Goal: Task Accomplishment & Management: Complete application form

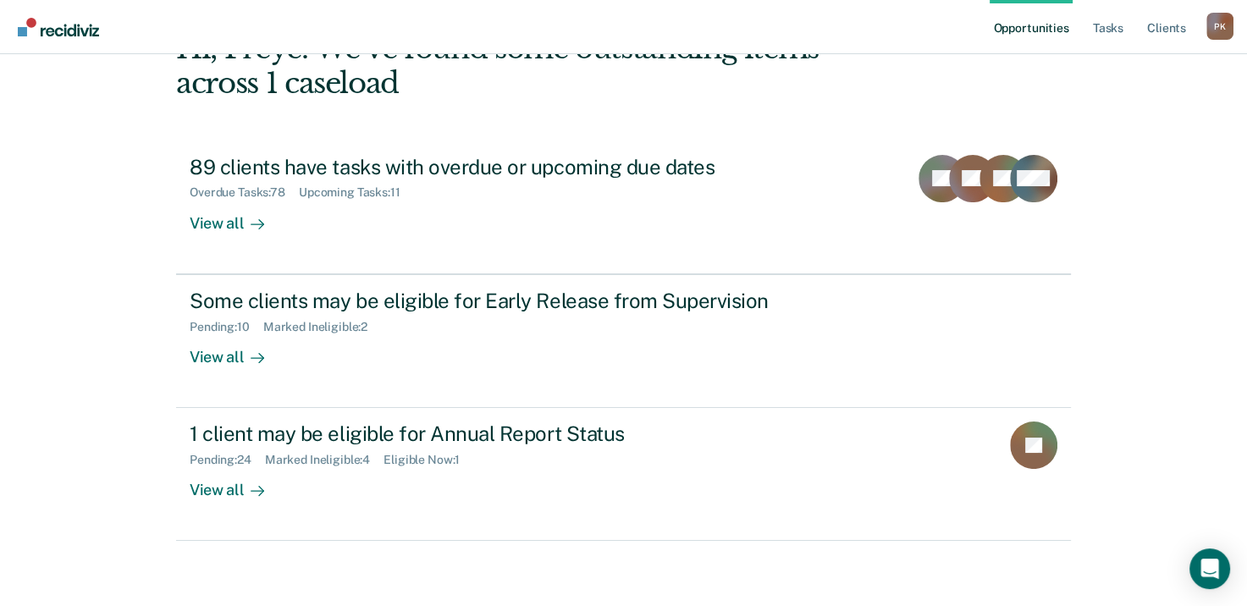
scroll to position [113, 0]
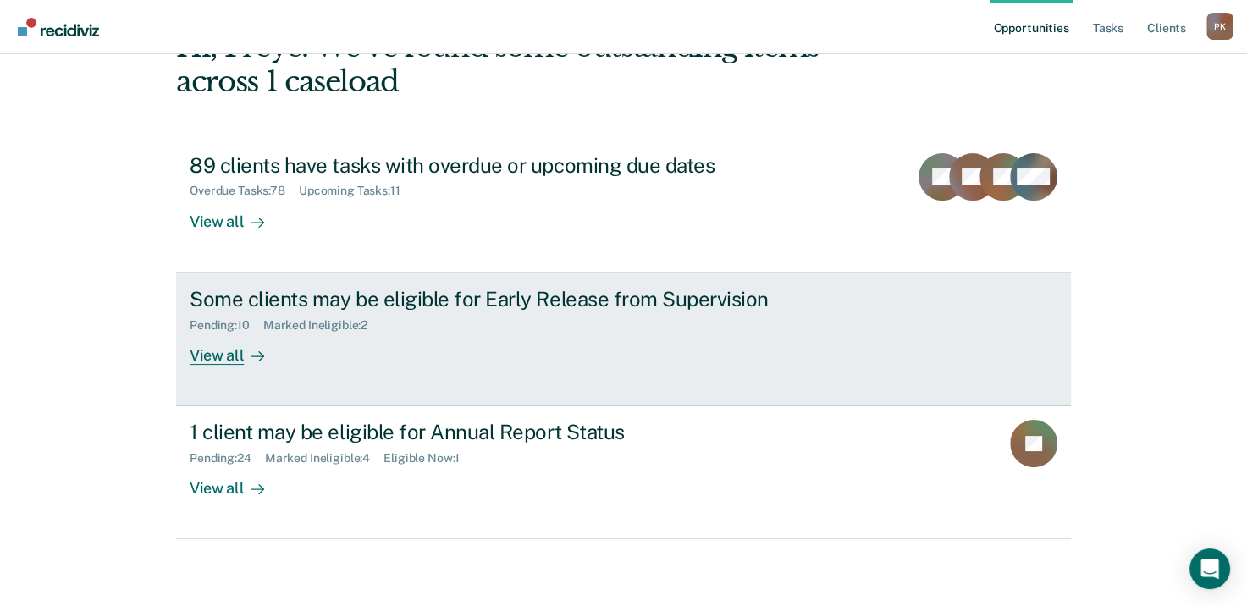
click at [230, 348] on div "View all" at bounding box center [237, 348] width 95 height 33
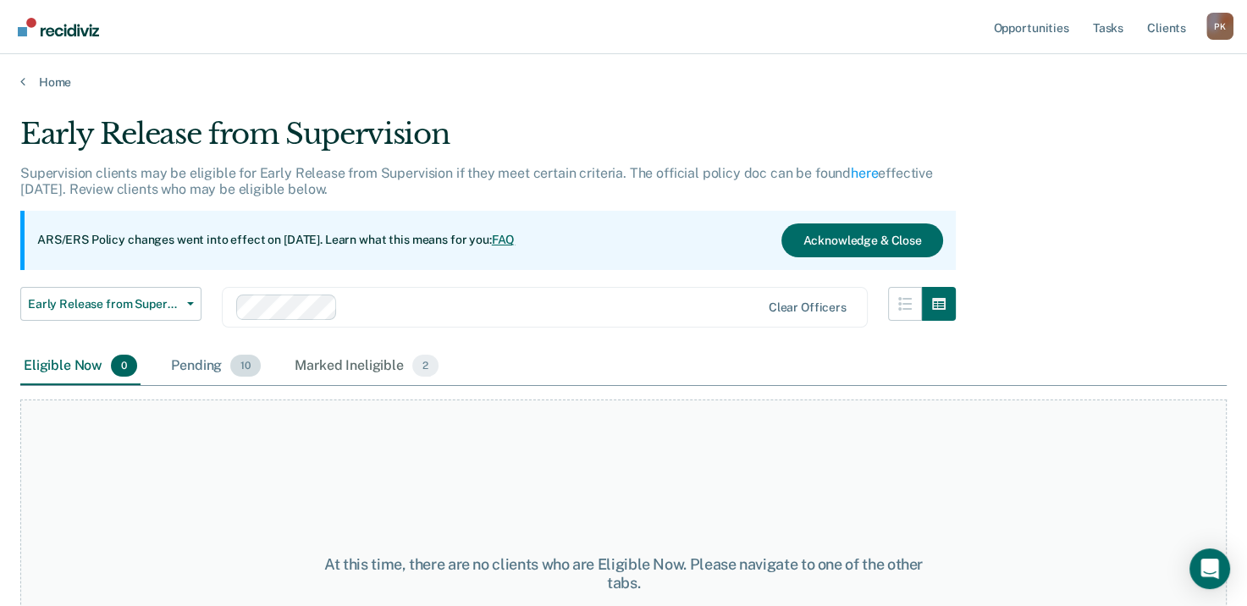
click at [223, 369] on div "Pending 10" at bounding box center [216, 366] width 97 height 37
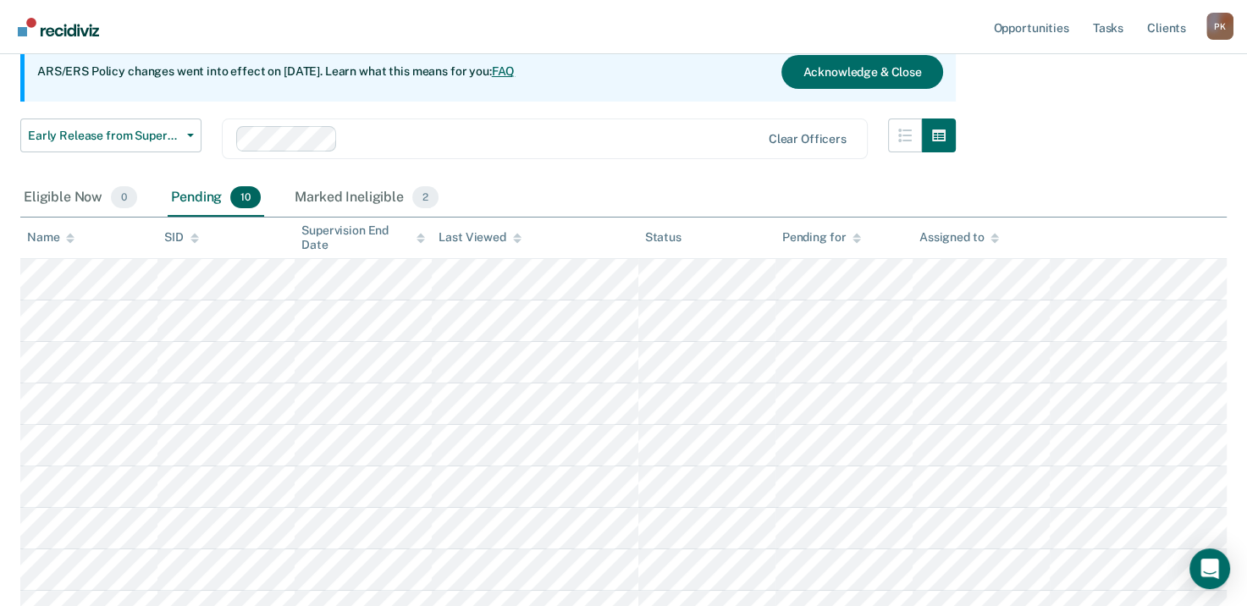
scroll to position [169, 0]
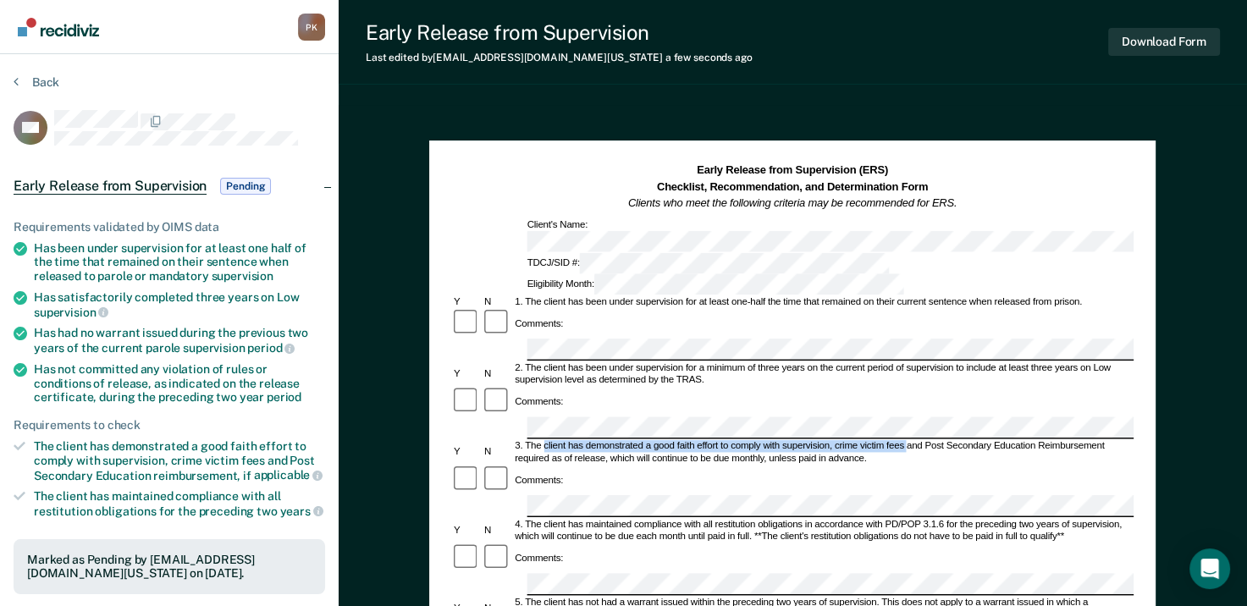
drag, startPoint x: 545, startPoint y: 368, endPoint x: 906, endPoint y: 367, distance: 361.6
click at [906, 441] on div "3. The client has demonstrated a good faith effort to comply with supervision, …" at bounding box center [824, 453] width 622 height 25
drag, startPoint x: 906, startPoint y: 367, endPoint x: 785, endPoint y: 368, distance: 121.1
copy div "client has demonstrated a good faith effort to comply with supervision, crime v…"
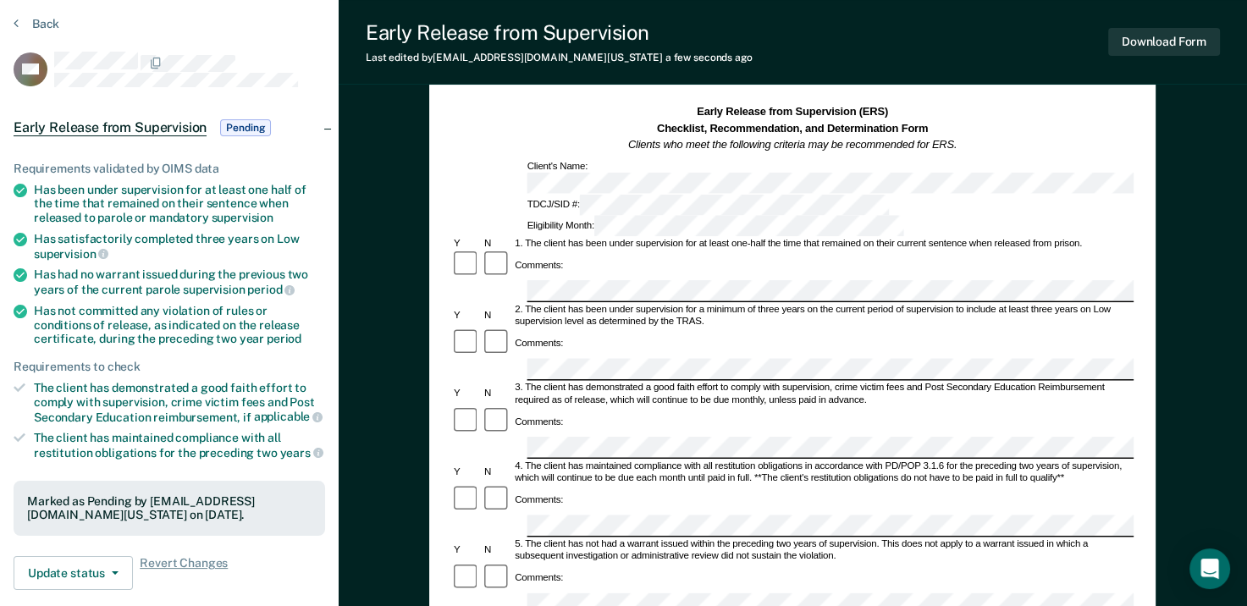
scroll to position [85, 0]
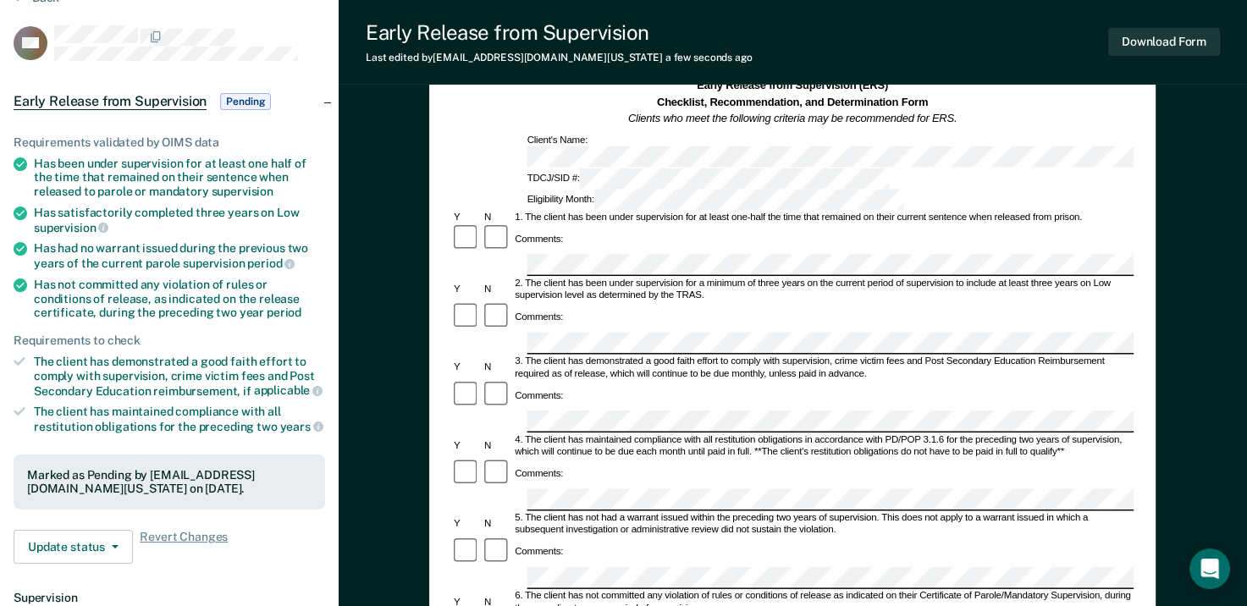
click at [604, 537] on div "Comments:" at bounding box center [792, 552] width 683 height 30
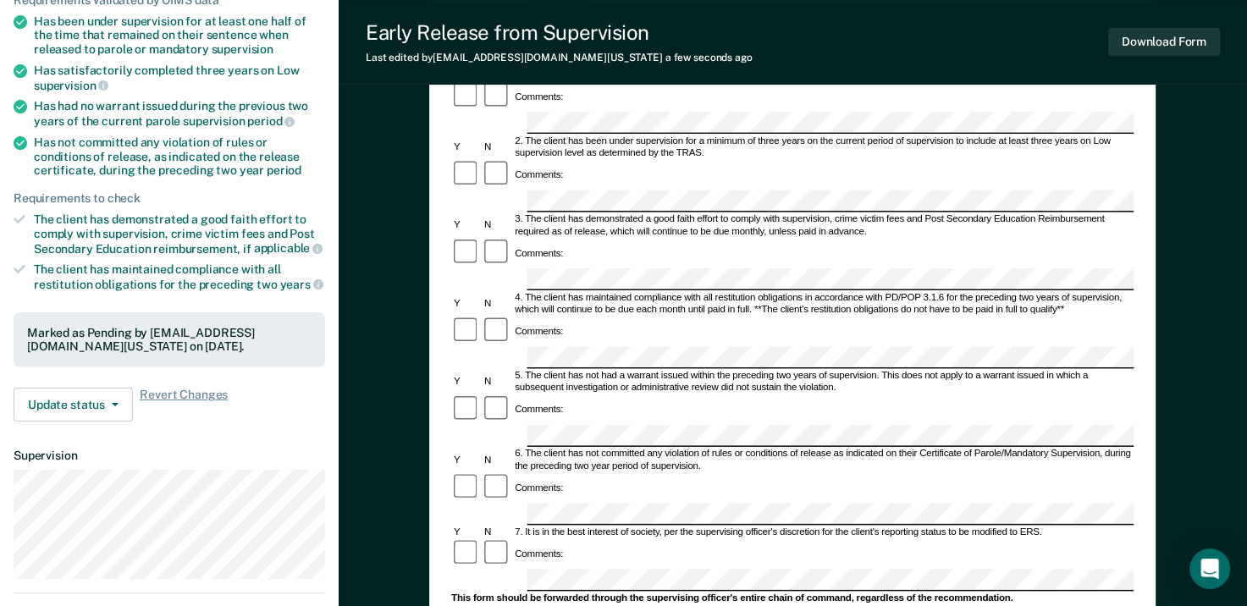
scroll to position [254, 0]
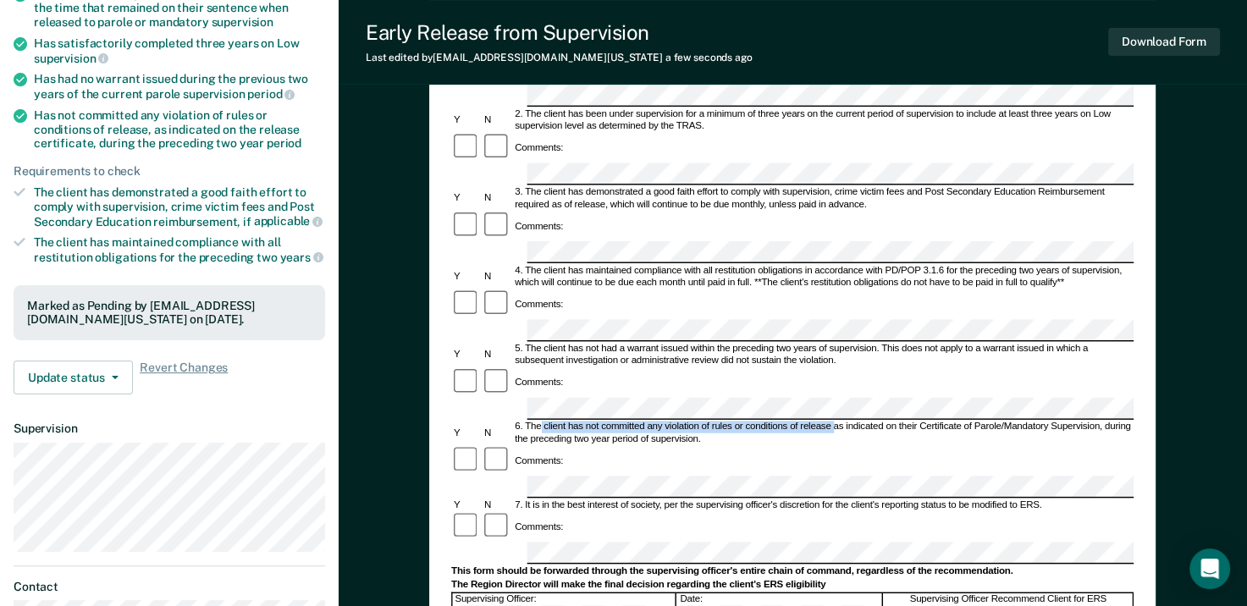
drag, startPoint x: 542, startPoint y: 305, endPoint x: 834, endPoint y: 306, distance: 292.2
click at [834, 422] on div "6. The client has not committed any violation of rules or conditions of release…" at bounding box center [824, 434] width 622 height 25
drag, startPoint x: 834, startPoint y: 306, endPoint x: 752, endPoint y: 306, distance: 82.2
copy div "client has not committed any violation of rules or conditions of release"
drag, startPoint x: 1104, startPoint y: 304, endPoint x: 1125, endPoint y: 312, distance: 21.7
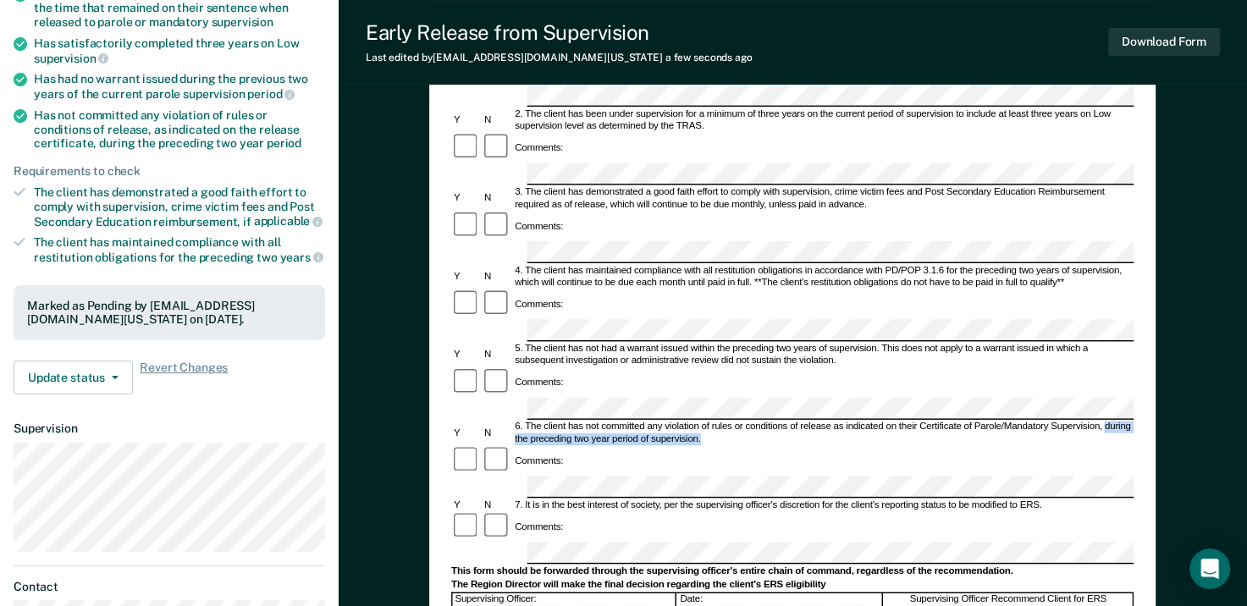
click at [1125, 422] on div "6. The client has not committed any violation of rules or conditions of release…" at bounding box center [824, 434] width 622 height 25
copy div "during the preceding two year period of supervision."
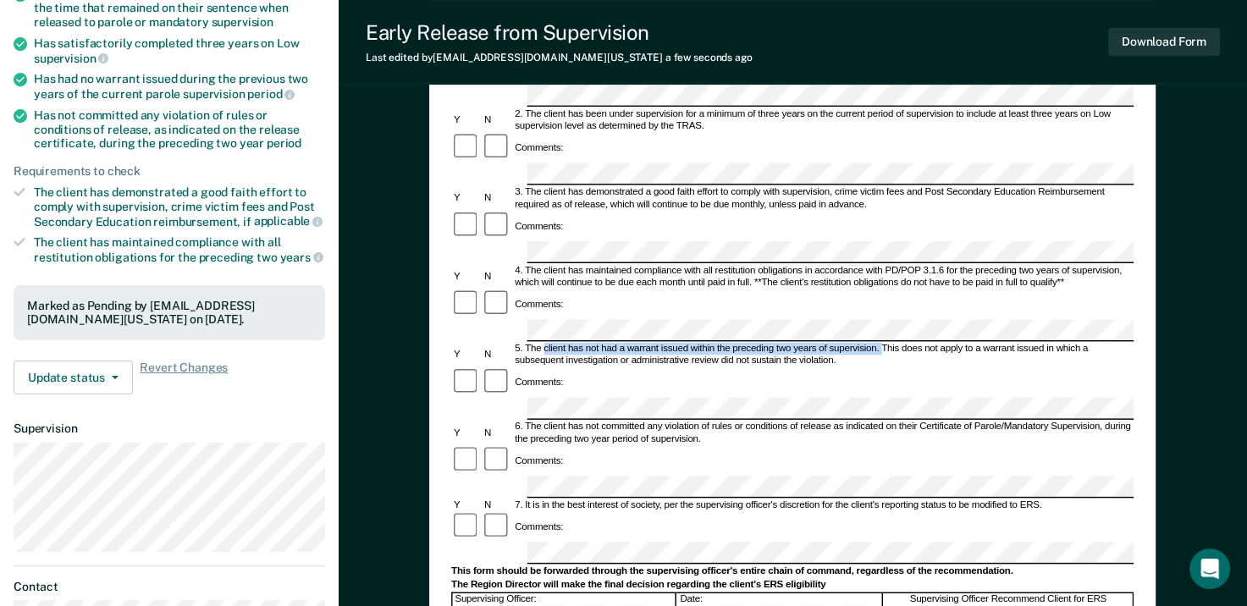
drag, startPoint x: 545, startPoint y: 241, endPoint x: 881, endPoint y: 241, distance: 335.4
click at [881, 343] on div "5. The client has not had a warrant issued within the preceding two years of su…" at bounding box center [824, 355] width 622 height 25
drag, startPoint x: 881, startPoint y: 241, endPoint x: 814, endPoint y: 240, distance: 66.9
copy div "client has not had a warrant issued within the preceding two years of supervisi…"
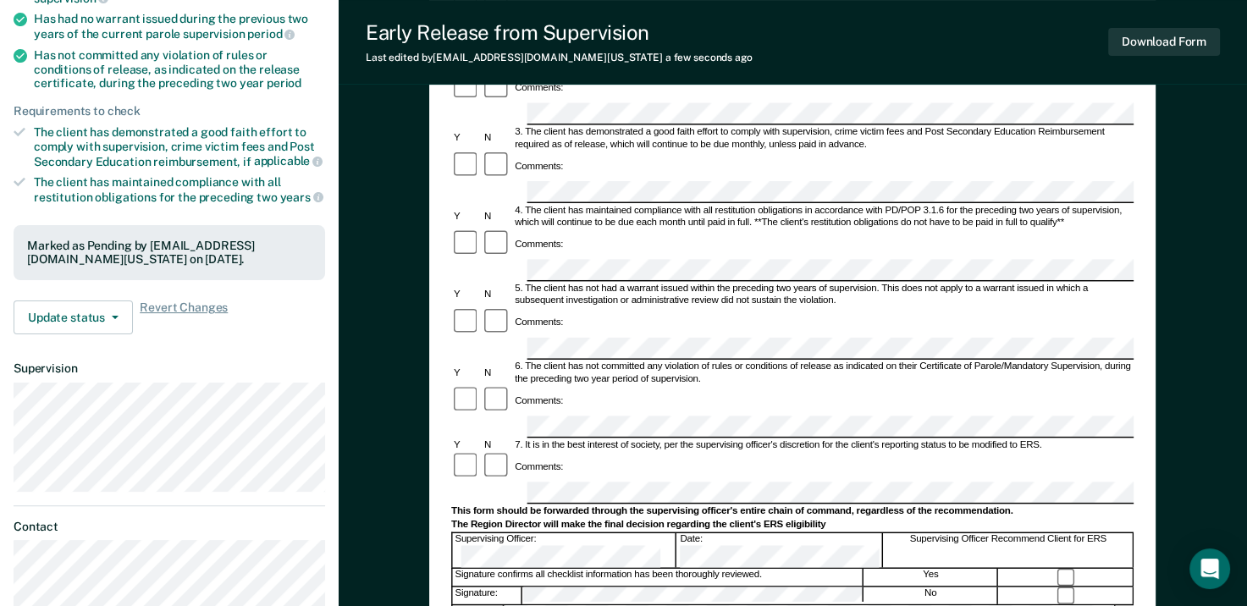
scroll to position [339, 0]
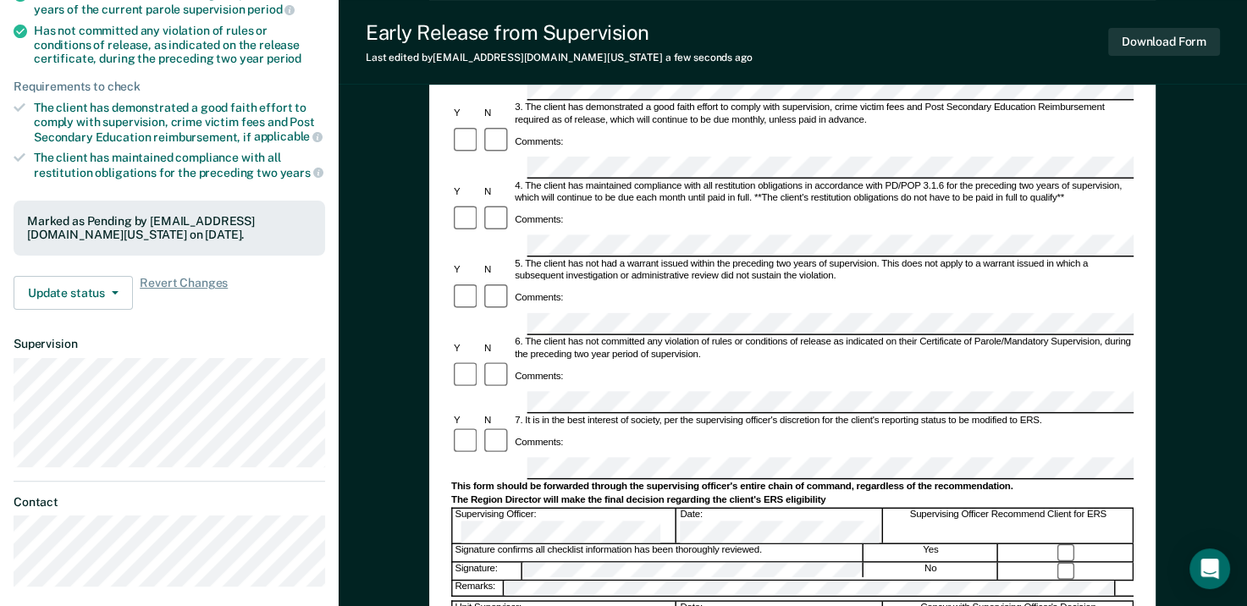
click at [583, 598] on div at bounding box center [792, 599] width 683 height 3
click at [1174, 46] on button "Download Form" at bounding box center [1165, 42] width 112 height 28
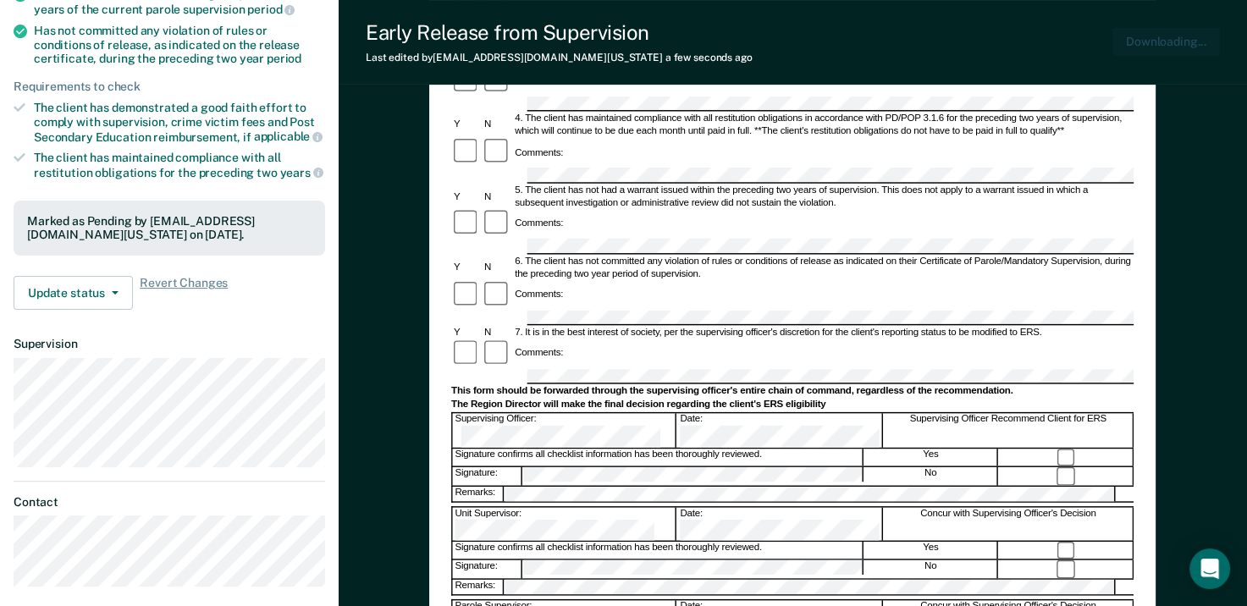
scroll to position [0, 0]
click at [1209, 263] on div "Early Release from Supervision (ERS) Checklist, Recommendation, and Determinati…" at bounding box center [793, 323] width 909 height 1115
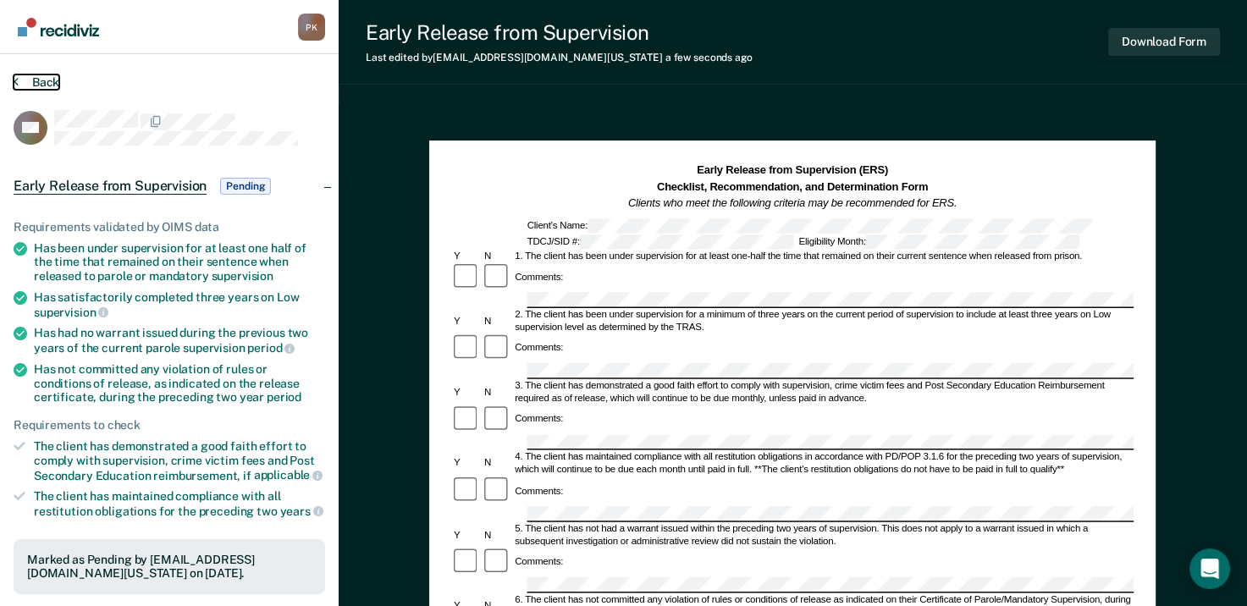
click at [14, 80] on icon at bounding box center [16, 82] width 5 height 14
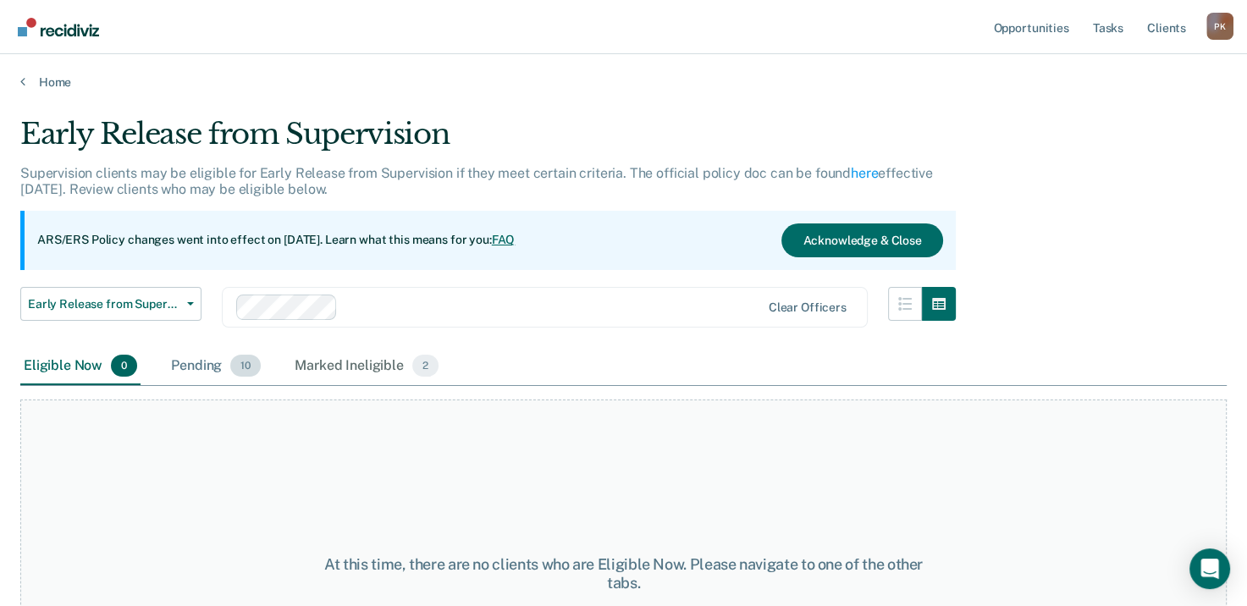
click at [214, 366] on div "Pending 10" at bounding box center [216, 366] width 97 height 37
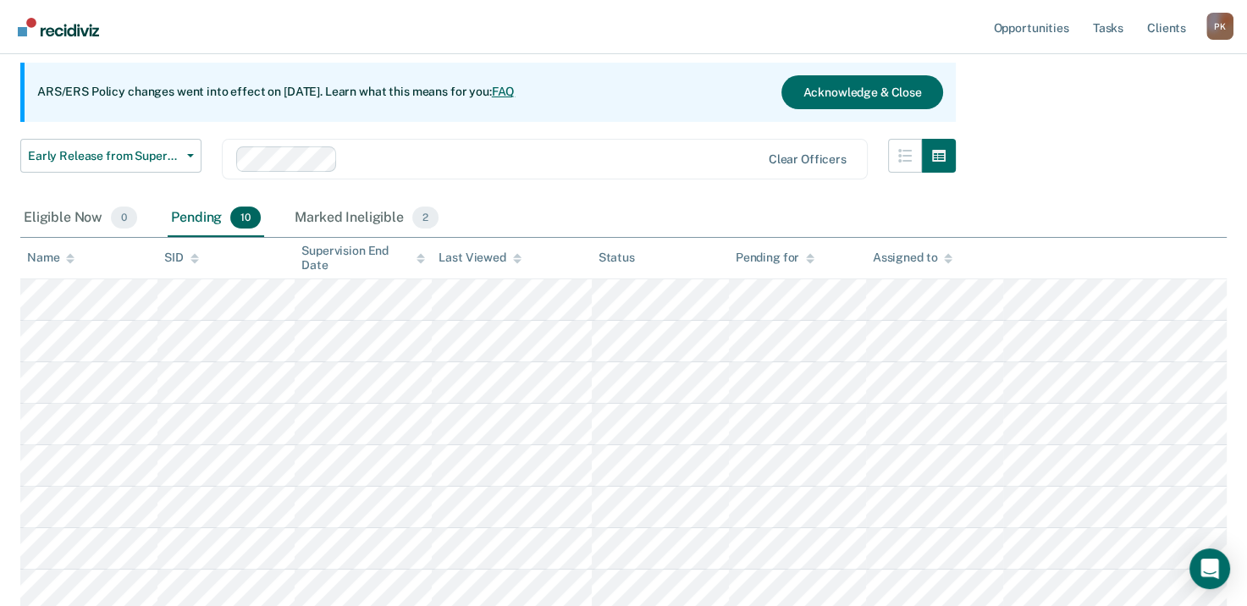
scroll to position [169, 0]
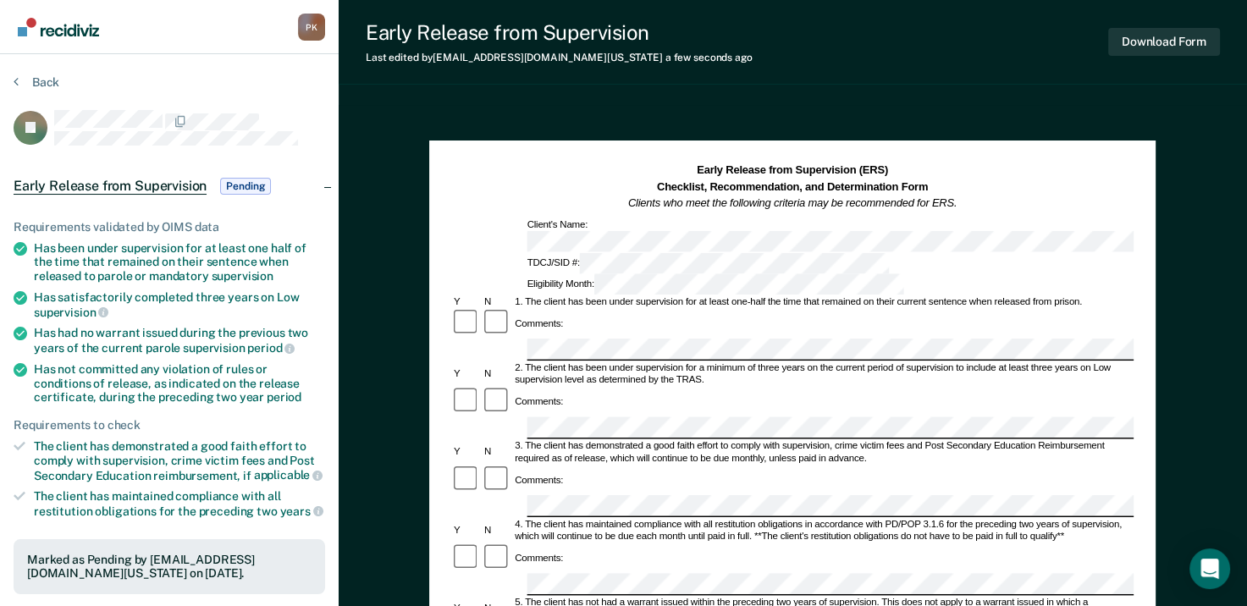
click at [612, 387] on div "Comments:" at bounding box center [792, 402] width 683 height 30
drag, startPoint x: 545, startPoint y: 370, endPoint x: 906, endPoint y: 371, distance: 360.8
click at [906, 441] on div "3. The client has demonstrated a good faith effort to comply with supervision, …" at bounding box center [824, 453] width 622 height 25
drag, startPoint x: 906, startPoint y: 371, endPoint x: 889, endPoint y: 368, distance: 17.1
copy div "client has demonstrated a good faith effort to comply with supervision, crime v…"
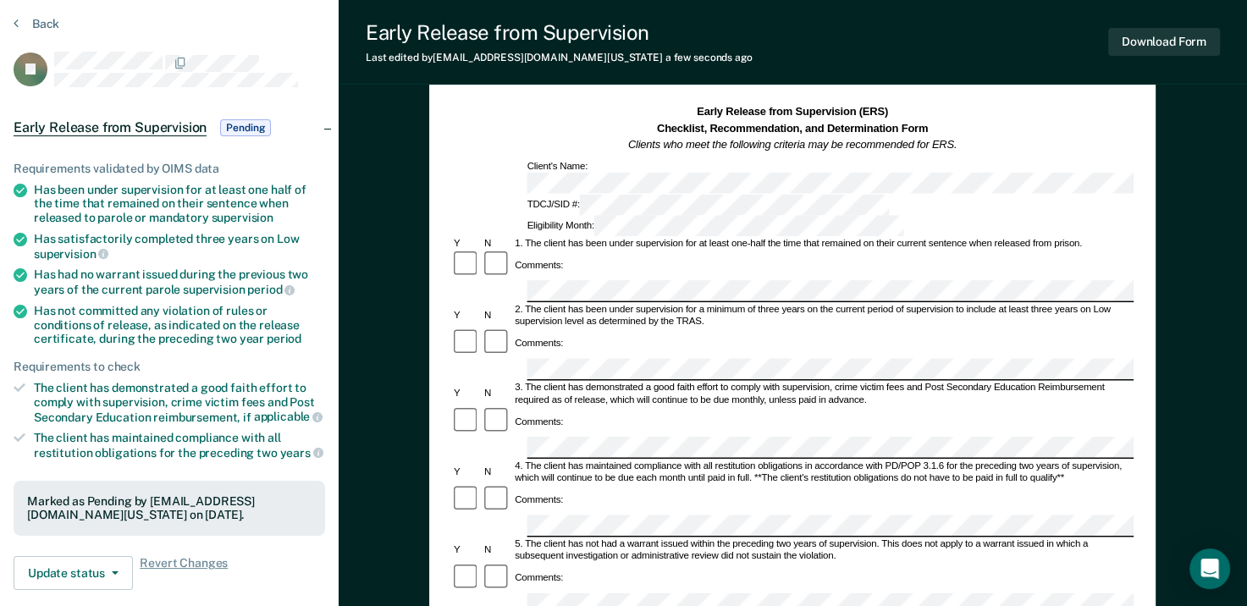
scroll to position [85, 0]
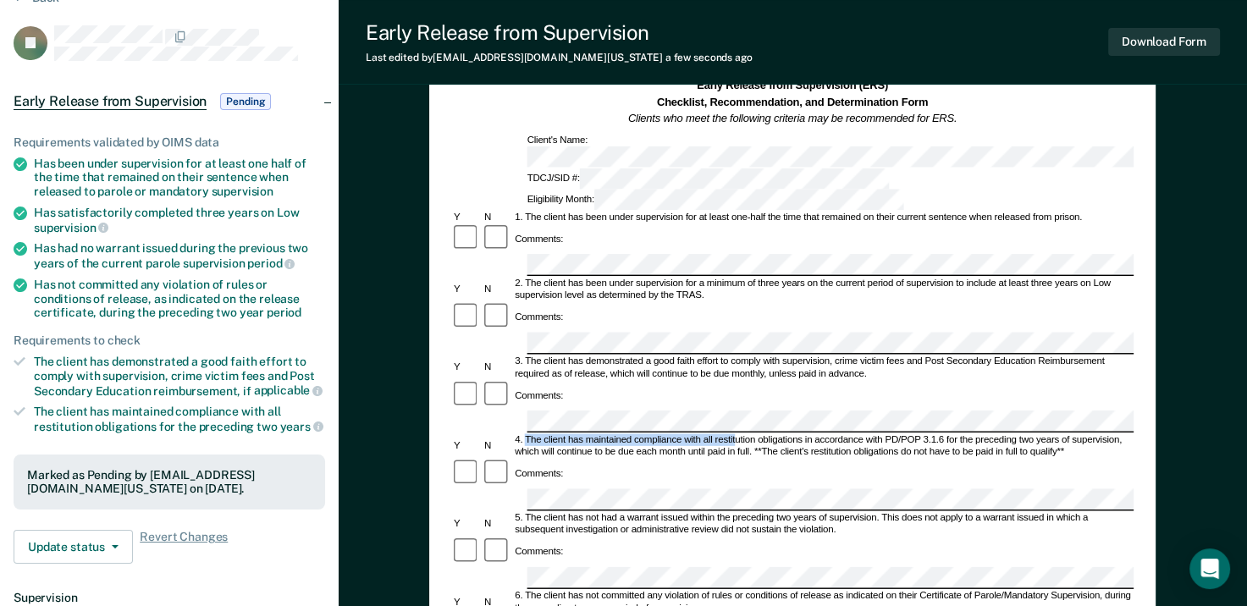
drag, startPoint x: 526, startPoint y: 348, endPoint x: 737, endPoint y: 346, distance: 210.9
click at [737, 434] on div "4. The client has maintained compliance with all restitution obligations in acc…" at bounding box center [824, 446] width 622 height 25
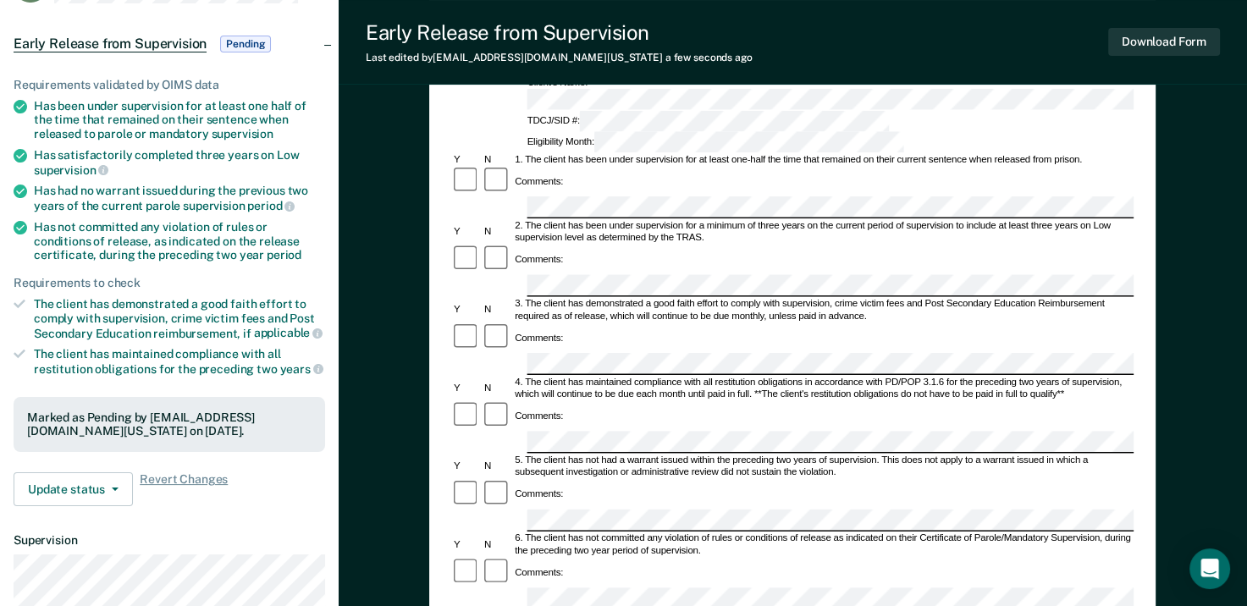
scroll to position [169, 0]
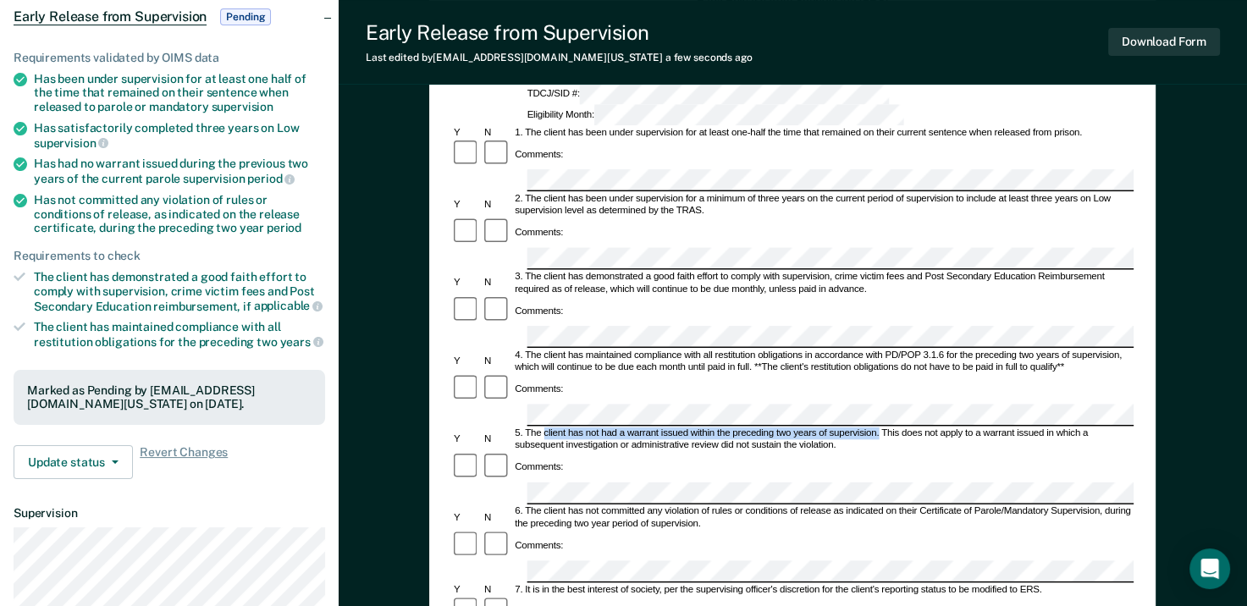
drag, startPoint x: 544, startPoint y: 328, endPoint x: 878, endPoint y: 322, distance: 334.6
click at [878, 428] on div "5. The client has not had a warrant issued within the preceding two years of su…" at bounding box center [824, 440] width 622 height 25
drag, startPoint x: 878, startPoint y: 322, endPoint x: 850, endPoint y: 321, distance: 28.0
copy div "client has not had a warrant issued within the preceding two years of supervisi…"
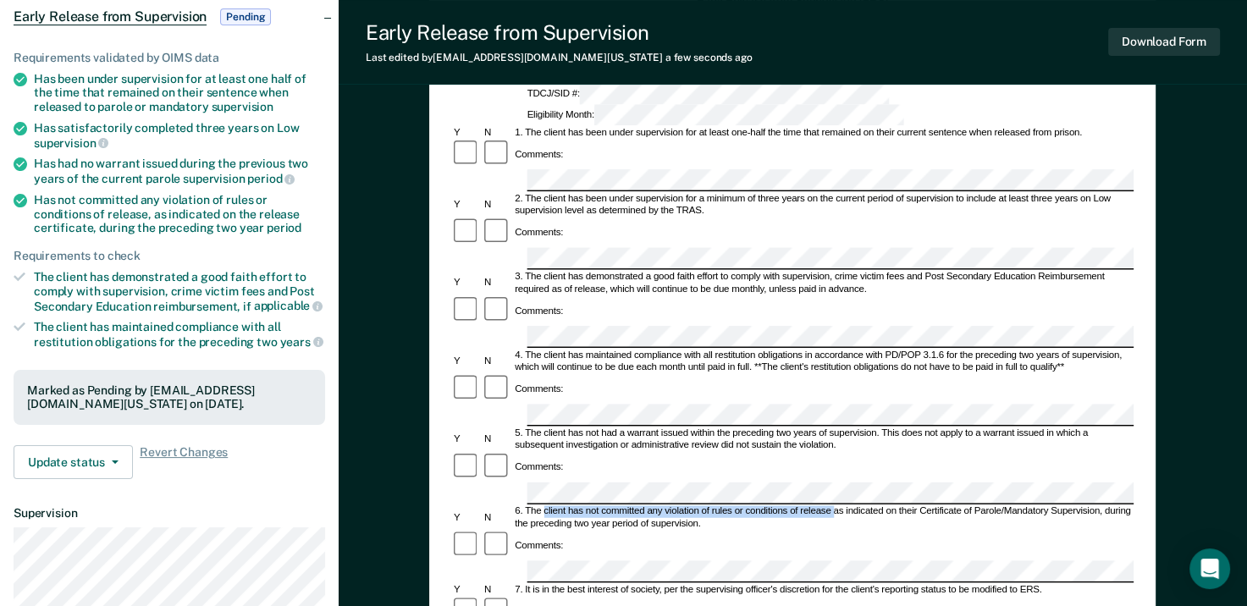
drag, startPoint x: 544, startPoint y: 390, endPoint x: 835, endPoint y: 392, distance: 291.3
click at [835, 506] on div "6. The client has not committed any violation of rules or conditions of release…" at bounding box center [824, 518] width 622 height 25
drag, startPoint x: 835, startPoint y: 392, endPoint x: 806, endPoint y: 390, distance: 28.8
copy div "client has not committed any violation of rules or conditions of release"
drag, startPoint x: 806, startPoint y: 390, endPoint x: 857, endPoint y: 176, distance: 220.2
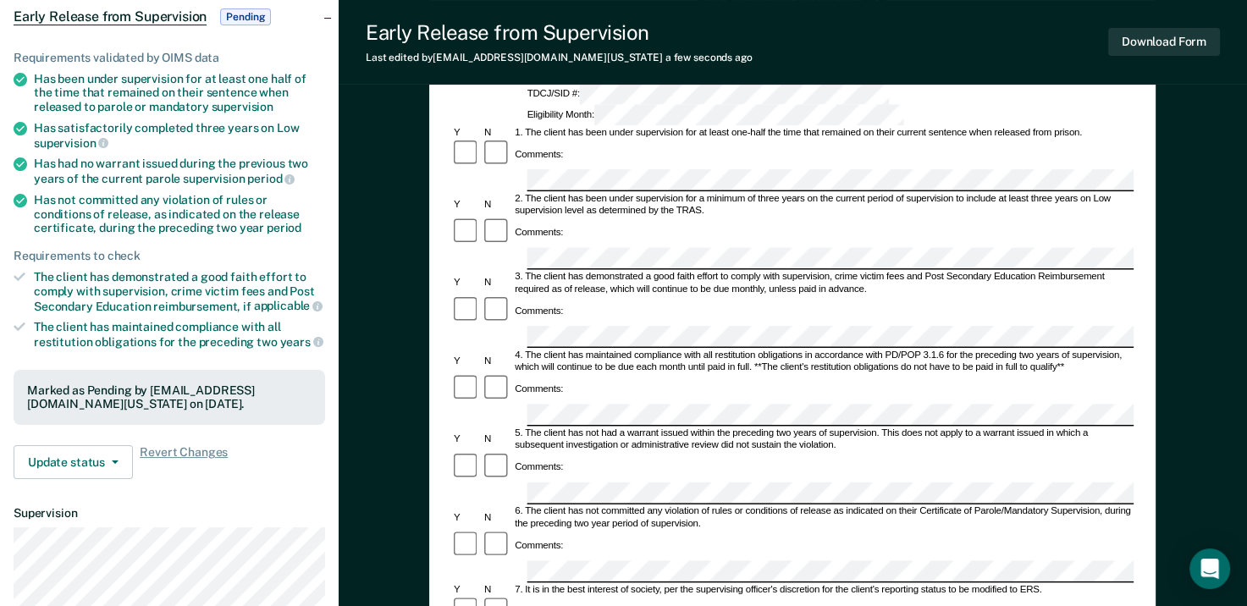
click at [857, 218] on div "Comments:" at bounding box center [792, 233] width 683 height 30
drag, startPoint x: 1107, startPoint y: 386, endPoint x: 1126, endPoint y: 401, distance: 24.2
click at [1126, 506] on div "6. The client has not committed any violation of rules or conditions of release…" at bounding box center [824, 518] width 622 height 25
copy div "during the preceding two year period of supervision."
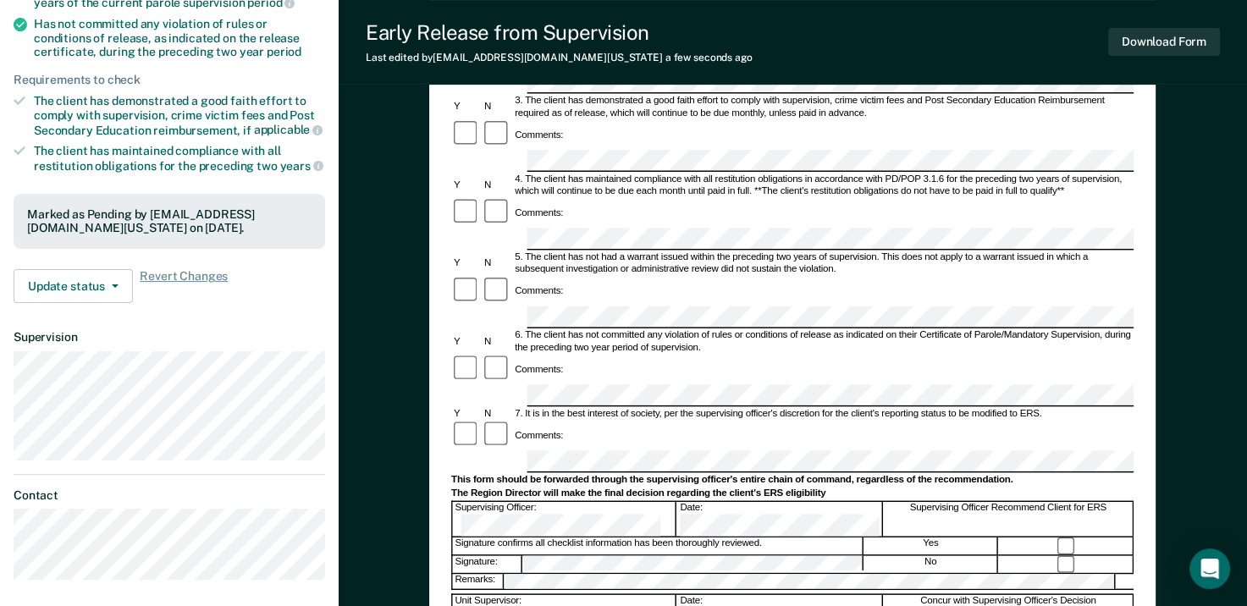
scroll to position [339, 0]
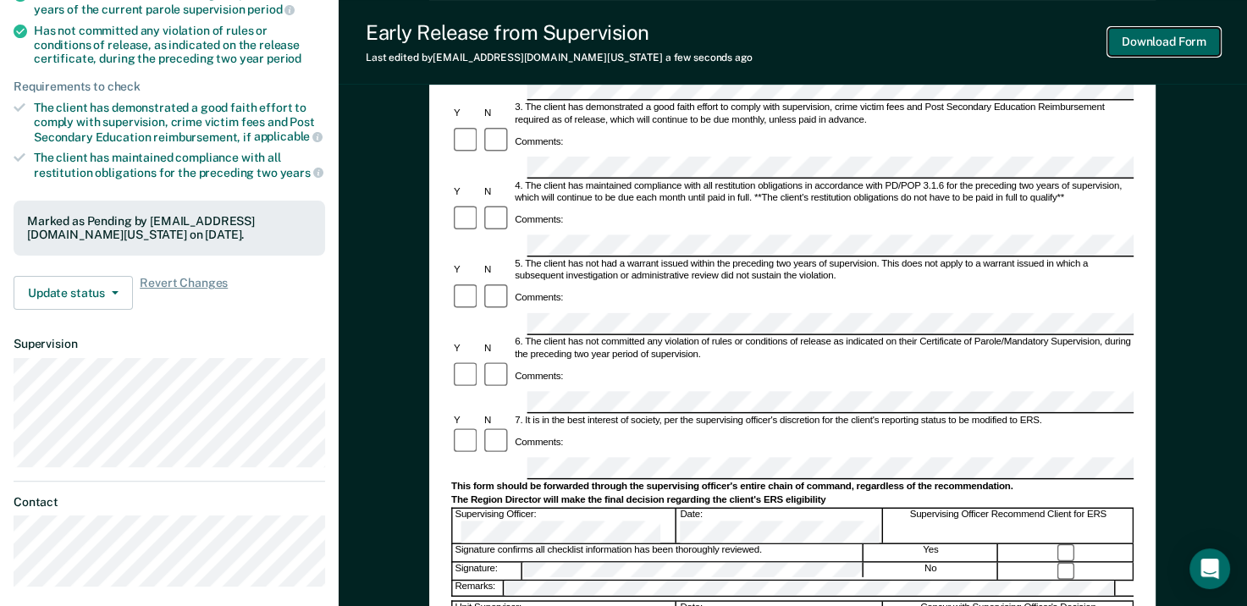
click at [1164, 47] on button "Download Form" at bounding box center [1165, 42] width 112 height 28
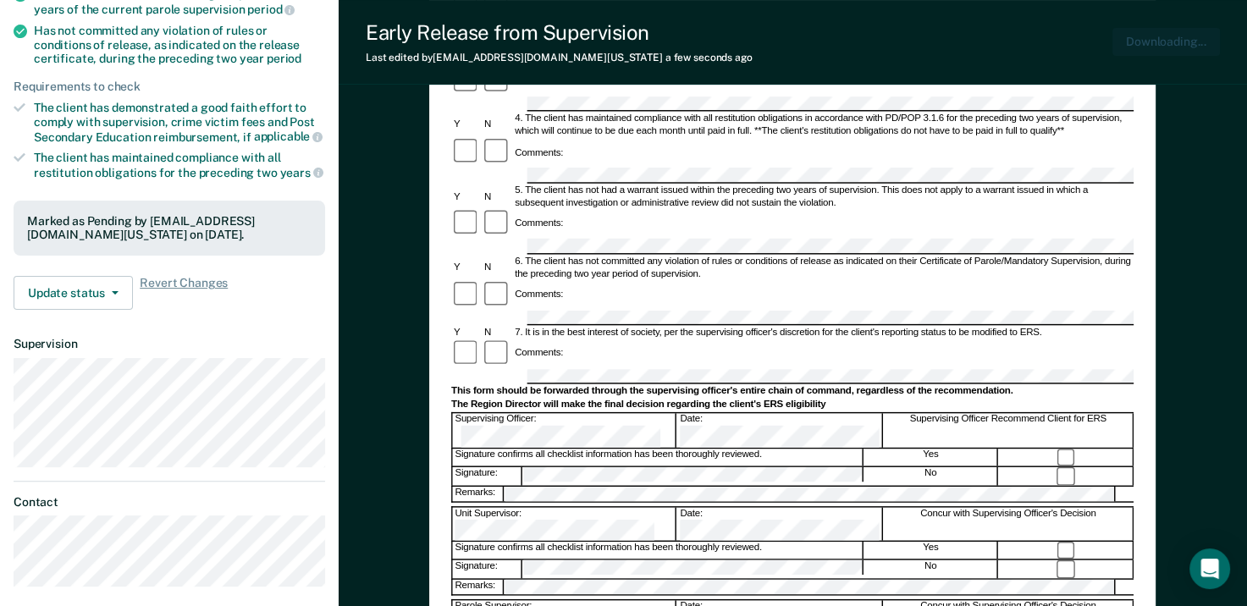
scroll to position [0, 0]
click at [822, 47] on div "Early Release from Supervision Last edited by [PERSON_NAME][EMAIL_ADDRESS][DOMA…" at bounding box center [793, 42] width 909 height 85
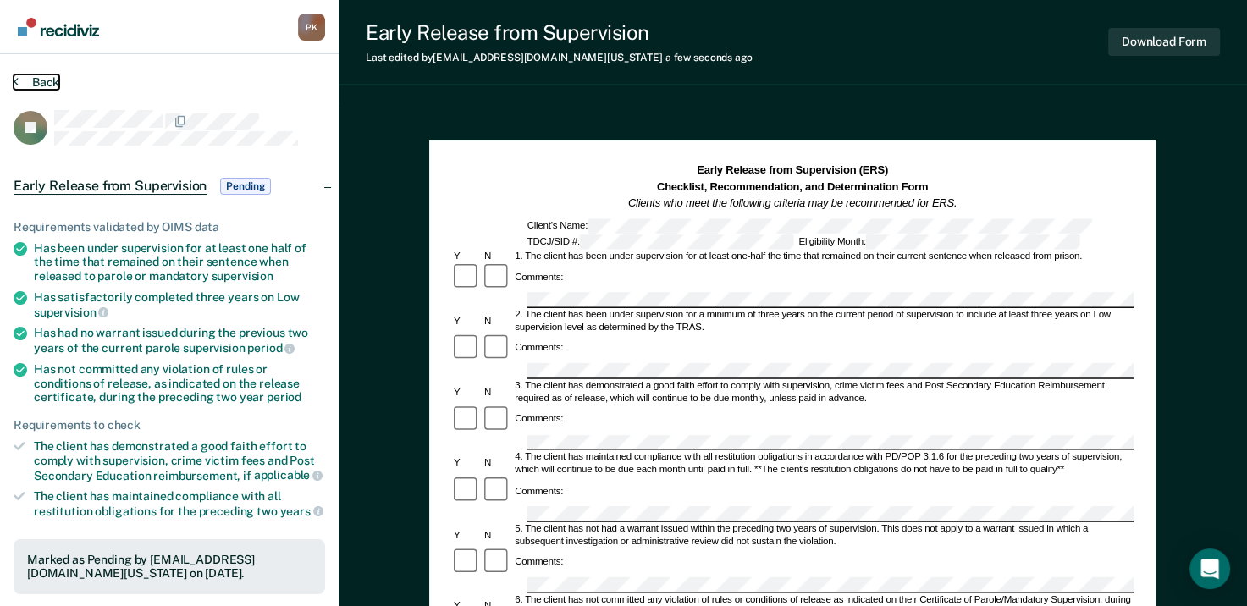
click at [15, 80] on icon at bounding box center [16, 82] width 5 height 14
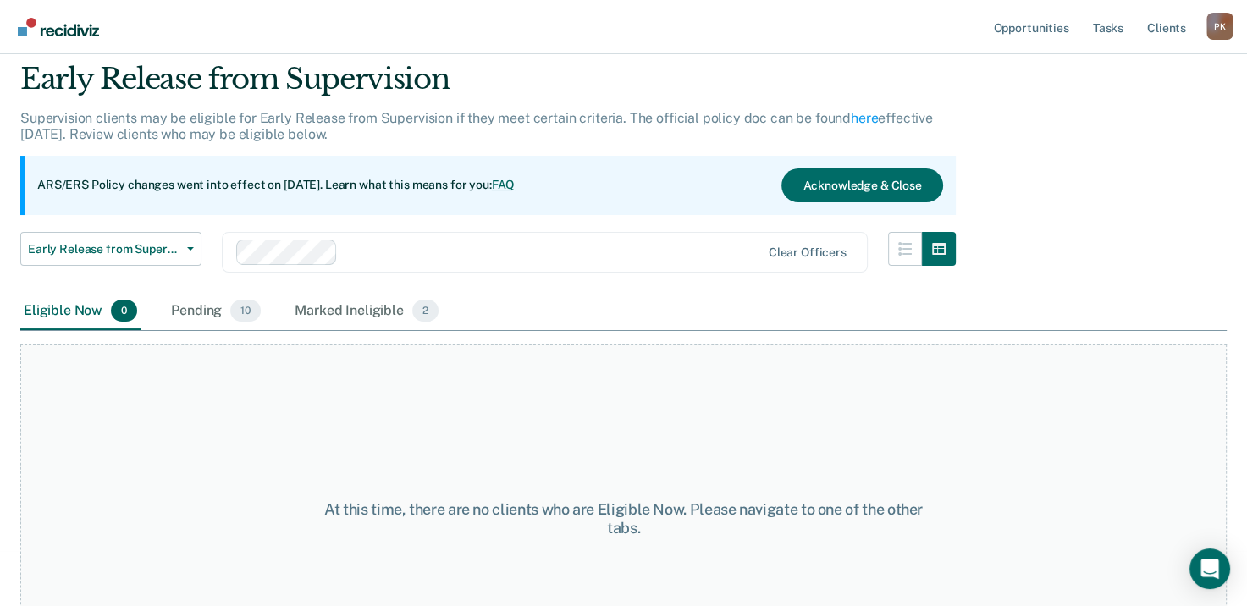
scroll to position [85, 0]
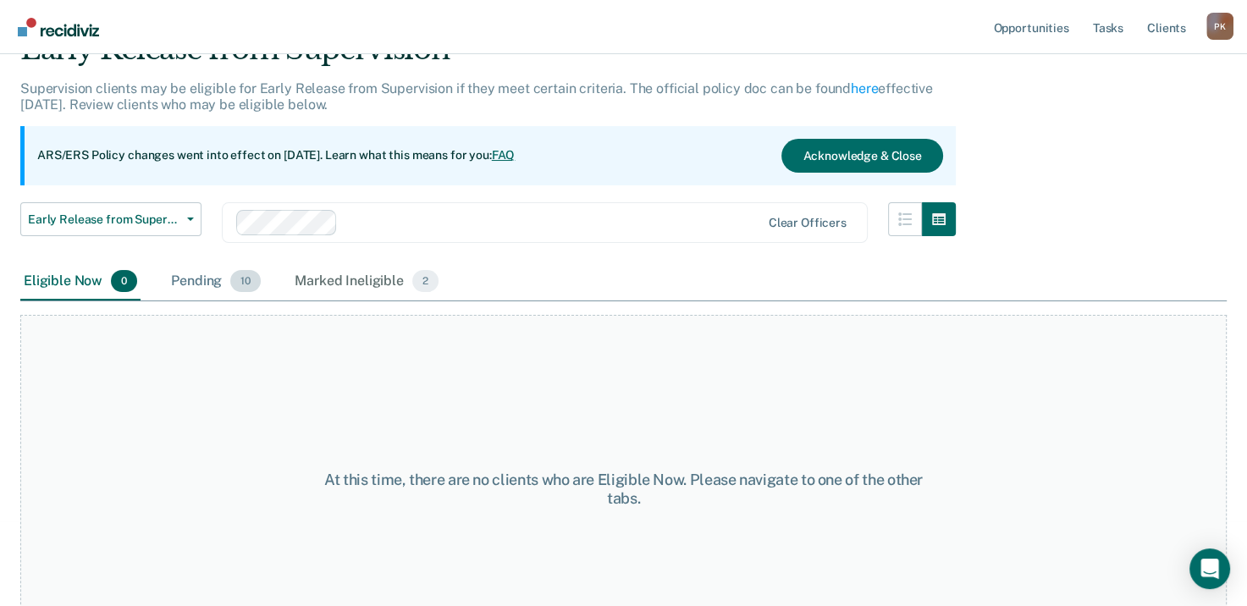
click at [212, 274] on div "Pending 10" at bounding box center [216, 281] width 97 height 37
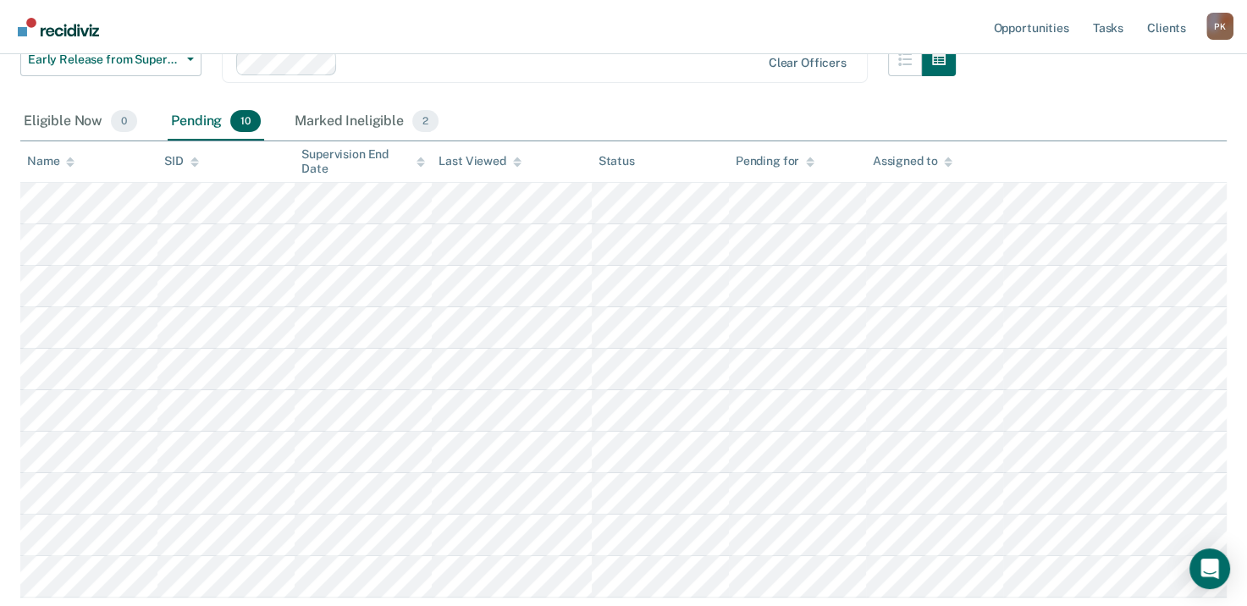
scroll to position [254, 0]
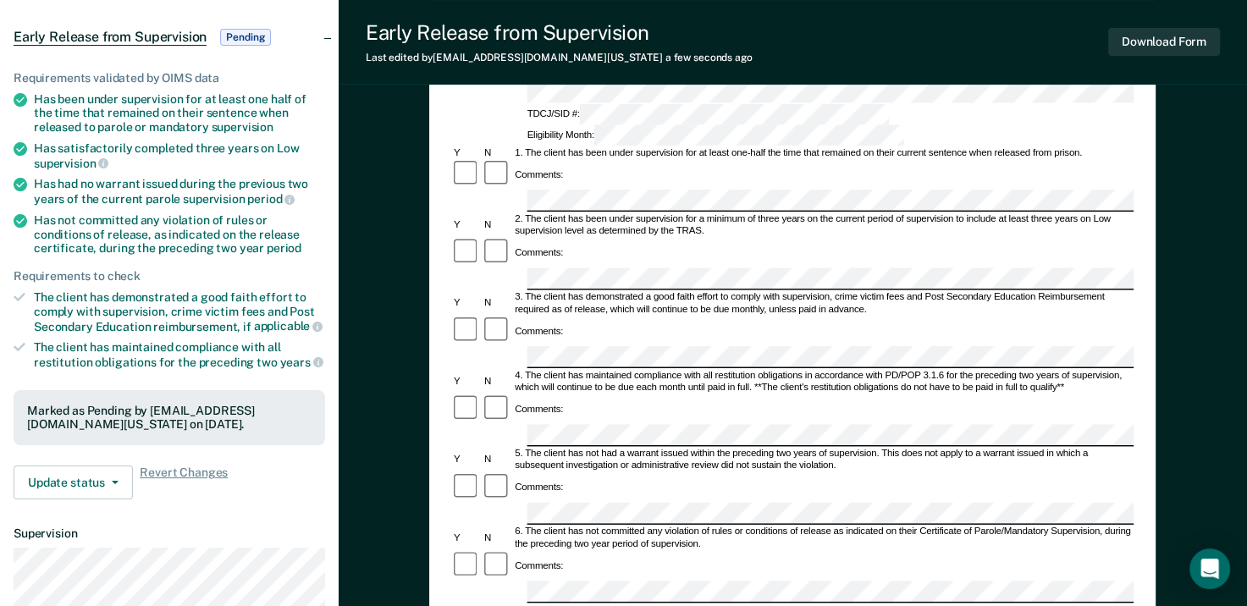
scroll to position [169, 0]
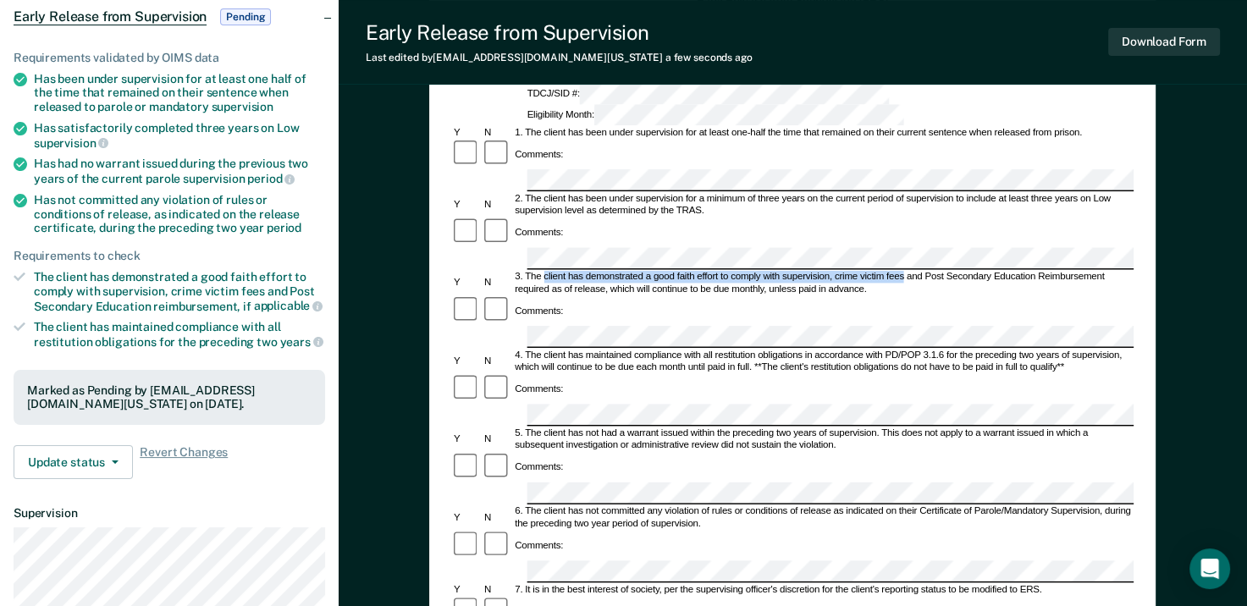
drag, startPoint x: 544, startPoint y: 196, endPoint x: 903, endPoint y: 198, distance: 359.1
click at [903, 272] on div "3. The client has demonstrated a good faith effort to comply with supervision, …" at bounding box center [824, 284] width 622 height 25
drag, startPoint x: 903, startPoint y: 198, endPoint x: 881, endPoint y: 200, distance: 22.1
copy div "client has demonstrated a good faith effort to comply with supervision, crime v…"
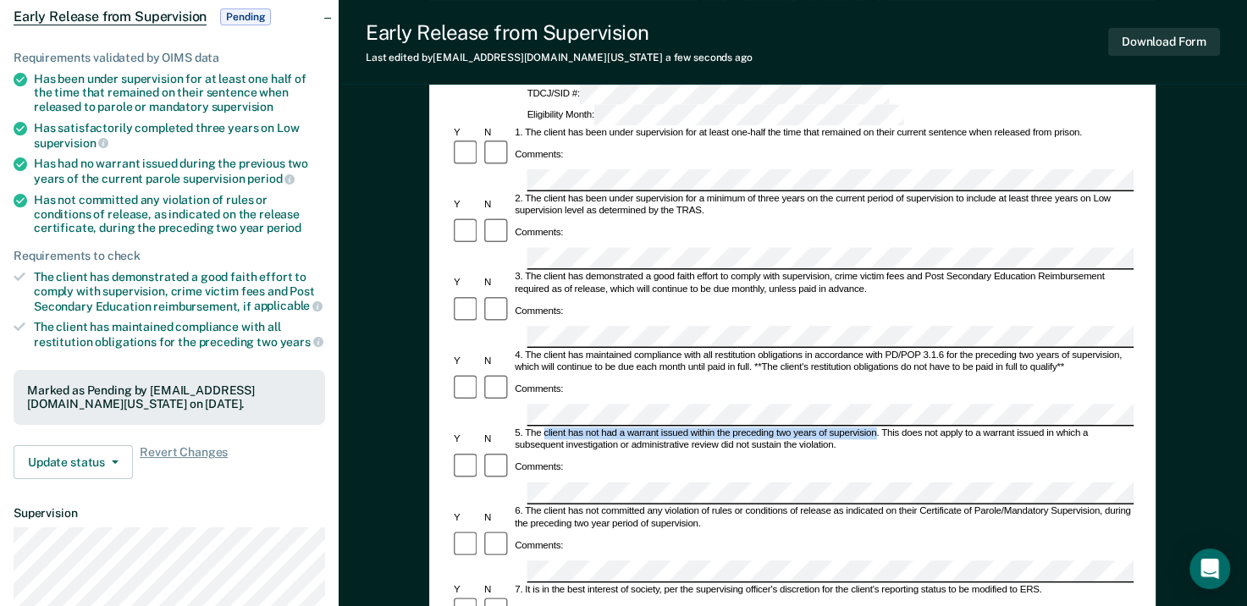
drag, startPoint x: 544, startPoint y: 324, endPoint x: 877, endPoint y: 328, distance: 333.7
click at [877, 428] on div "5. The client has not had a warrant issued within the preceding two years of su…" at bounding box center [824, 440] width 622 height 25
drag, startPoint x: 877, startPoint y: 328, endPoint x: 864, endPoint y: 326, distance: 13.7
copy div "client has not had a warrant issued within the preceding two years of supervisi…"
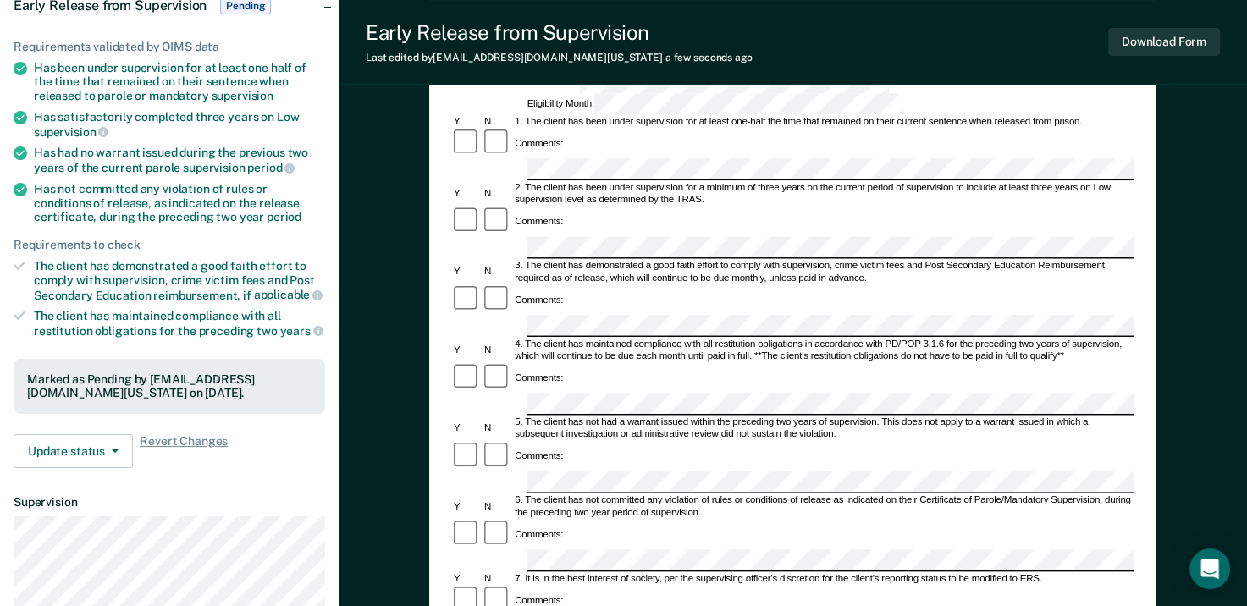
scroll to position [254, 0]
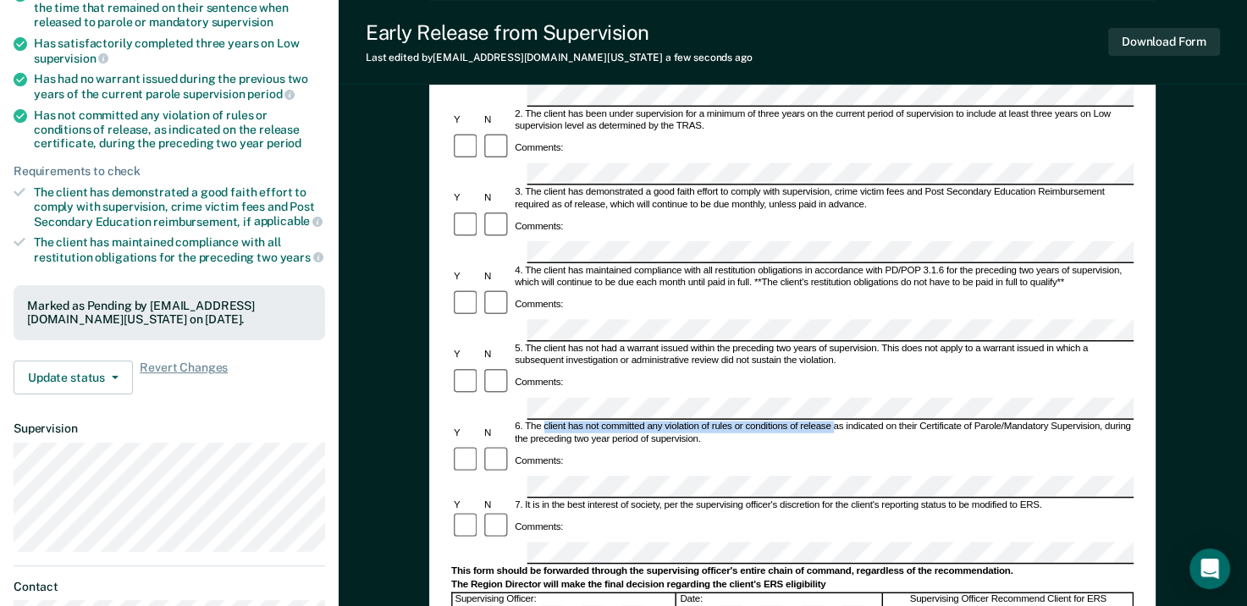
drag, startPoint x: 545, startPoint y: 305, endPoint x: 833, endPoint y: 310, distance: 288.0
click at [833, 422] on div "6. The client has not committed any violation of rules or conditions of release…" at bounding box center [824, 434] width 622 height 25
drag, startPoint x: 833, startPoint y: 310, endPoint x: 797, endPoint y: 307, distance: 36.6
drag, startPoint x: 1104, startPoint y: 302, endPoint x: 1119, endPoint y: 318, distance: 21.0
click at [1119, 422] on div "6. The client has not committed any violation of rules or conditions of release…" at bounding box center [824, 434] width 622 height 25
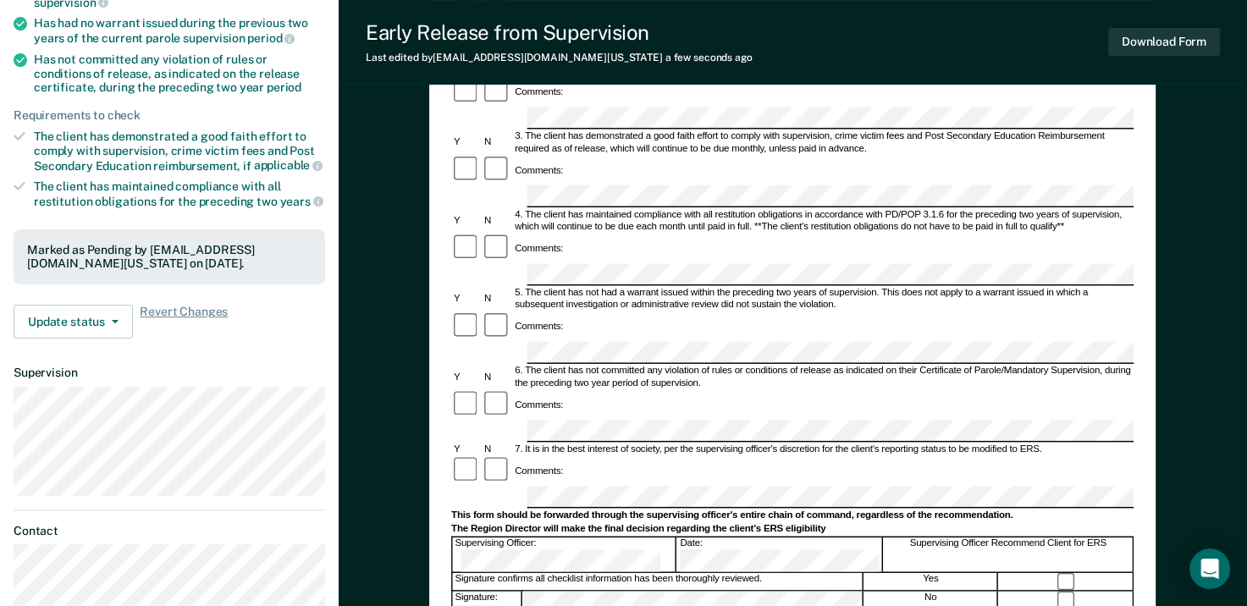
scroll to position [339, 0]
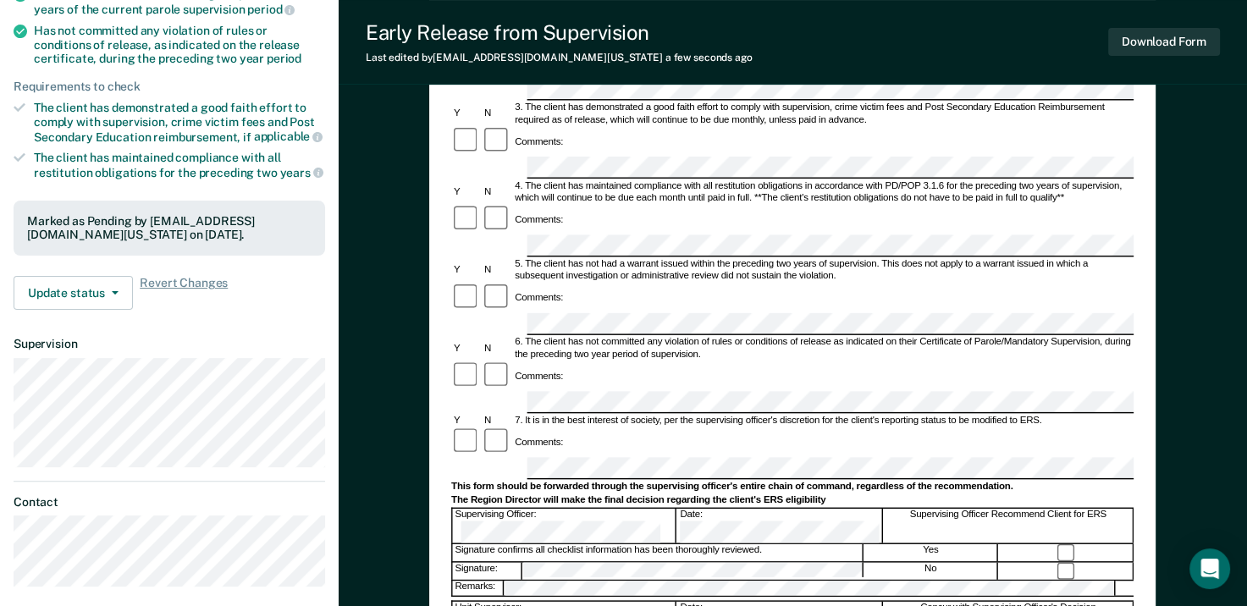
click at [811, 544] on div "Signature confirms all checklist information has been thoroughly reviewed." at bounding box center [658, 553] width 411 height 18
click at [1159, 38] on button "Download Form" at bounding box center [1165, 42] width 112 height 28
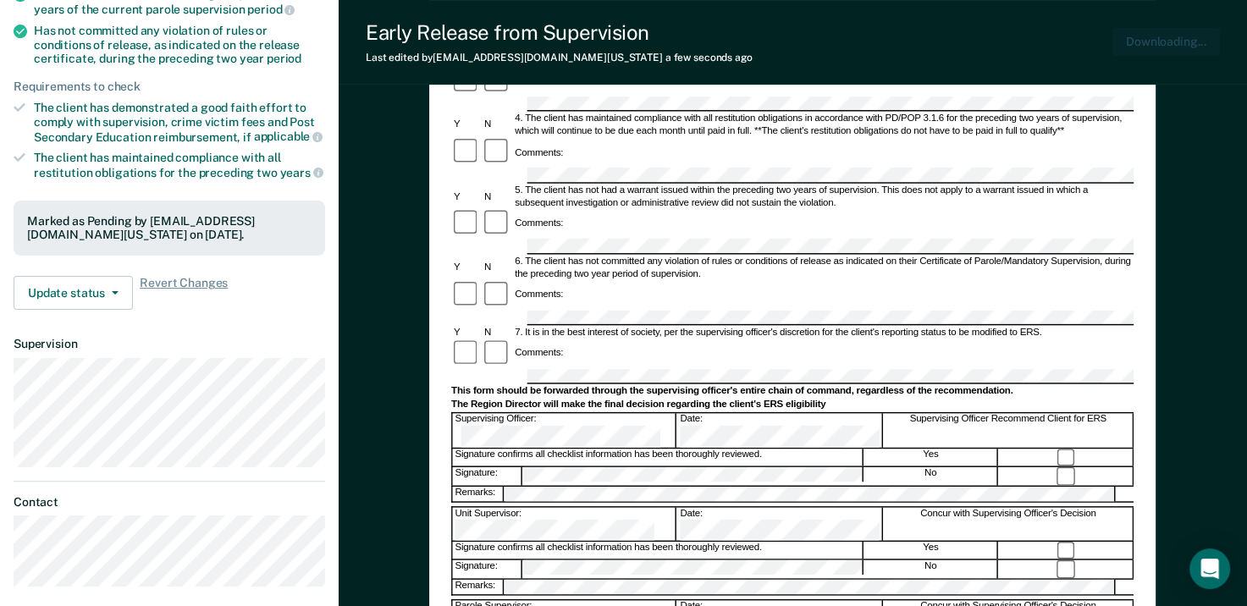
scroll to position [0, 0]
click at [725, 34] on div "Early Release from Supervision Last edited by [PERSON_NAME][EMAIL_ADDRESS][DOMA…" at bounding box center [793, 42] width 909 height 85
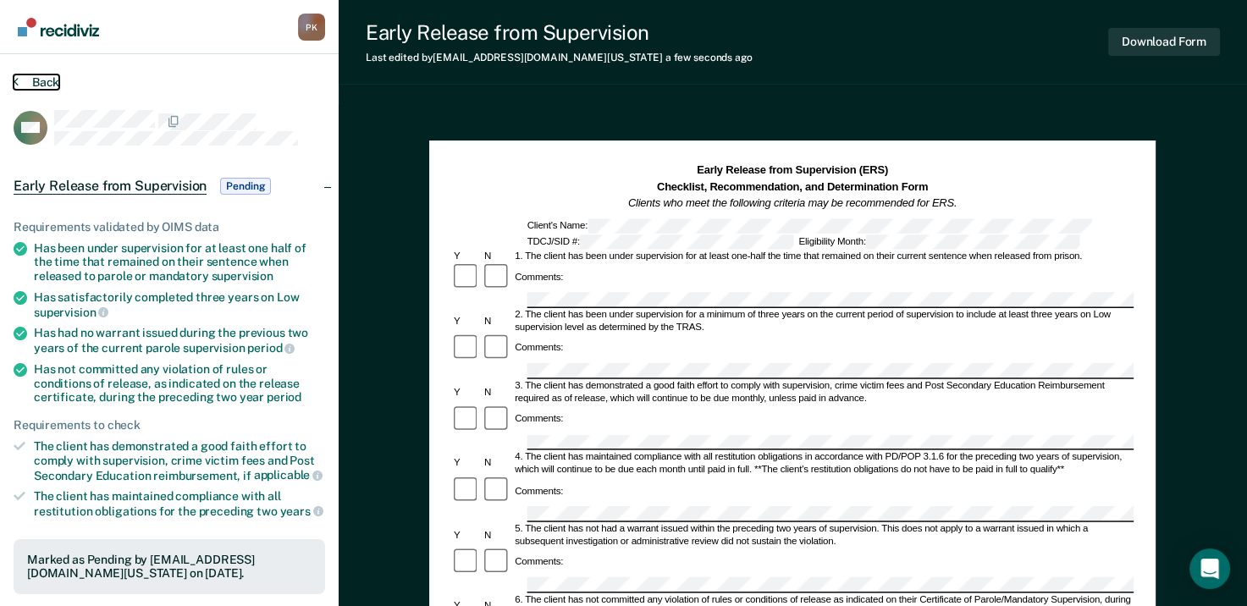
click at [23, 79] on button "Back" at bounding box center [37, 82] width 46 height 15
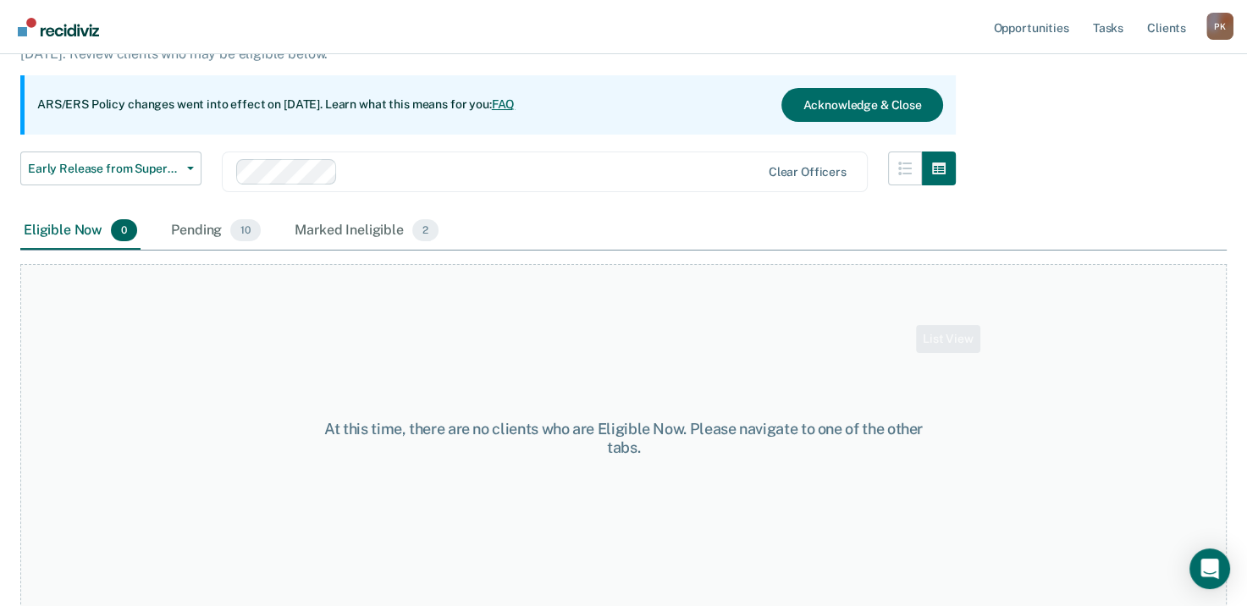
scroll to position [141, 0]
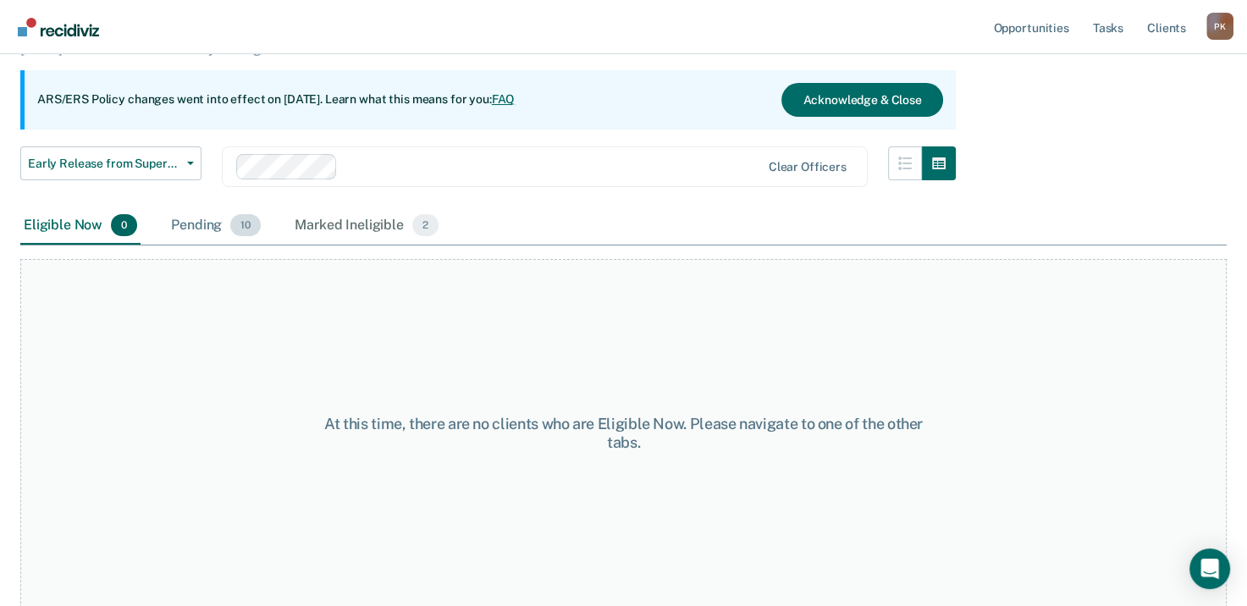
click at [207, 224] on div "Pending 10" at bounding box center [216, 225] width 97 height 37
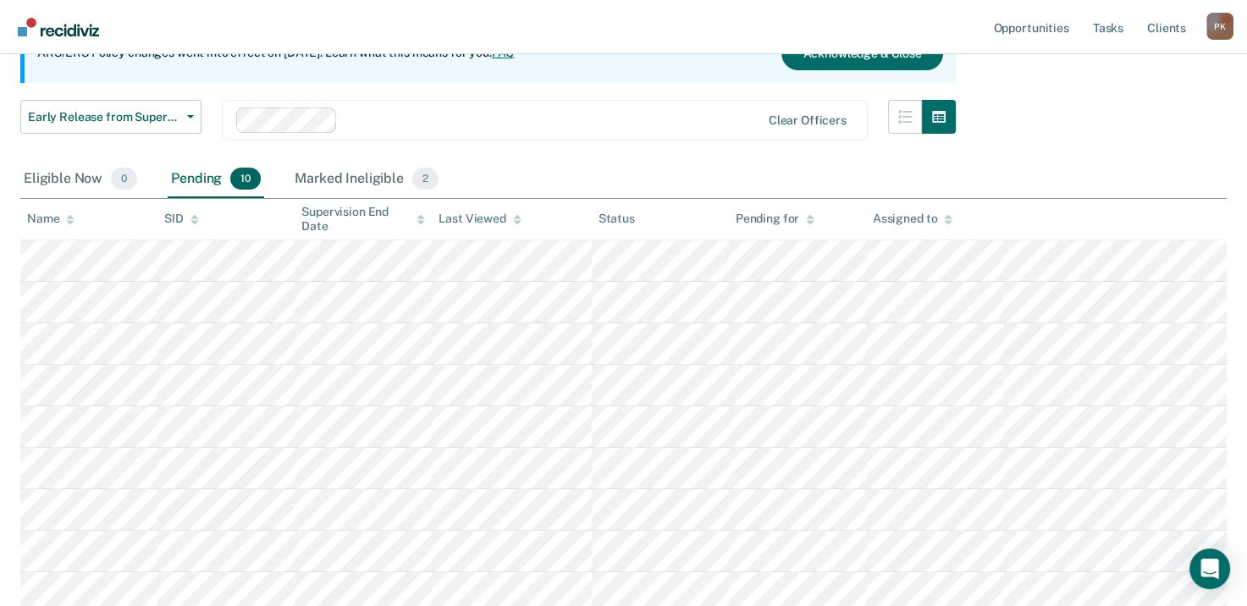
scroll to position [310, 0]
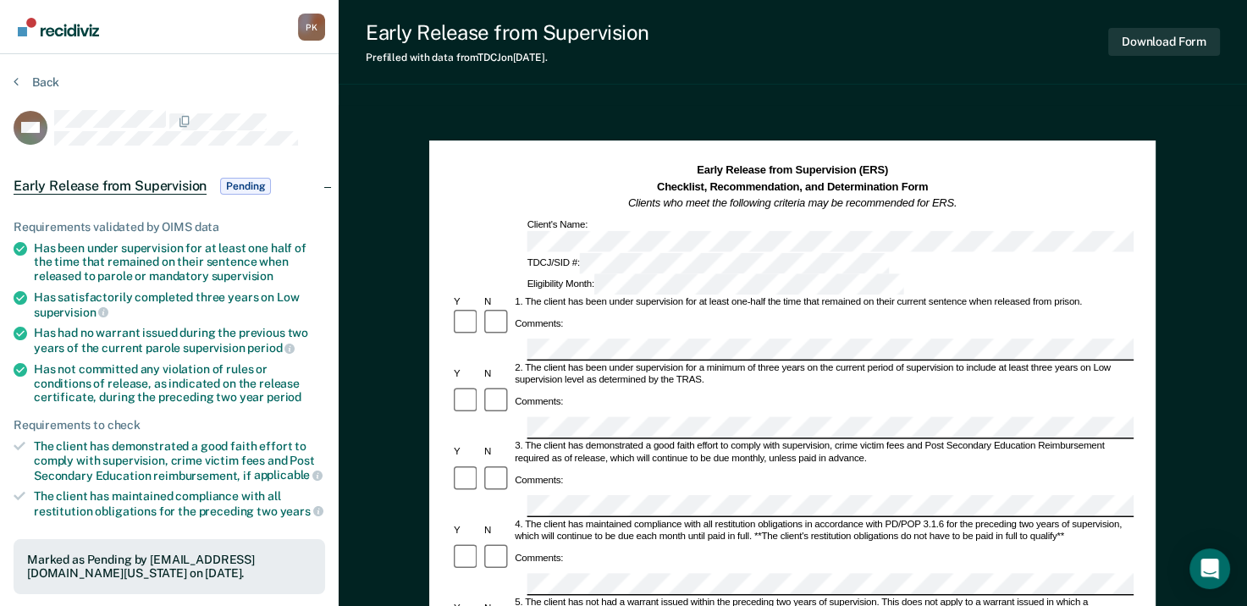
click at [582, 441] on div "3. The client has demonstrated a good faith effort to comply with supervision, …" at bounding box center [824, 453] width 622 height 25
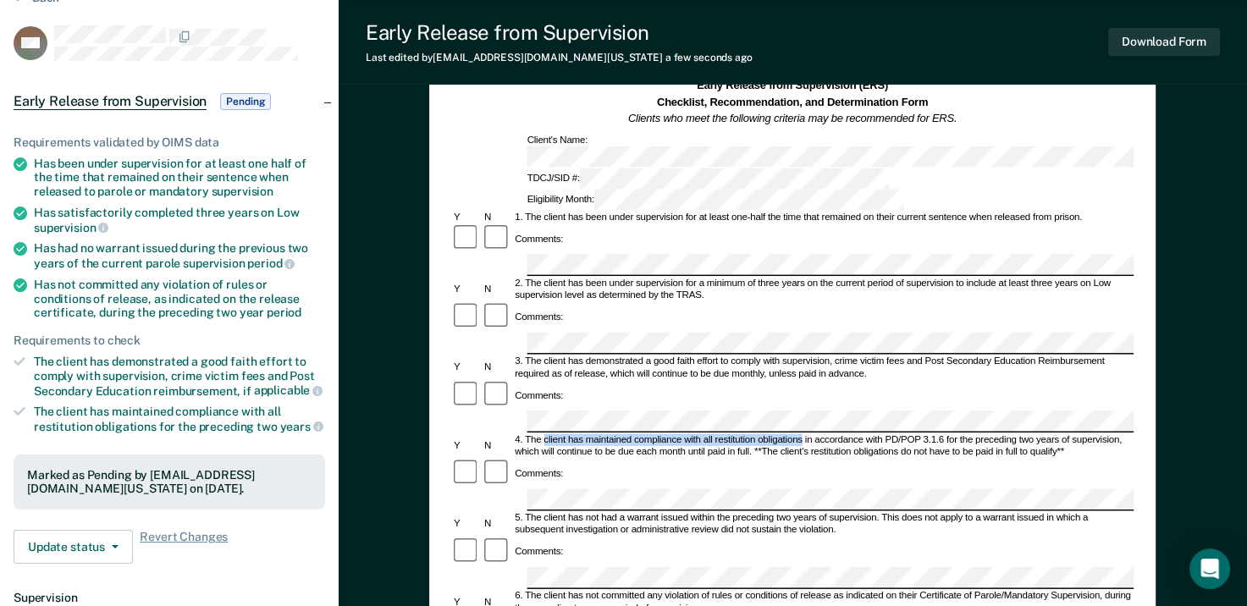
drag, startPoint x: 545, startPoint y: 349, endPoint x: 800, endPoint y: 350, distance: 254.9
click at [800, 434] on div "4. The client has maintained compliance with all restitution obligations in acc…" at bounding box center [824, 446] width 622 height 25
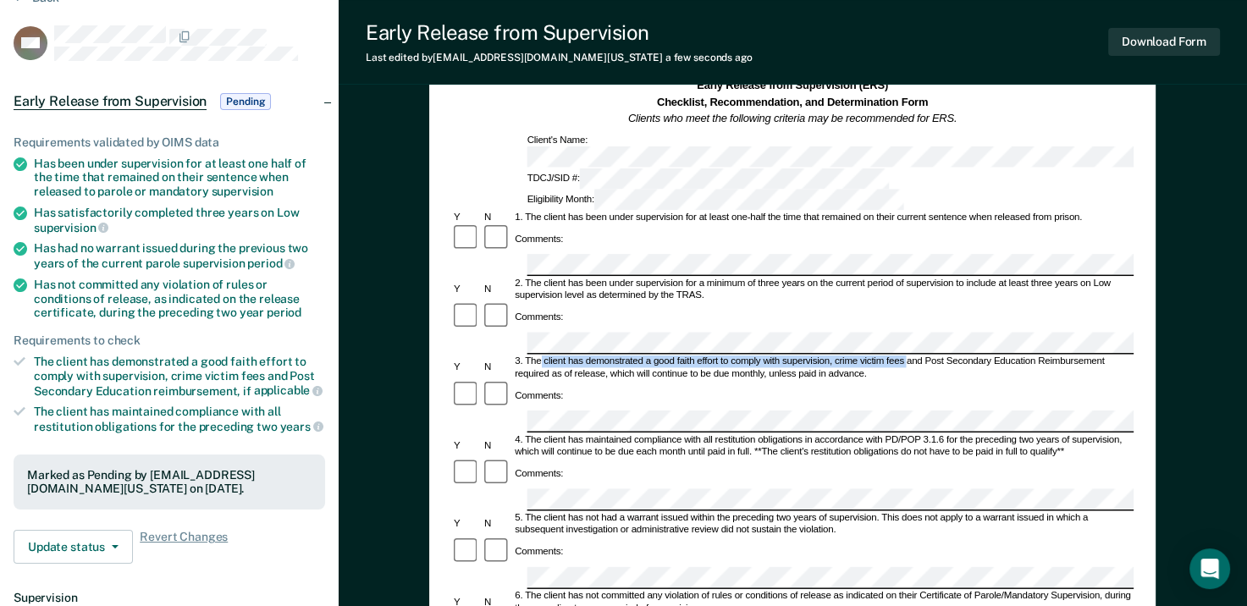
drag, startPoint x: 542, startPoint y: 285, endPoint x: 905, endPoint y: 283, distance: 363.3
click at [905, 357] on div "3. The client has demonstrated a good faith effort to comply with supervision, …" at bounding box center [824, 369] width 622 height 25
drag, startPoint x: 905, startPoint y: 283, endPoint x: 874, endPoint y: 285, distance: 31.4
click at [657, 459] on div "Comments:" at bounding box center [792, 474] width 683 height 30
click at [580, 459] on div "Comments:" at bounding box center [792, 474] width 683 height 30
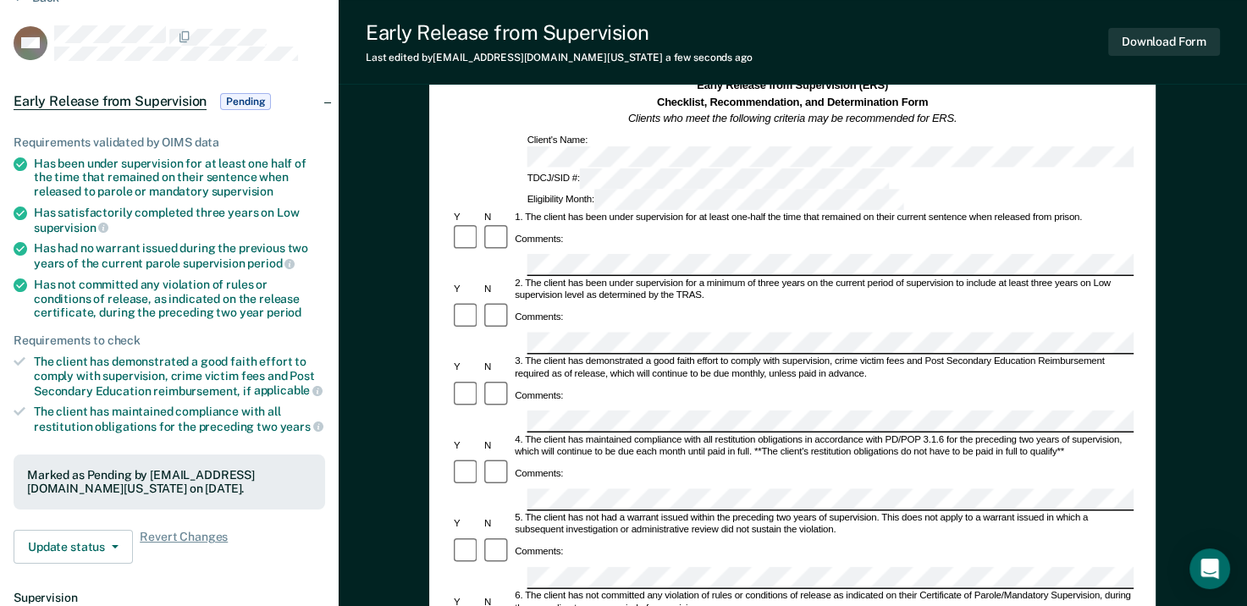
click at [580, 459] on div "Comments:" at bounding box center [792, 474] width 683 height 30
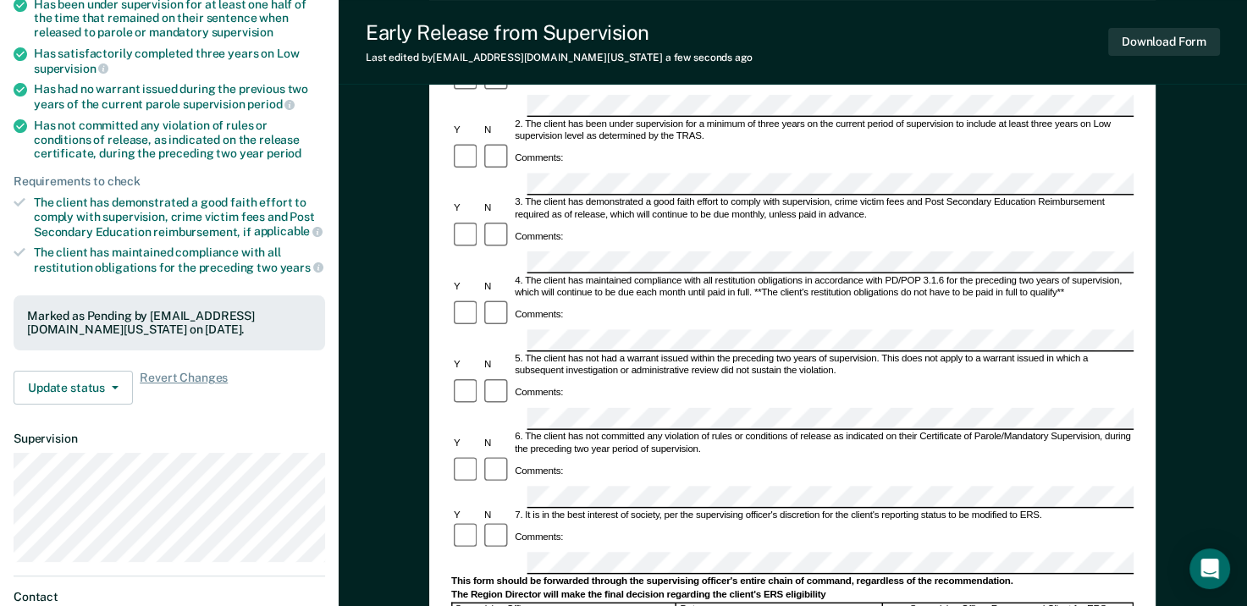
scroll to position [254, 0]
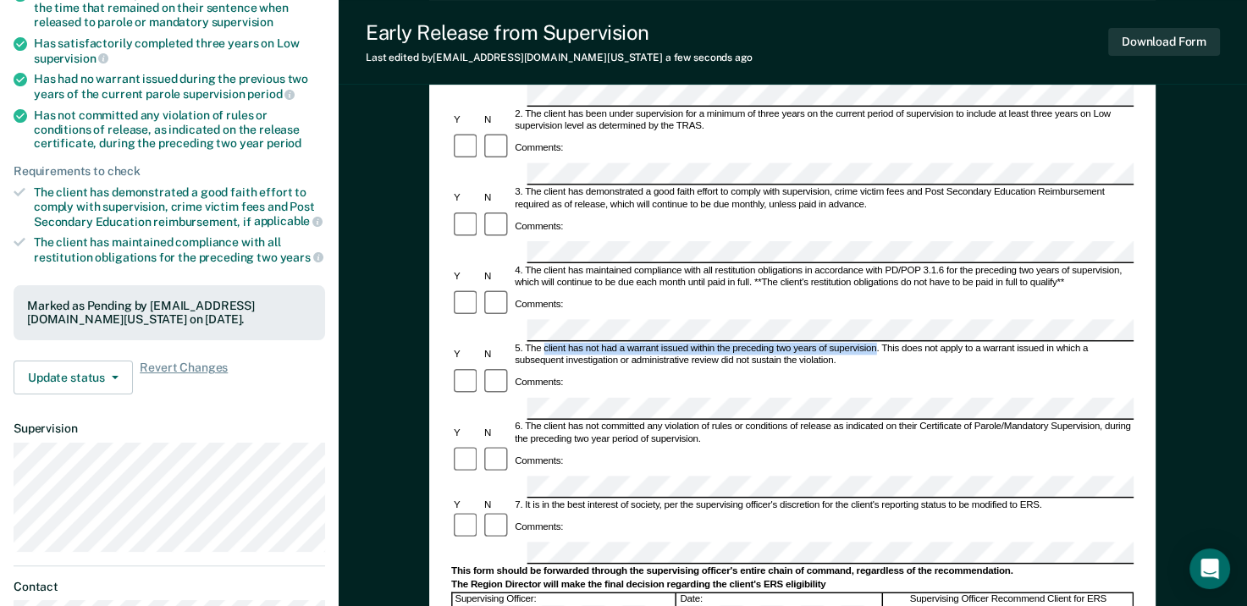
drag, startPoint x: 546, startPoint y: 239, endPoint x: 877, endPoint y: 235, distance: 330.3
click at [877, 235] on form "Early Release from Supervision (ERS) Checklist, Recommendation, and Determinati…" at bounding box center [792, 488] width 683 height 1158
drag, startPoint x: 877, startPoint y: 235, endPoint x: 853, endPoint y: 240, distance: 24.3
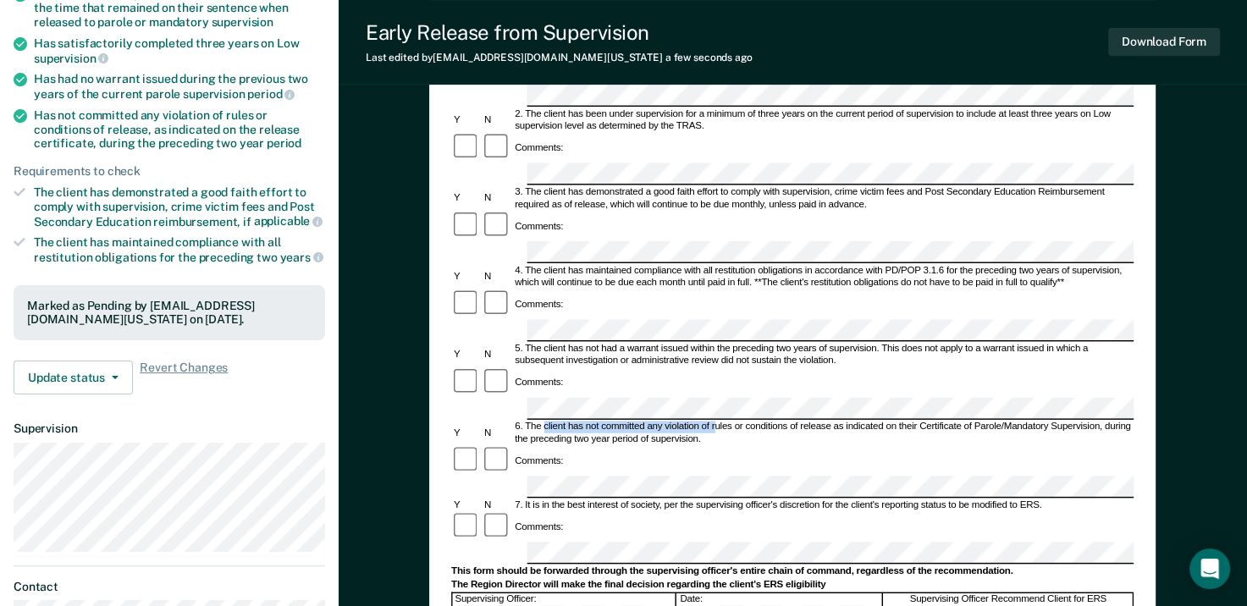
drag, startPoint x: 545, startPoint y: 307, endPoint x: 717, endPoint y: 303, distance: 172.0
click at [717, 422] on div "6. The client has not committed any violation of rules or conditions of release…" at bounding box center [824, 434] width 622 height 25
drag, startPoint x: 717, startPoint y: 303, endPoint x: 695, endPoint y: 336, distance: 39.7
click at [705, 446] on div "Comments:" at bounding box center [792, 461] width 683 height 30
drag, startPoint x: 545, startPoint y: 302, endPoint x: 835, endPoint y: 299, distance: 289.7
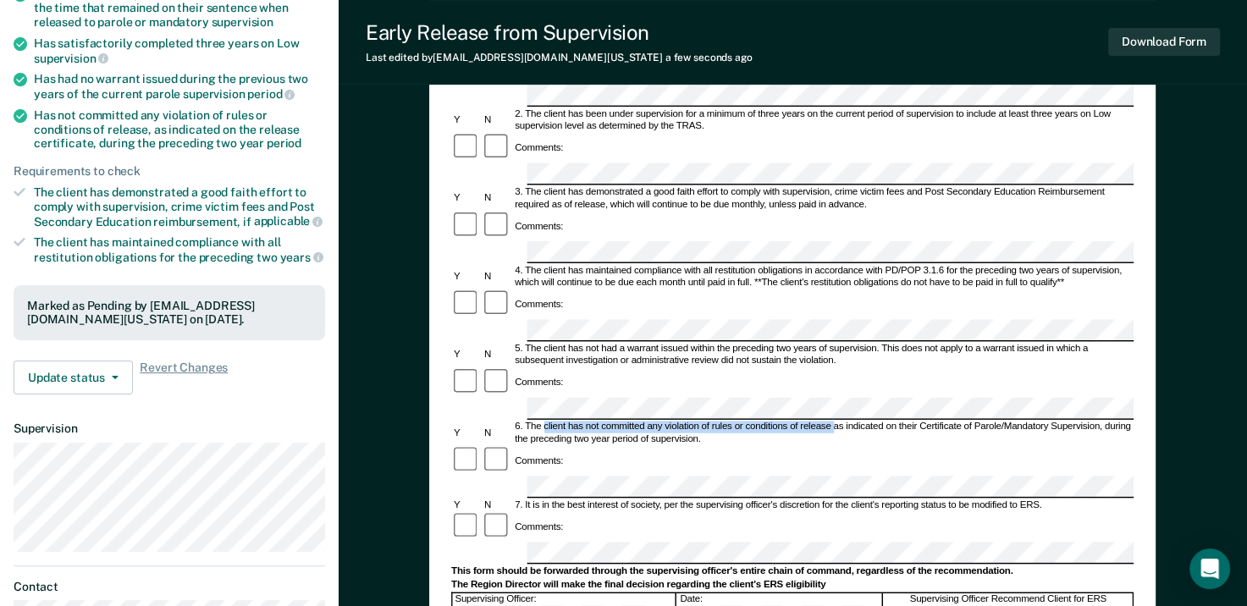
click at [835, 422] on div "6. The client has not committed any violation of rules or conditions of release…" at bounding box center [824, 434] width 622 height 25
drag, startPoint x: 835, startPoint y: 299, endPoint x: 791, endPoint y: 306, distance: 44.6
drag, startPoint x: 1105, startPoint y: 301, endPoint x: 1131, endPoint y: 314, distance: 28.4
click at [1131, 422] on div "6. The client has not committed any violation of rules or conditions of release…" at bounding box center [824, 434] width 622 height 25
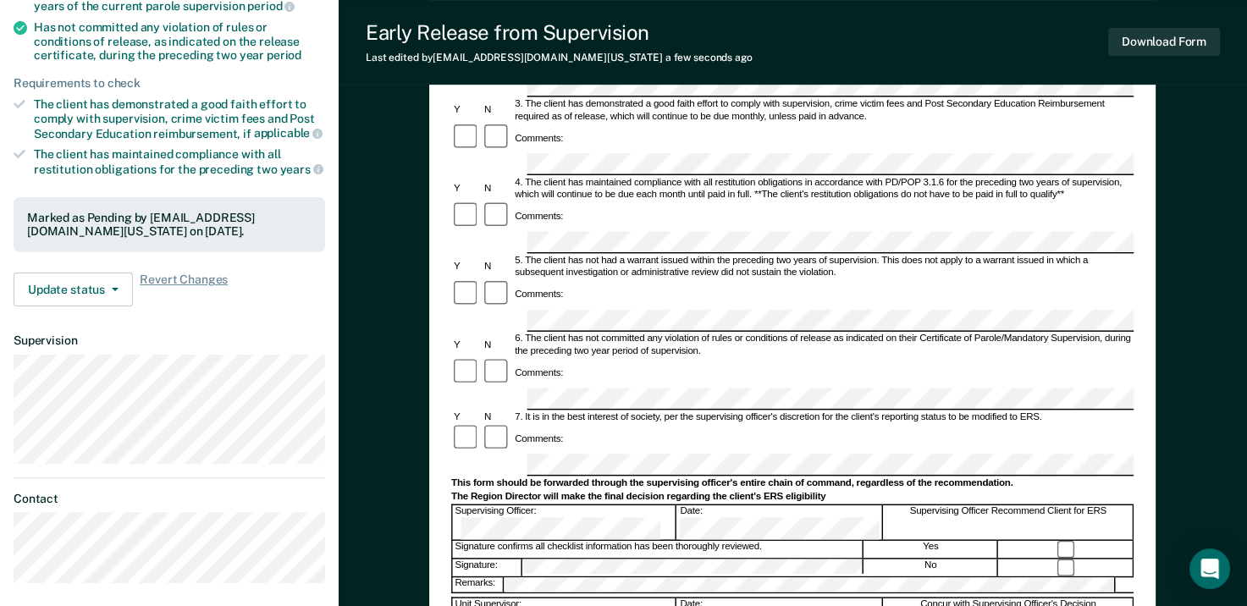
scroll to position [508, 0]
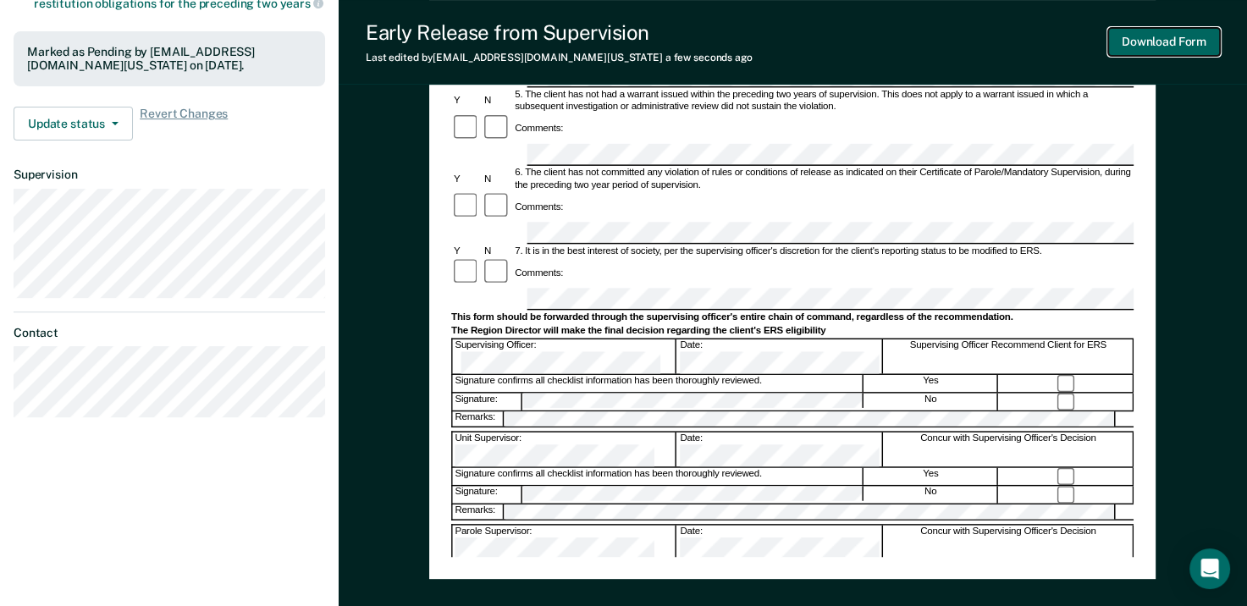
click at [1162, 47] on button "Download Form" at bounding box center [1165, 42] width 112 height 28
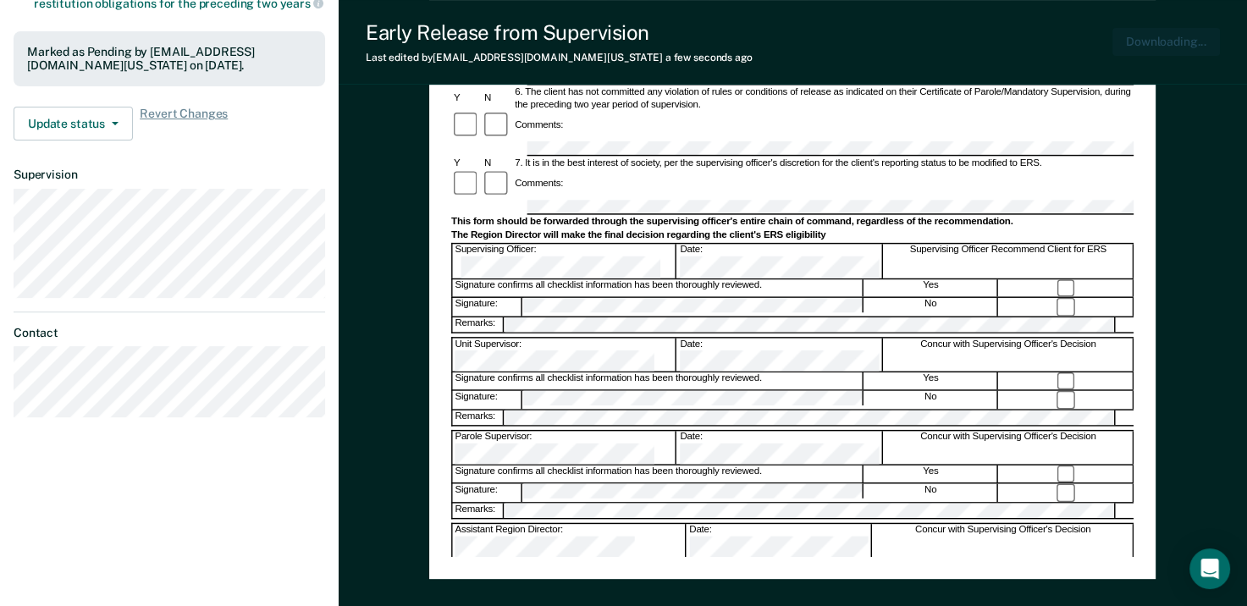
scroll to position [0, 0]
click at [274, 127] on div "Update status Revert from Pending Mark Ineligible Revert Changes" at bounding box center [170, 124] width 312 height 34
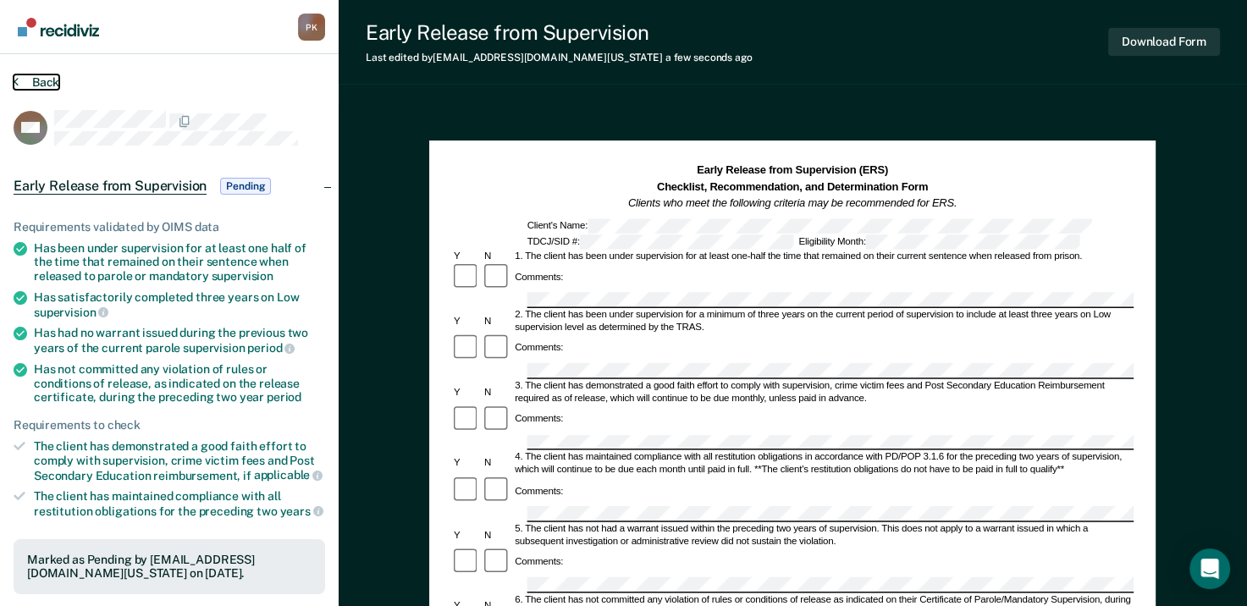
click at [15, 80] on icon at bounding box center [16, 82] width 5 height 14
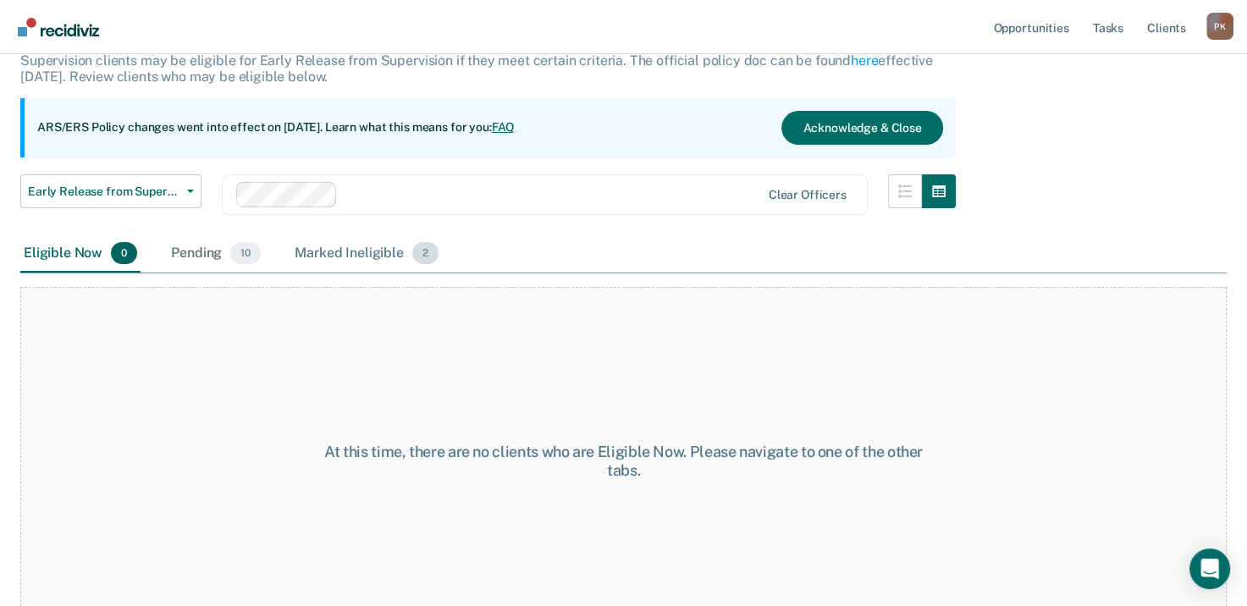
scroll to position [141, 0]
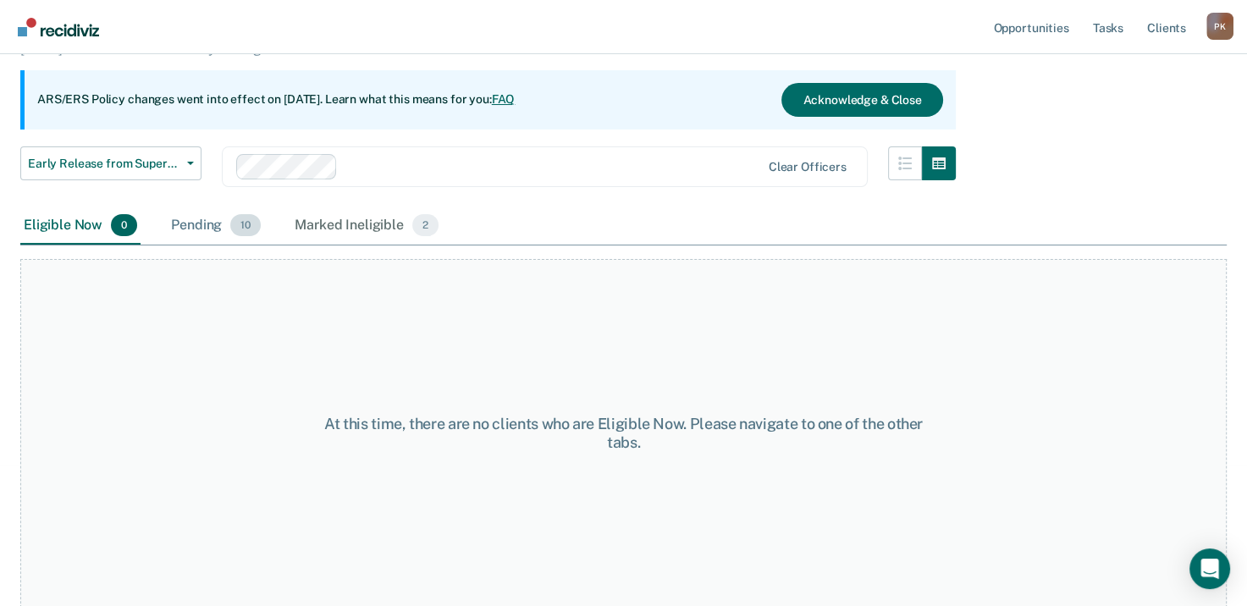
click at [237, 227] on span "10" at bounding box center [245, 225] width 30 height 22
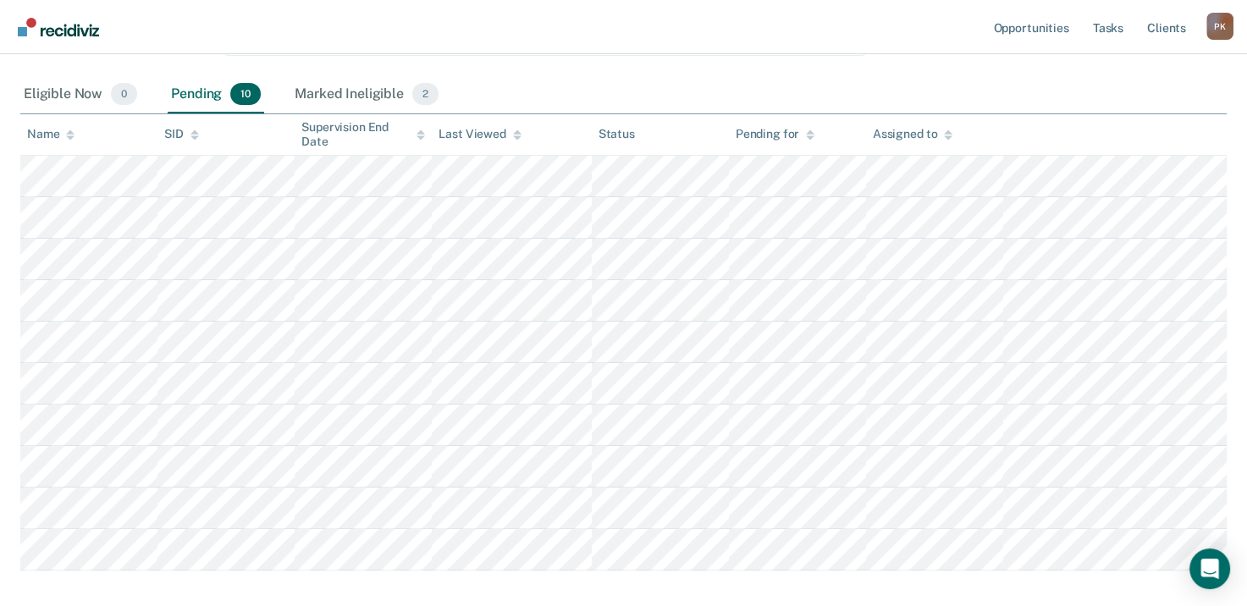
scroll to position [310, 0]
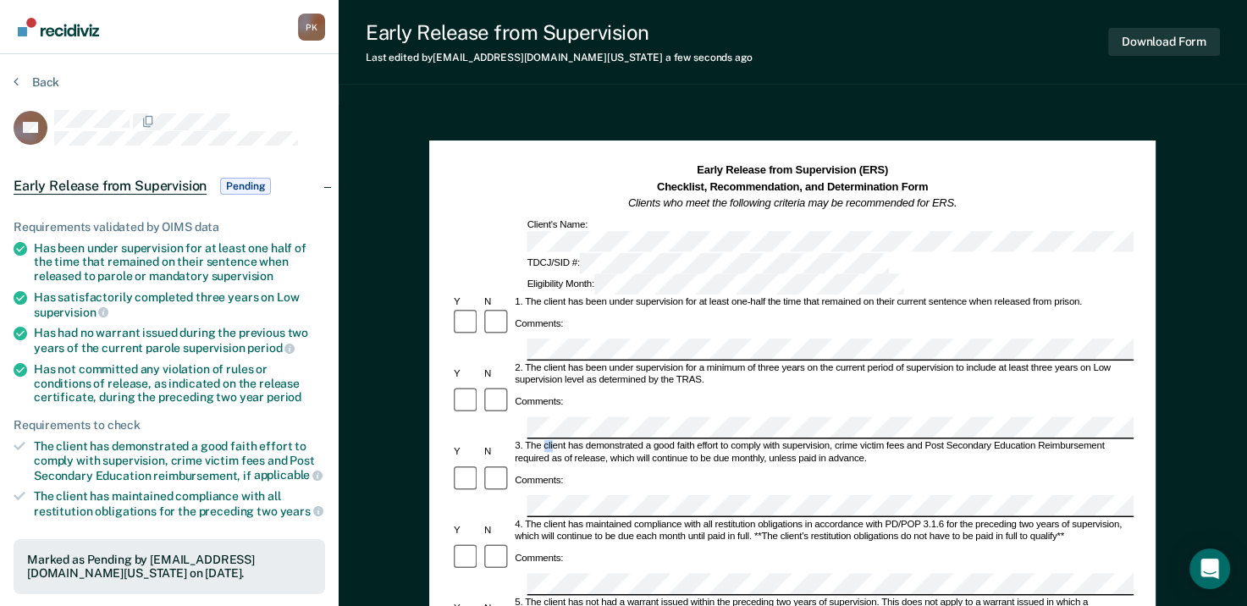
drag, startPoint x: 544, startPoint y: 369, endPoint x: 552, endPoint y: 372, distance: 8.8
click at [552, 441] on div "3. The client has demonstrated a good faith effort to comply with supervision, …" at bounding box center [824, 453] width 622 height 25
drag, startPoint x: 544, startPoint y: 370, endPoint x: 830, endPoint y: 370, distance: 286.3
click at [830, 441] on div "3. The client has demonstrated a good faith effort to comply with supervision, …" at bounding box center [824, 453] width 622 height 25
drag, startPoint x: 830, startPoint y: 370, endPoint x: 820, endPoint y: 371, distance: 10.2
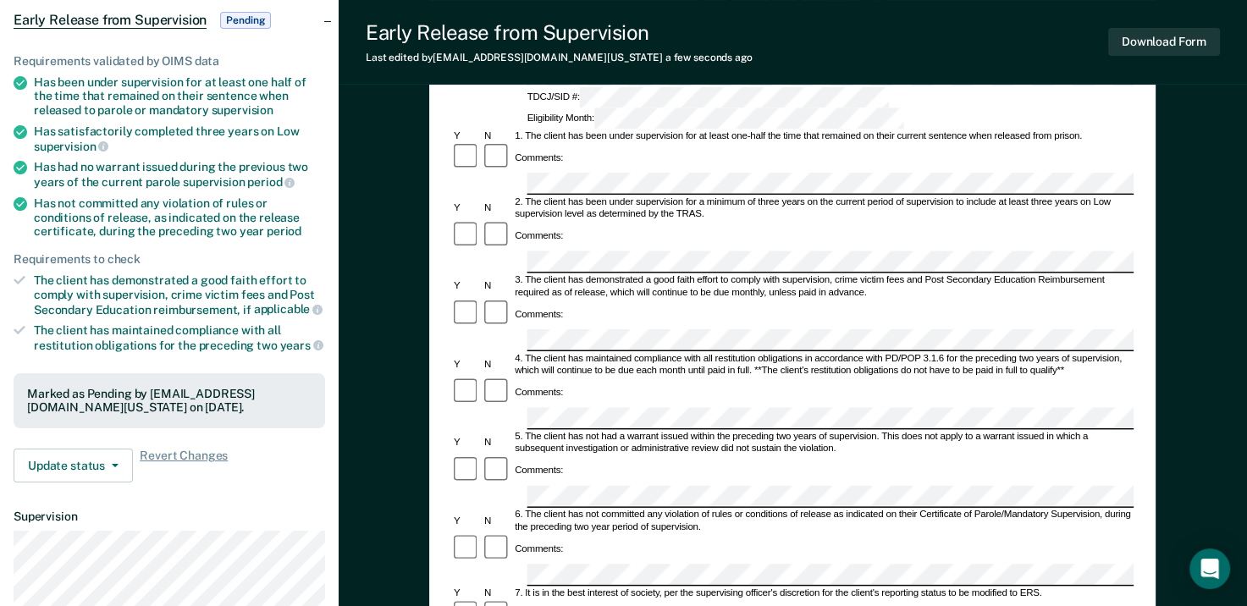
scroll to position [169, 0]
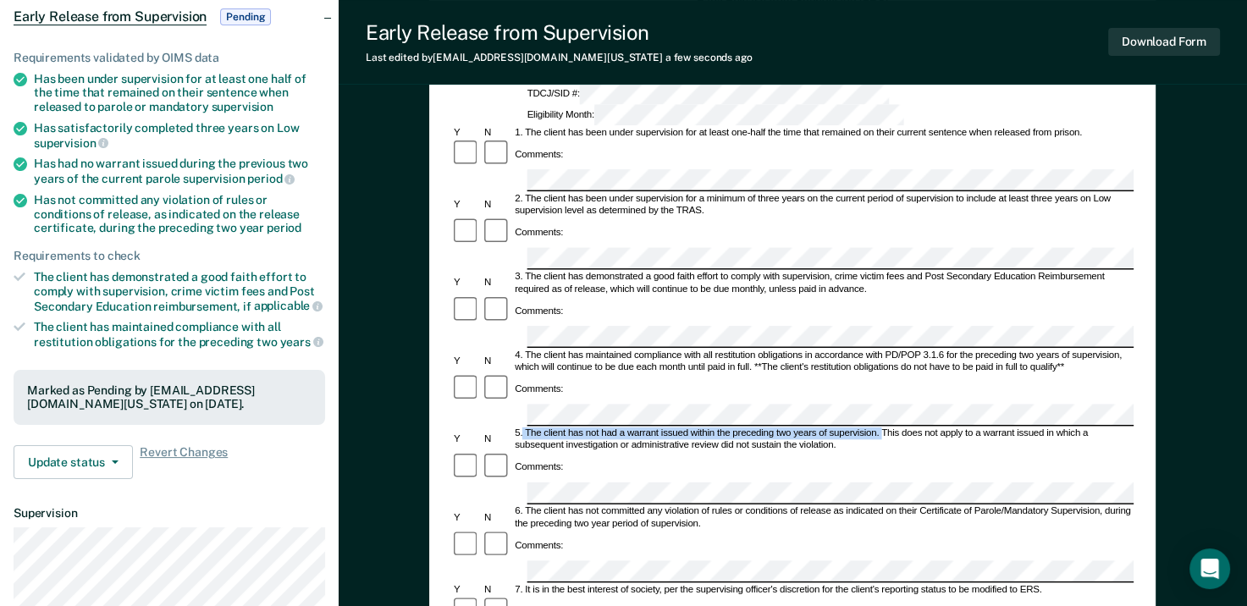
drag, startPoint x: 522, startPoint y: 325, endPoint x: 881, endPoint y: 330, distance: 359.1
click at [881, 428] on div "5. The client has not had a warrant issued within the preceding two years of su…" at bounding box center [824, 440] width 622 height 25
drag, startPoint x: 881, startPoint y: 330, endPoint x: 863, endPoint y: 325, distance: 18.5
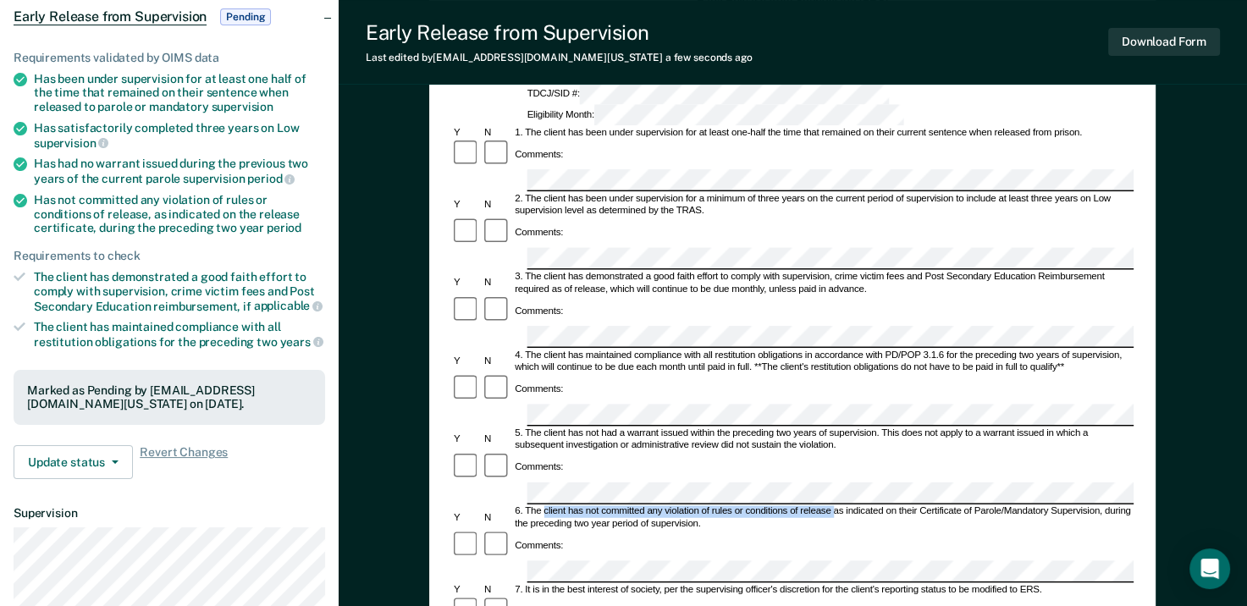
drag, startPoint x: 545, startPoint y: 388, endPoint x: 835, endPoint y: 390, distance: 289.6
click at [835, 506] on div "6. The client has not committed any violation of rules or conditions of release…" at bounding box center [824, 518] width 622 height 25
drag, startPoint x: 835, startPoint y: 390, endPoint x: 793, endPoint y: 387, distance: 42.4
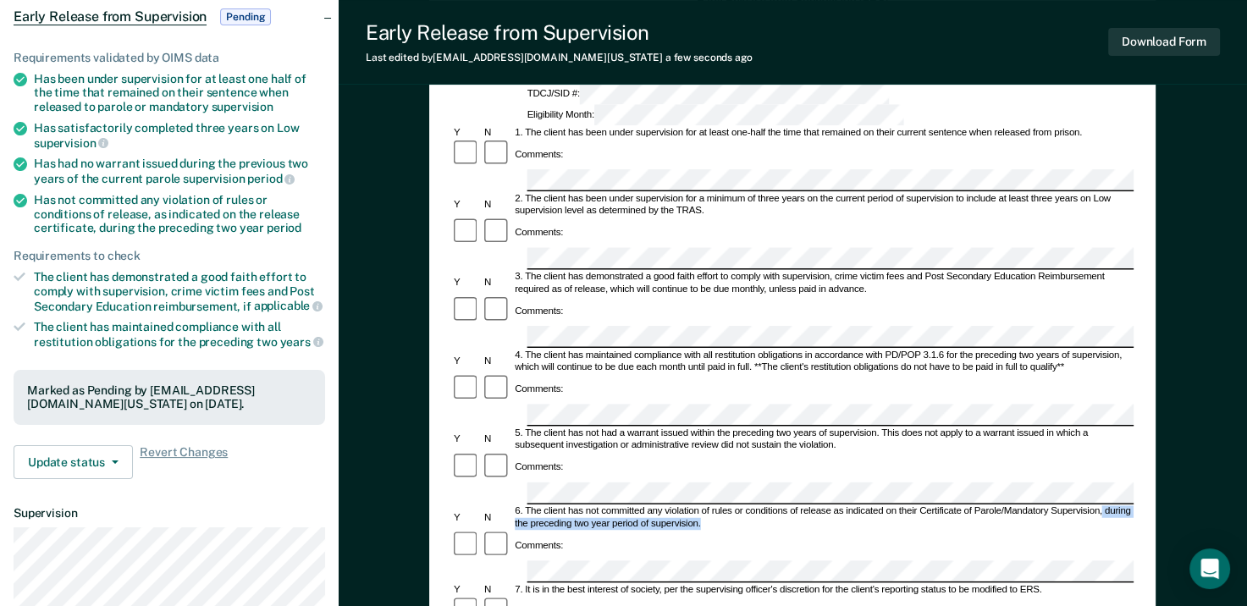
drag, startPoint x: 1103, startPoint y: 385, endPoint x: 1125, endPoint y: 399, distance: 25.9
click at [1125, 506] on div "6. The client has not committed any violation of rules or conditions of release…" at bounding box center [824, 518] width 622 height 25
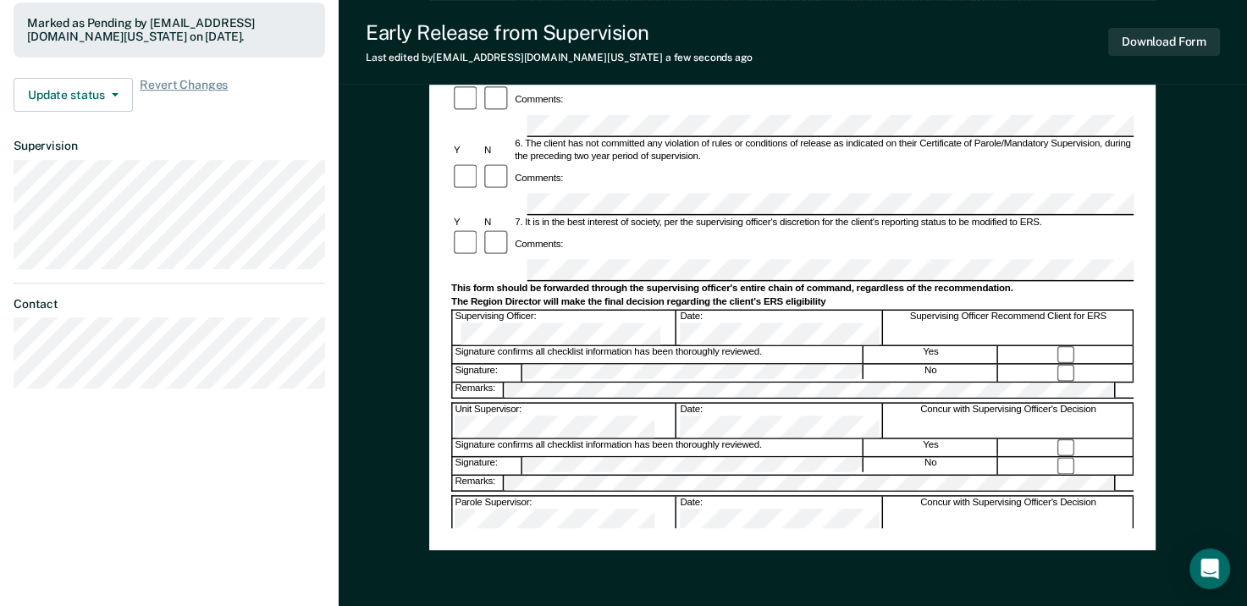
scroll to position [508, 0]
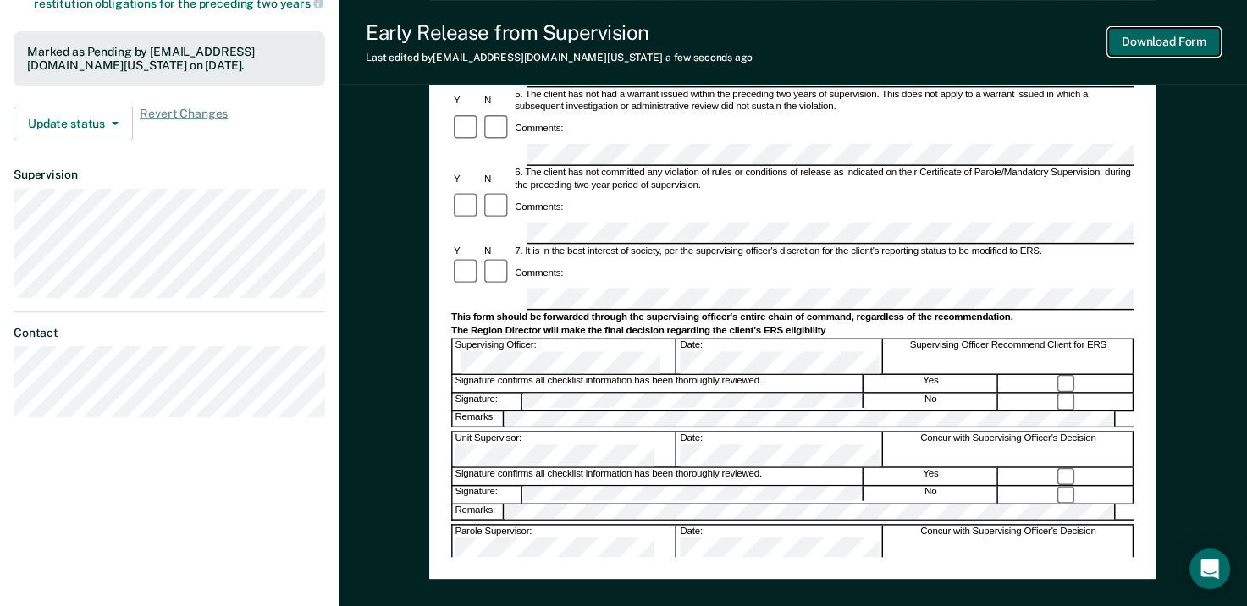
click at [1157, 41] on button "Download Form" at bounding box center [1165, 42] width 112 height 28
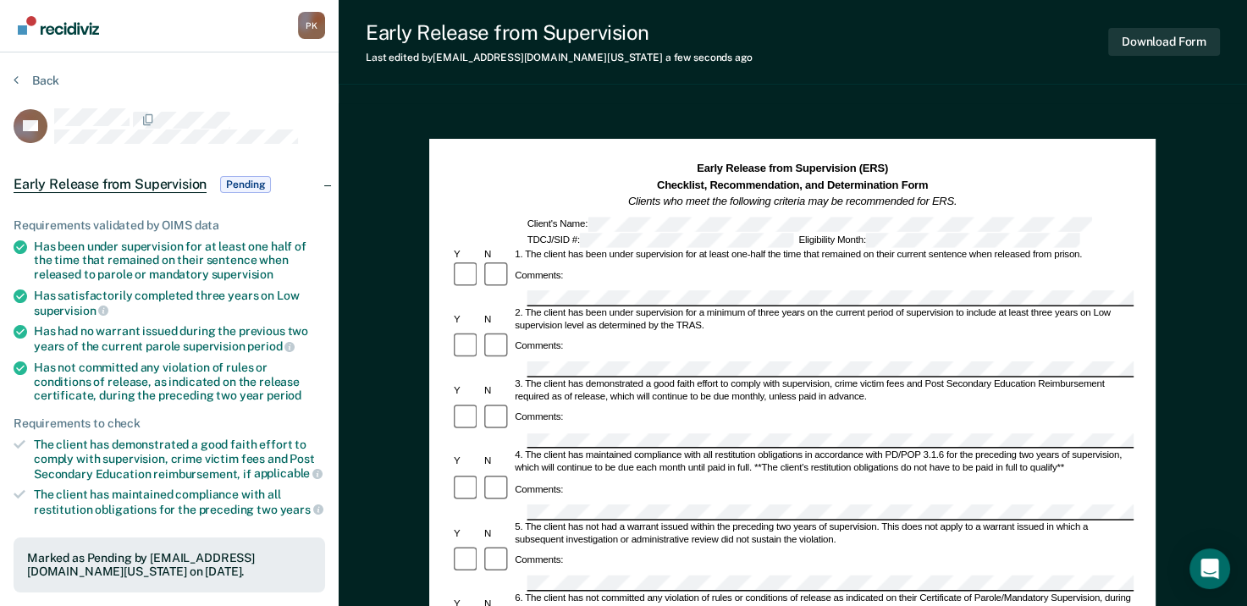
scroll to position [0, 0]
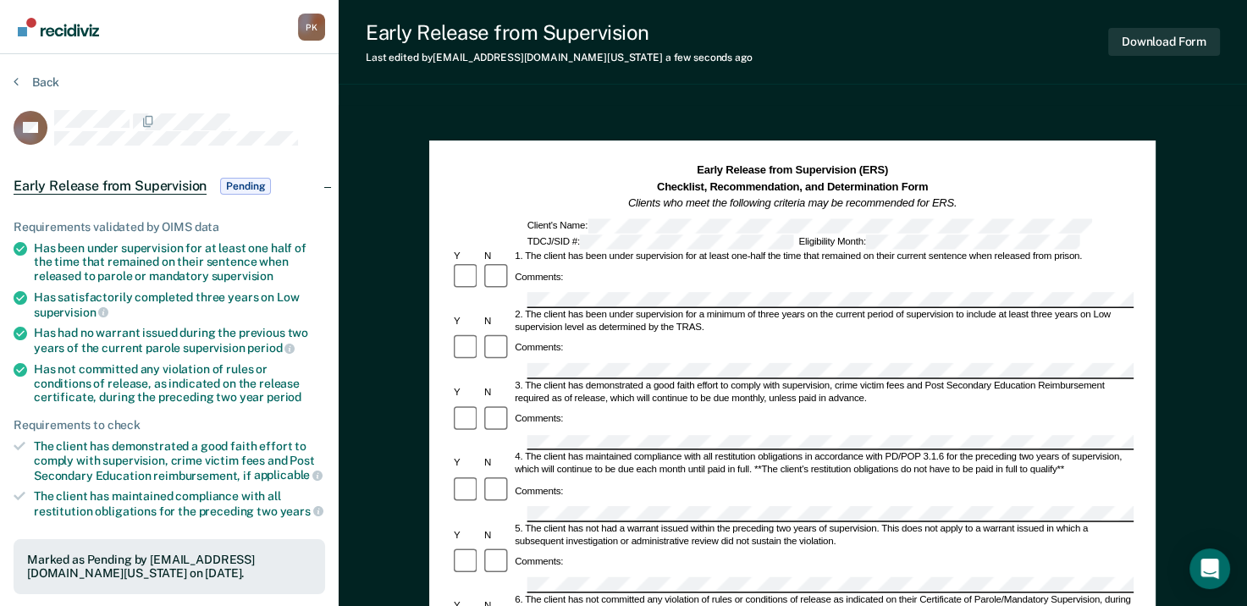
click at [780, 70] on div "Early Release from Supervision Last edited by [PERSON_NAME][EMAIL_ADDRESS][DOMA…" at bounding box center [793, 42] width 909 height 85
click at [13, 80] on section "Back RA Early Release from Supervision Pending Requirements validated by OIMS d…" at bounding box center [169, 506] width 339 height 905
click at [16, 78] on icon at bounding box center [16, 82] width 5 height 14
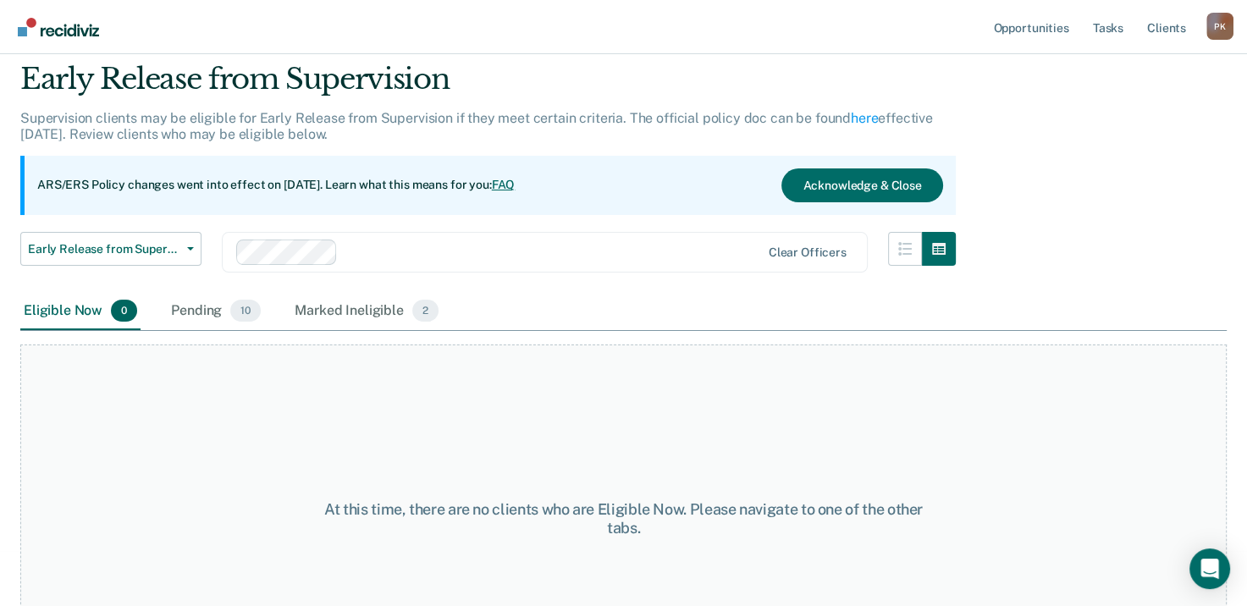
scroll to position [85, 0]
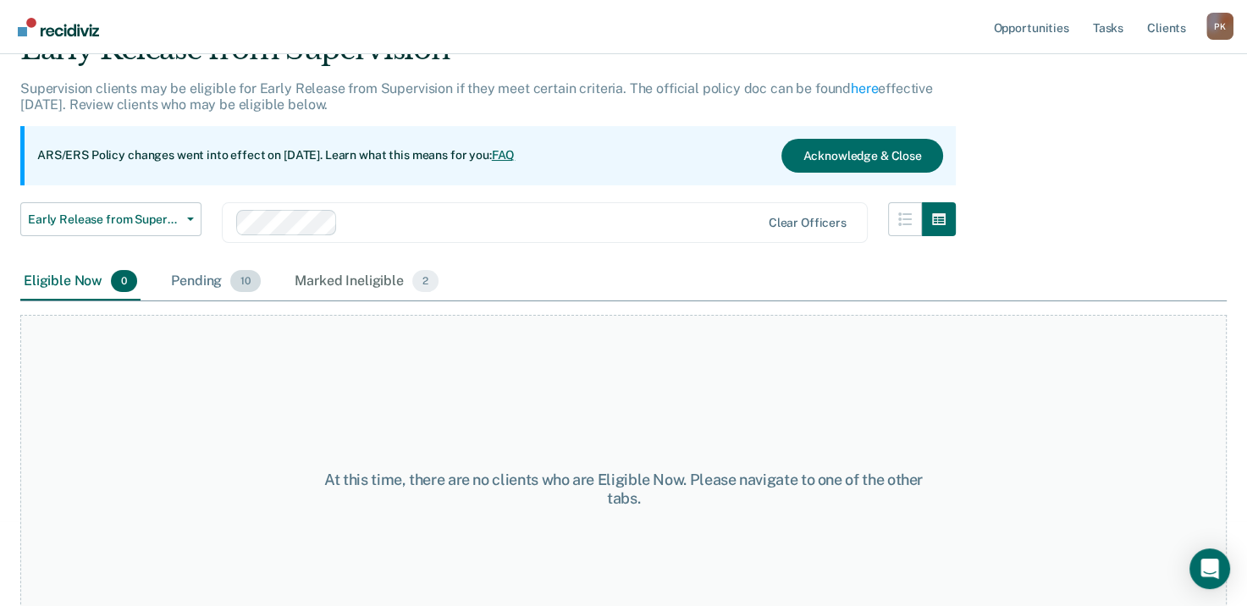
click at [203, 274] on div "Pending 10" at bounding box center [216, 281] width 97 height 37
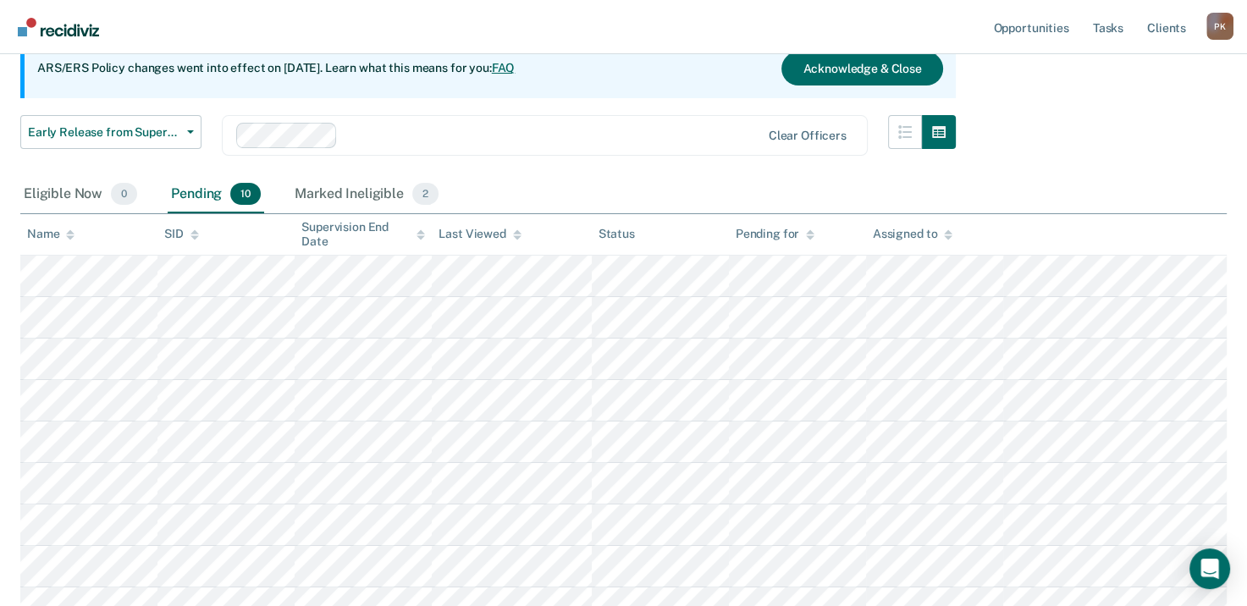
scroll to position [339, 0]
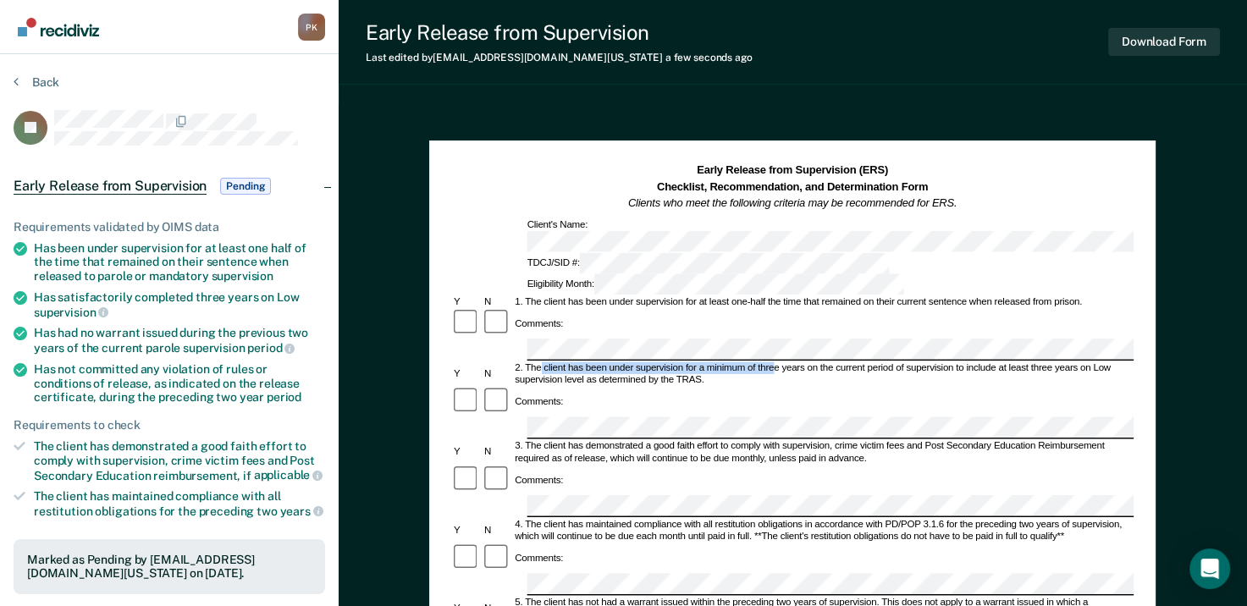
drag, startPoint x: 542, startPoint y: 305, endPoint x: 776, endPoint y: 301, distance: 233.8
click at [776, 362] on div "2. The client has been under supervision for a minimum of three years on the cu…" at bounding box center [824, 374] width 622 height 25
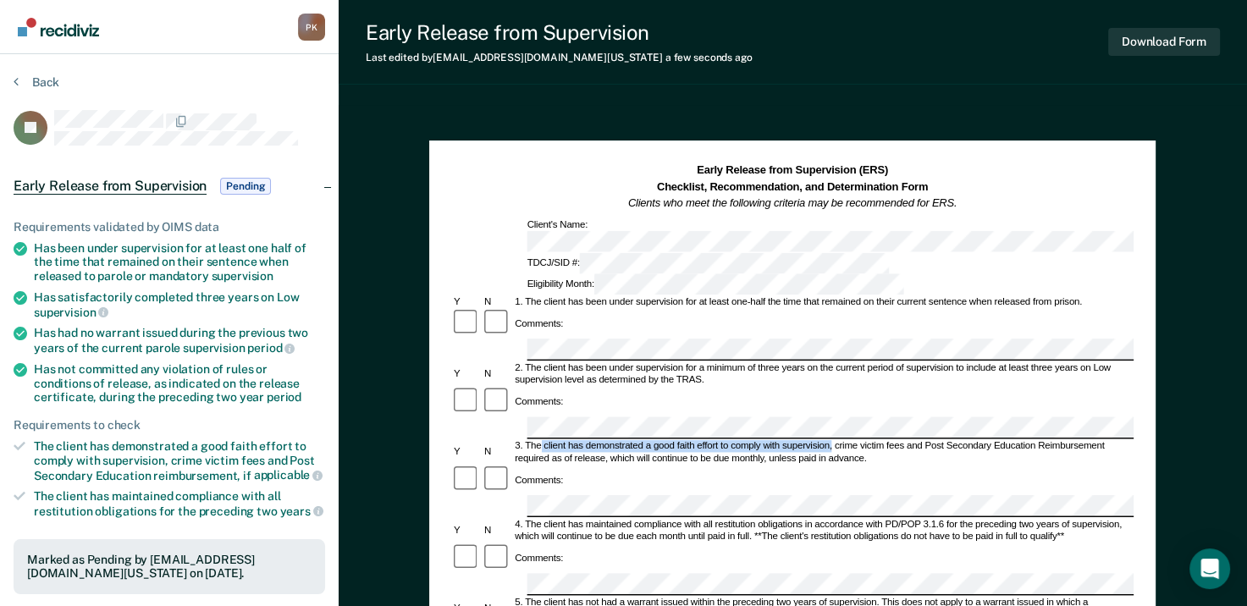
drag, startPoint x: 542, startPoint y: 371, endPoint x: 833, endPoint y: 367, distance: 290.5
click at [833, 441] on div "3. The client has demonstrated a good faith effort to comply with supervision, …" at bounding box center [824, 453] width 622 height 25
drag, startPoint x: 833, startPoint y: 367, endPoint x: 810, endPoint y: 369, distance: 23.0
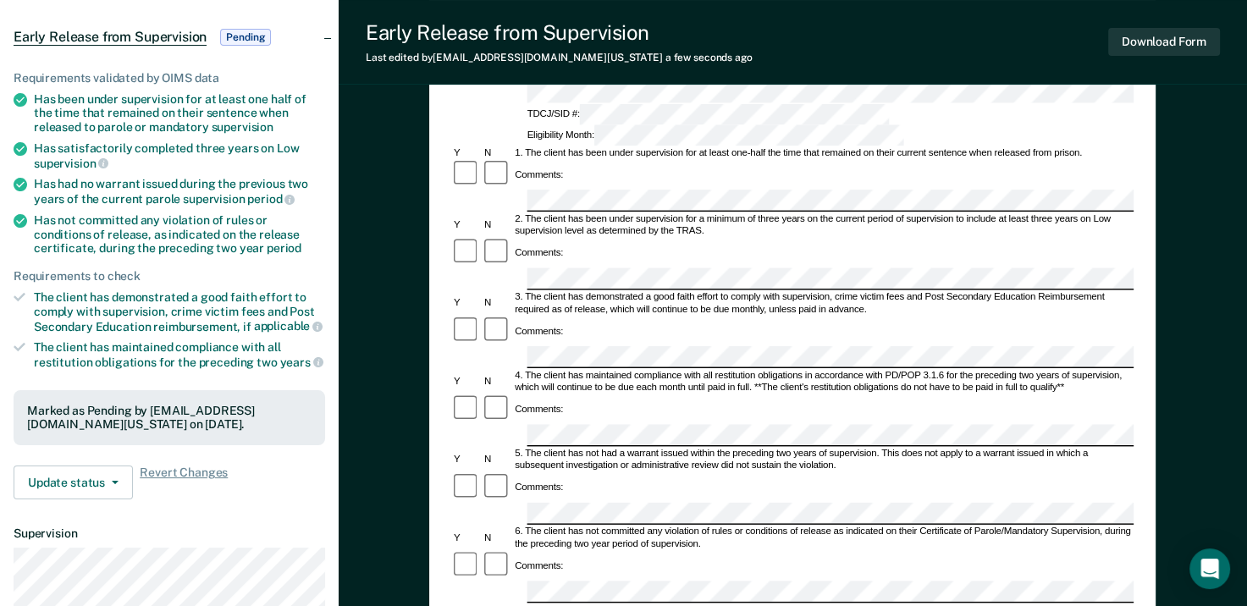
scroll to position [169, 0]
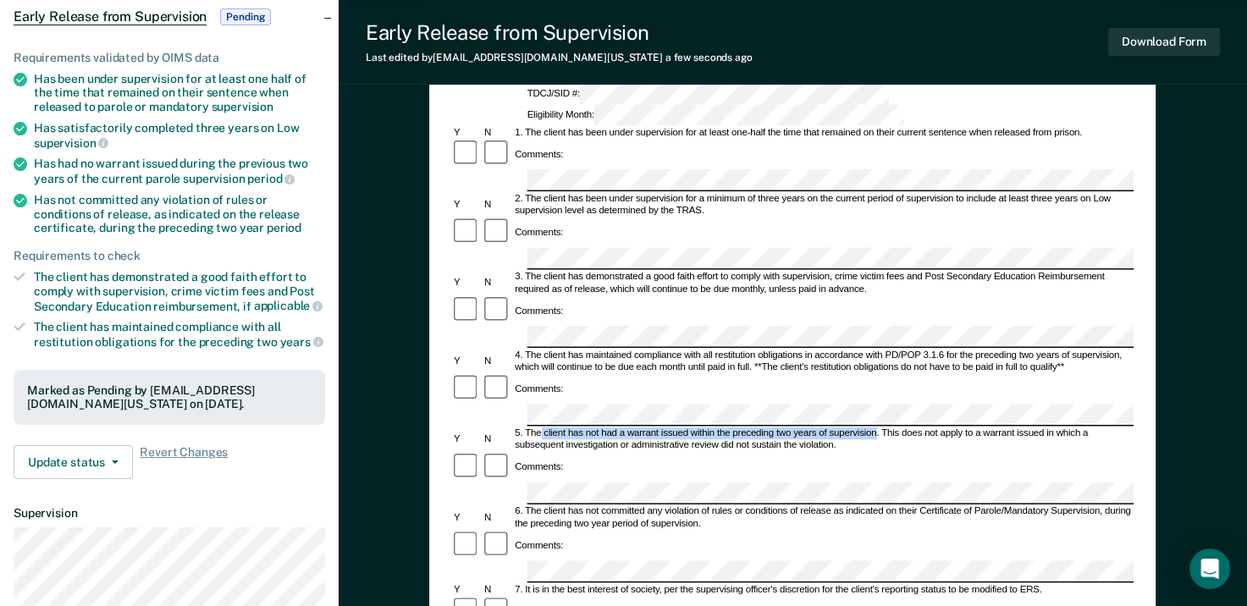
drag, startPoint x: 542, startPoint y: 325, endPoint x: 877, endPoint y: 325, distance: 335.4
click at [877, 428] on div "5. The client has not had a warrant issued within the preceding two years of su…" at bounding box center [824, 440] width 622 height 25
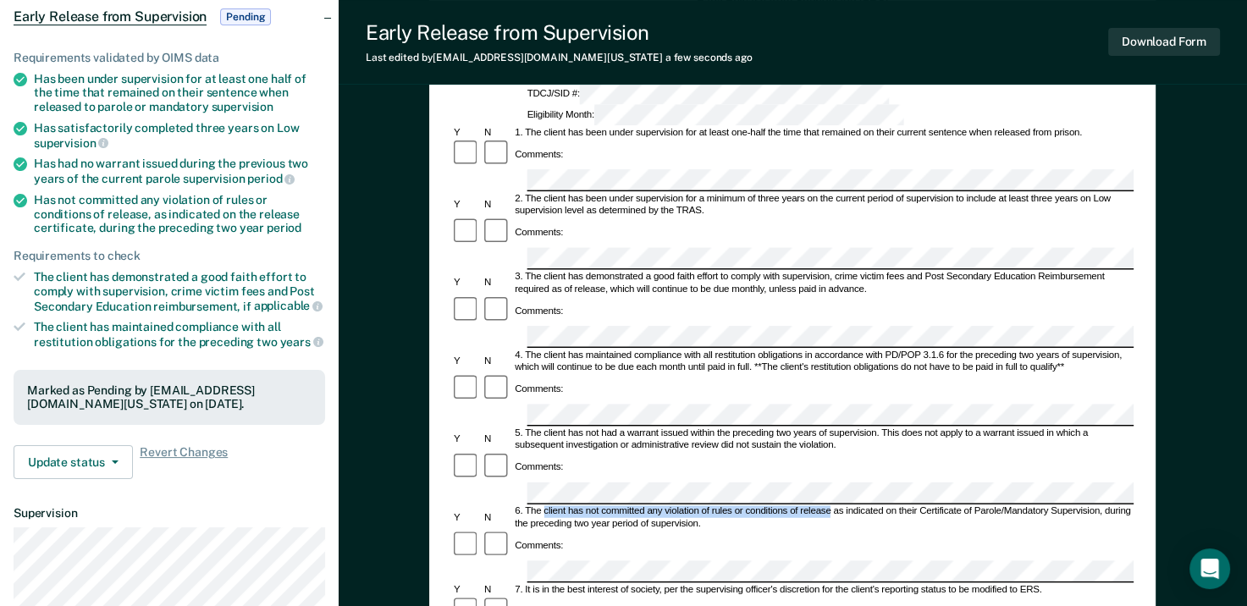
drag, startPoint x: 543, startPoint y: 387, endPoint x: 831, endPoint y: 386, distance: 288.0
click at [831, 506] on div "6. The client has not committed any violation of rules or conditions of release…" at bounding box center [824, 518] width 622 height 25
drag, startPoint x: 831, startPoint y: 386, endPoint x: 804, endPoint y: 390, distance: 27.3
drag, startPoint x: 1102, startPoint y: 386, endPoint x: 1134, endPoint y: 401, distance: 35.3
click at [1134, 401] on div "Early Release from Supervision (ERS) Checklist, Recommendation, and Determinati…" at bounding box center [792, 444] width 727 height 947
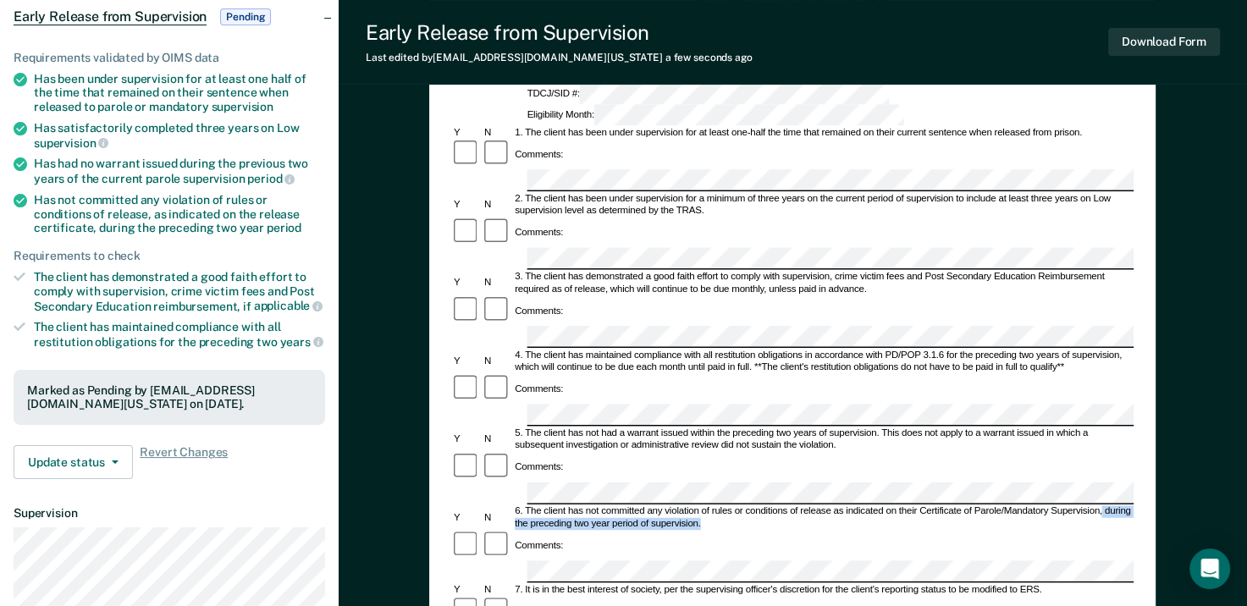
drag, startPoint x: 1134, startPoint y: 401, endPoint x: 1126, endPoint y: 392, distance: 11.4
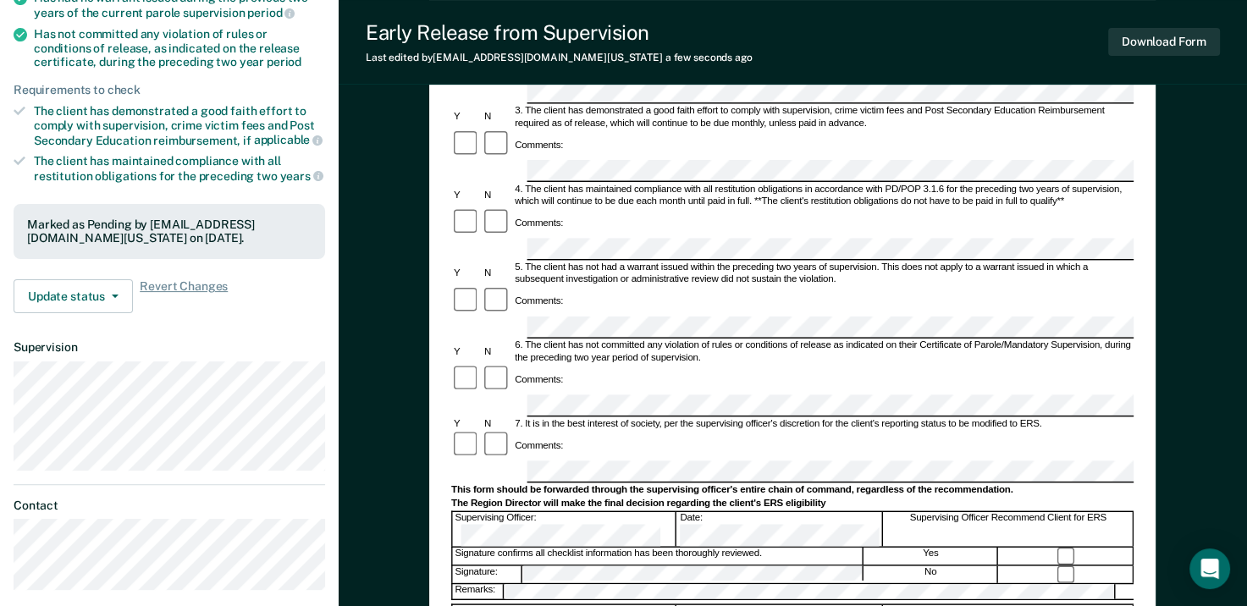
scroll to position [339, 0]
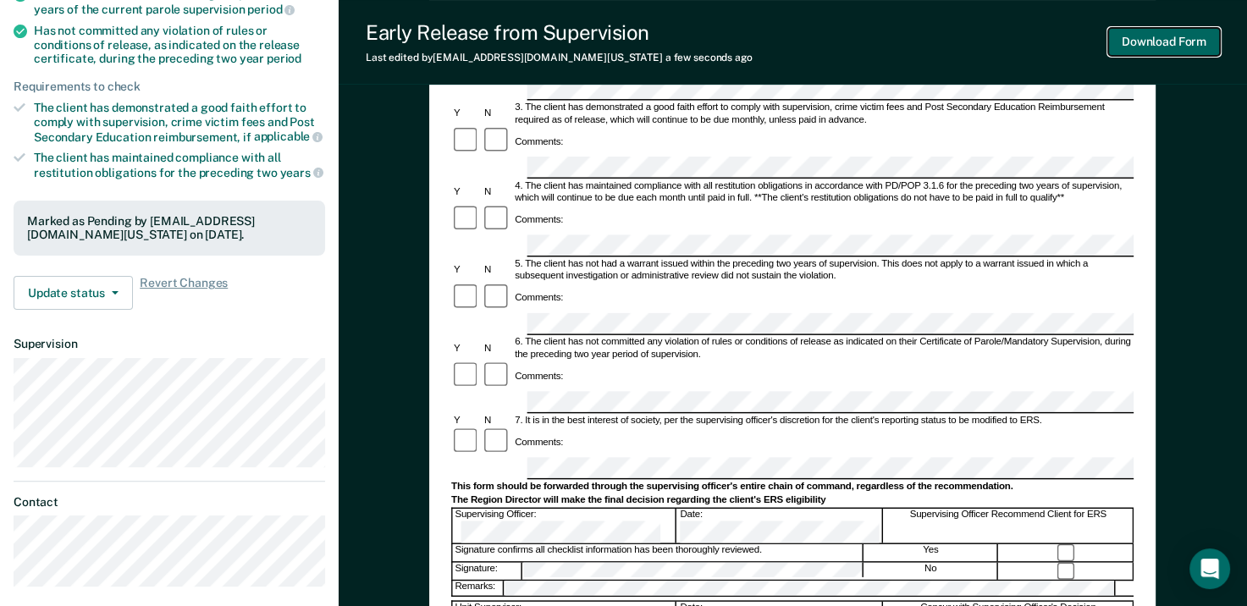
click at [1173, 42] on button "Download Form" at bounding box center [1165, 42] width 112 height 28
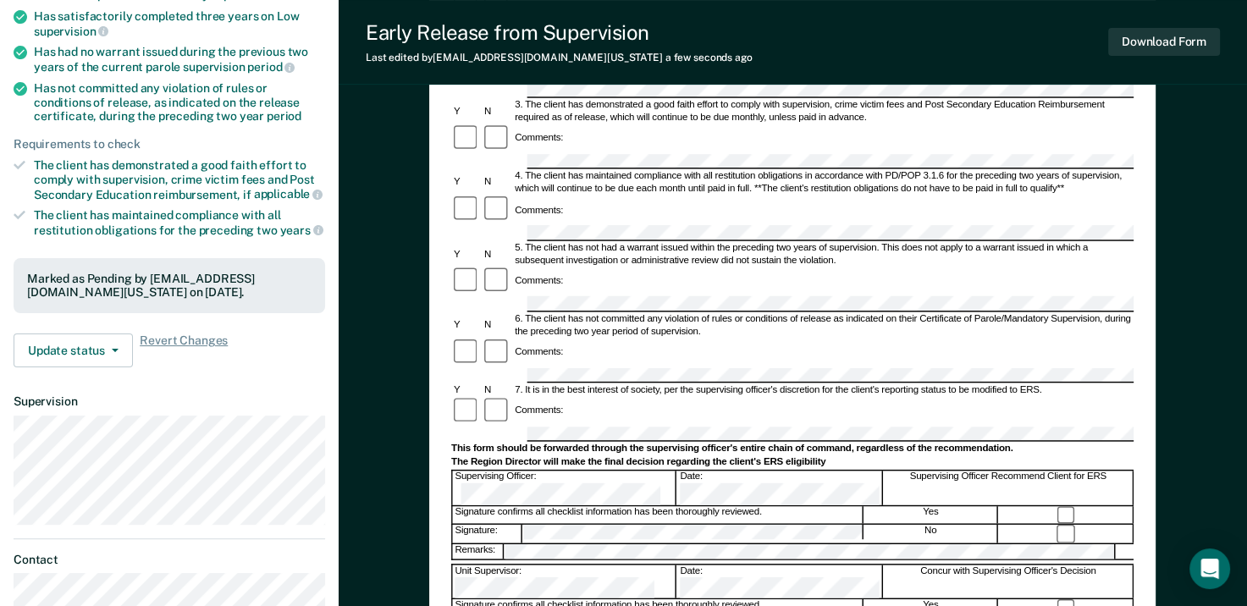
scroll to position [254, 0]
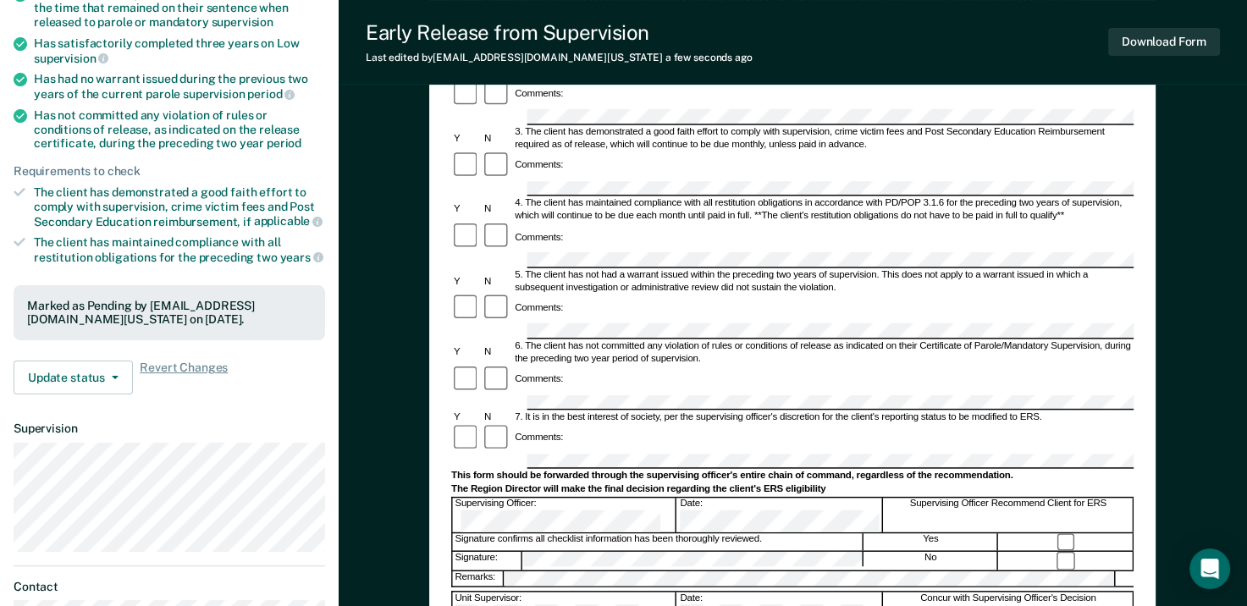
click at [711, 40] on div "Early Release from Supervision Last edited by [PERSON_NAME][EMAIL_ADDRESS][DOMA…" at bounding box center [793, 42] width 909 height 85
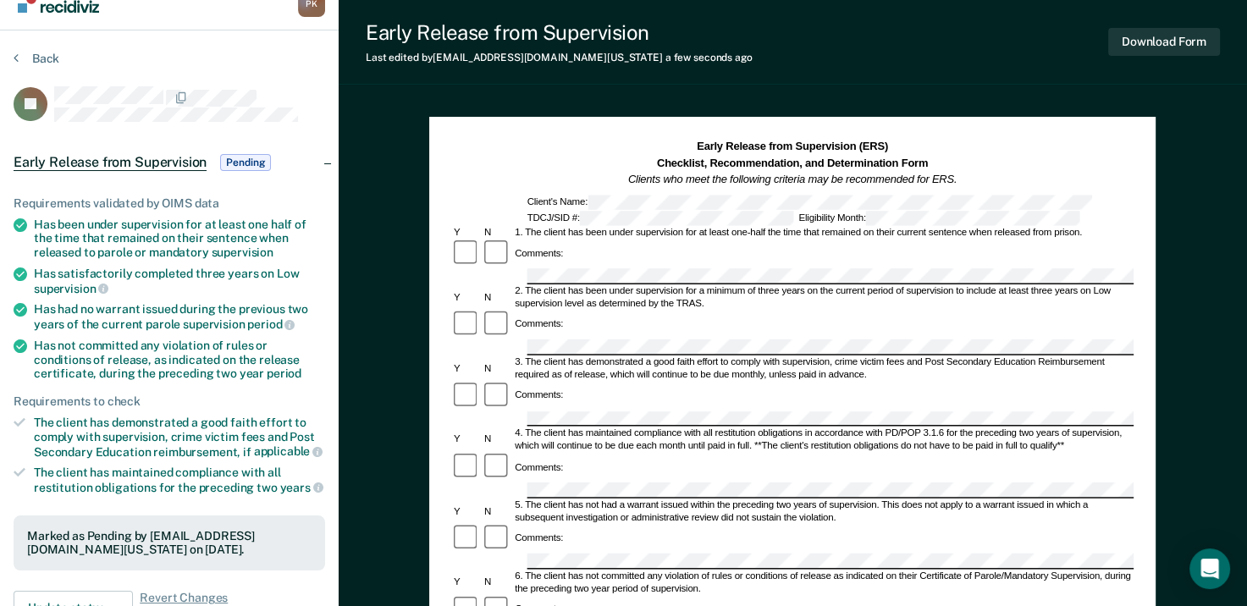
scroll to position [0, 0]
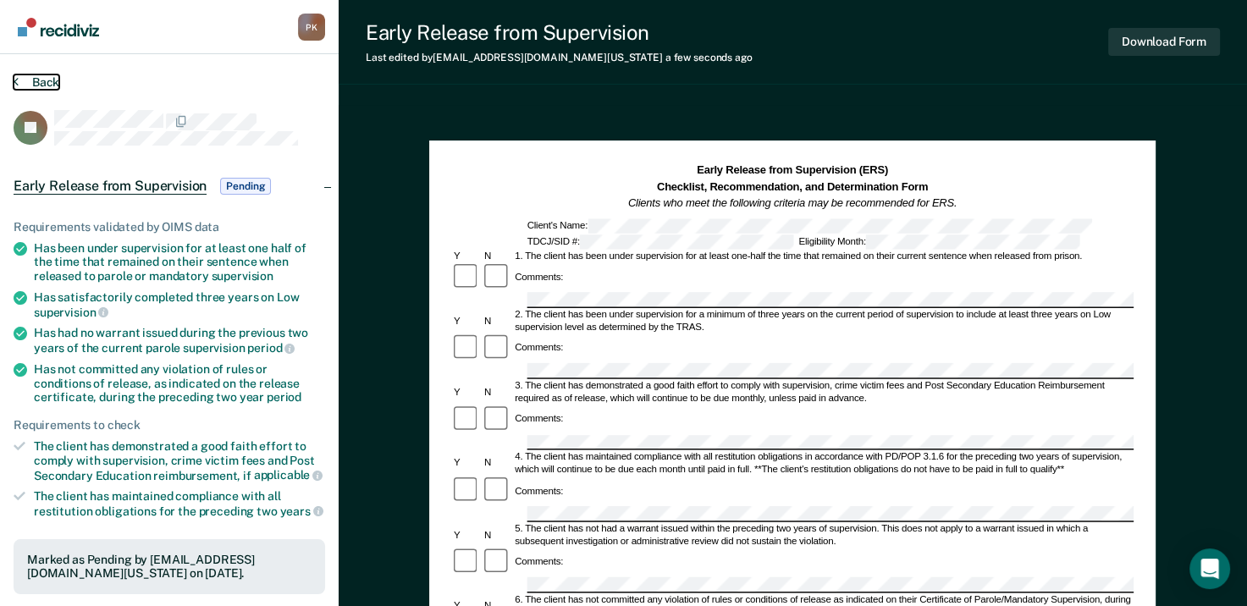
click at [22, 80] on button "Back" at bounding box center [37, 82] width 46 height 15
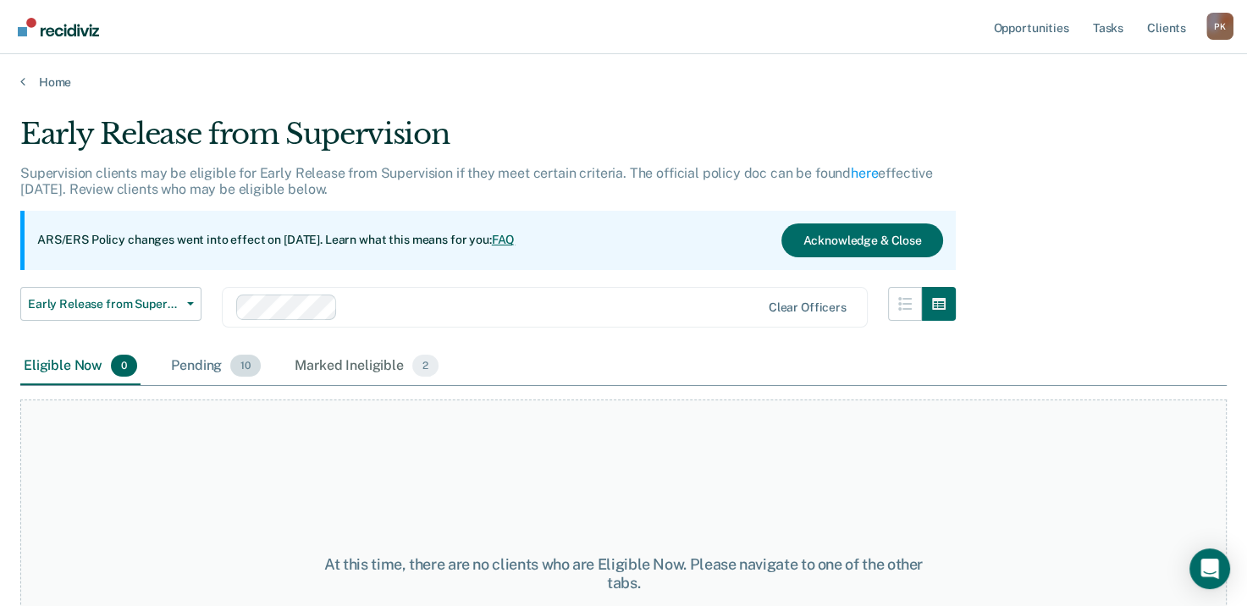
click at [205, 354] on div "Pending 10" at bounding box center [216, 366] width 97 height 37
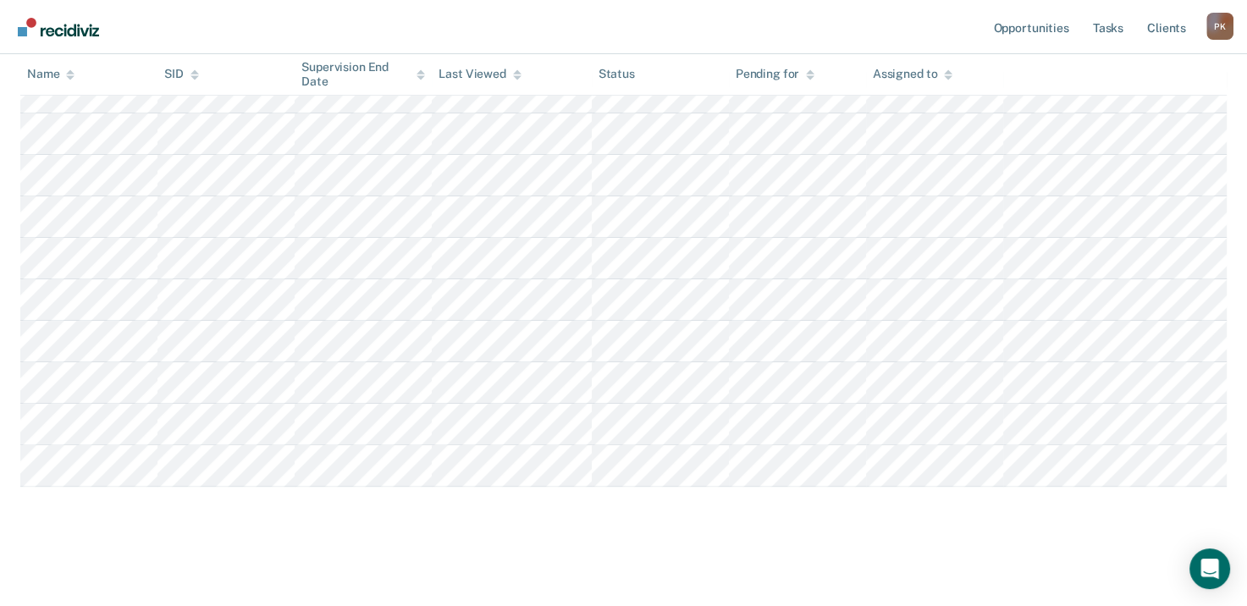
scroll to position [356, 0]
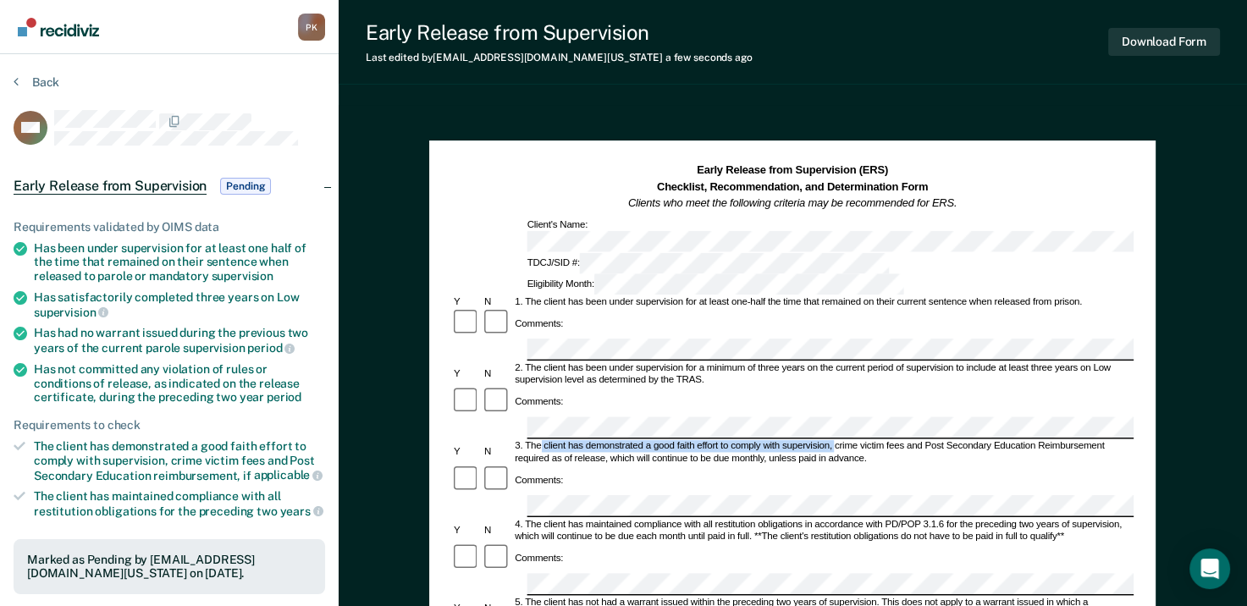
drag, startPoint x: 542, startPoint y: 369, endPoint x: 833, endPoint y: 370, distance: 291.3
click at [833, 441] on div "3. The client has demonstrated a good faith effort to comply with supervision, …" at bounding box center [824, 453] width 622 height 25
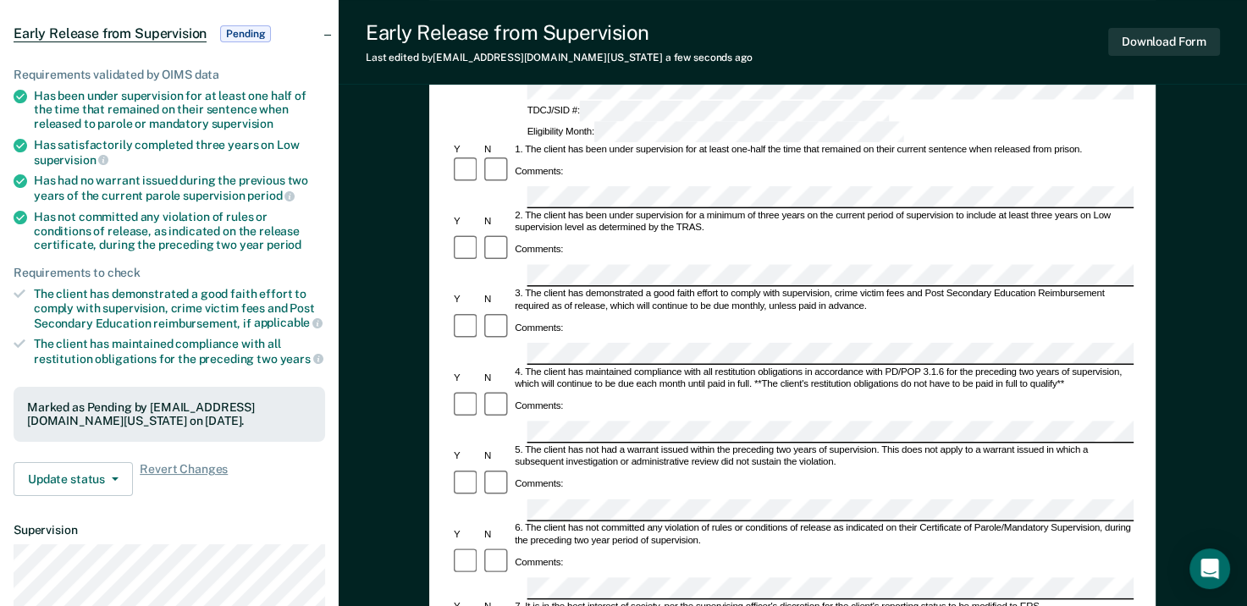
scroll to position [254, 0]
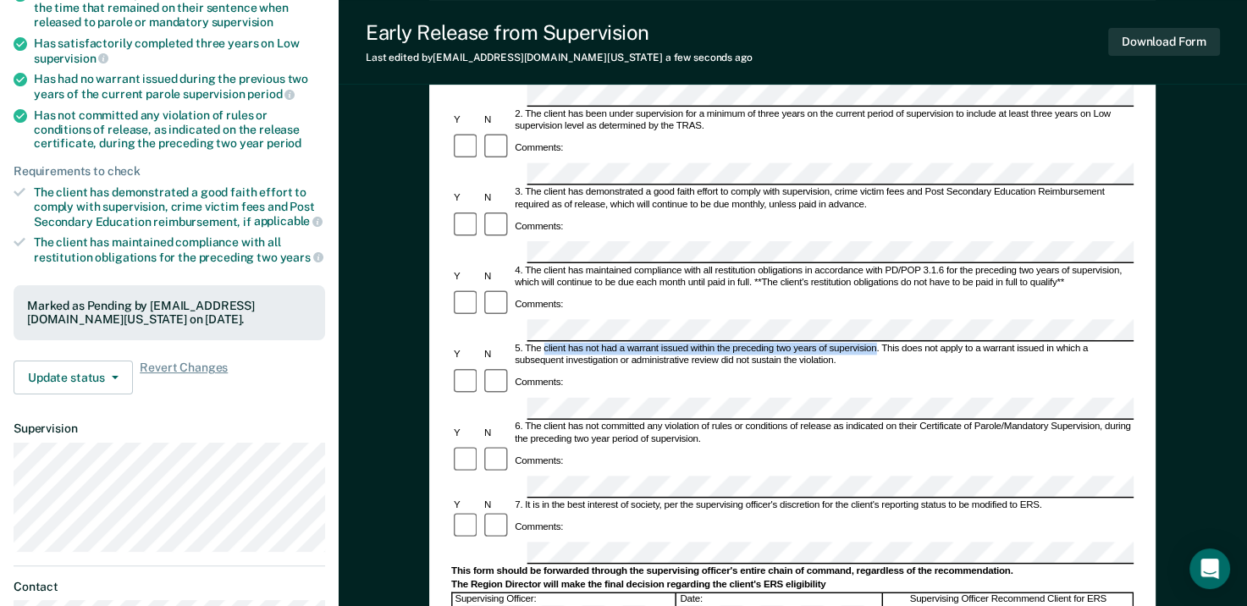
drag, startPoint x: 545, startPoint y: 241, endPoint x: 874, endPoint y: 241, distance: 329.4
click at [874, 343] on div "5. The client has not had a warrant issued within the preceding two years of su…" at bounding box center [824, 355] width 622 height 25
drag, startPoint x: 874, startPoint y: 241, endPoint x: 853, endPoint y: 239, distance: 21.2
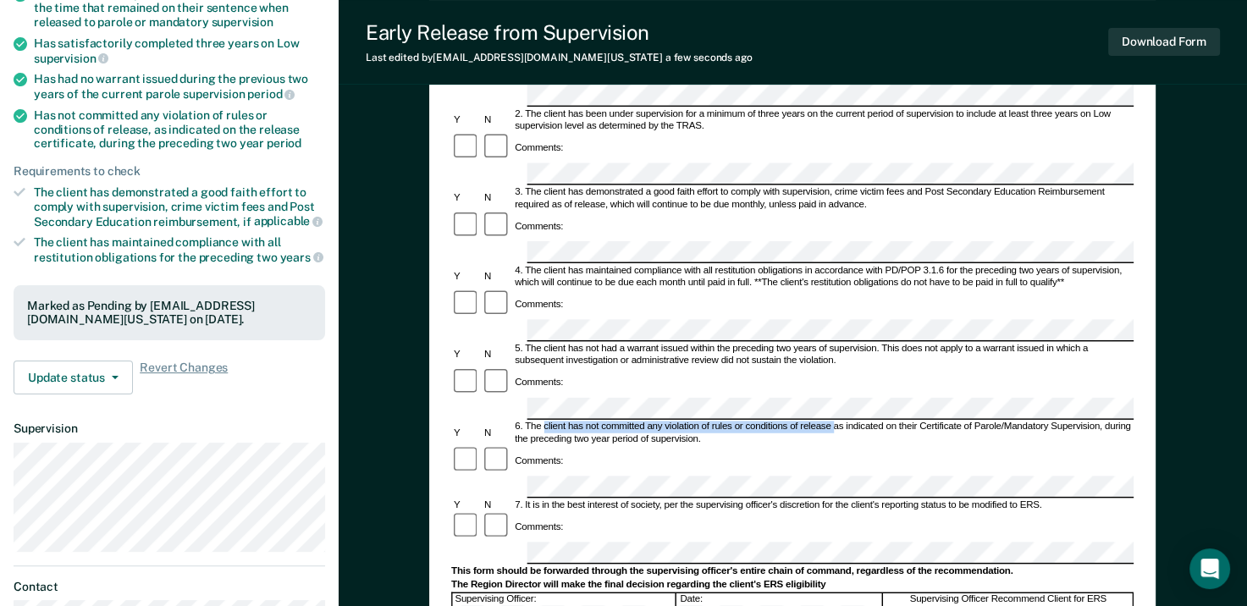
drag, startPoint x: 544, startPoint y: 304, endPoint x: 833, endPoint y: 303, distance: 289.6
click at [833, 422] on div "6. The client has not committed any violation of rules or conditions of release…" at bounding box center [824, 434] width 622 height 25
drag, startPoint x: 833, startPoint y: 303, endPoint x: 818, endPoint y: 302, distance: 15.3
drag, startPoint x: 1105, startPoint y: 300, endPoint x: 1126, endPoint y: 315, distance: 26.1
click at [1126, 422] on div "6. The client has not committed any violation of rules or conditions of release…" at bounding box center [824, 434] width 622 height 25
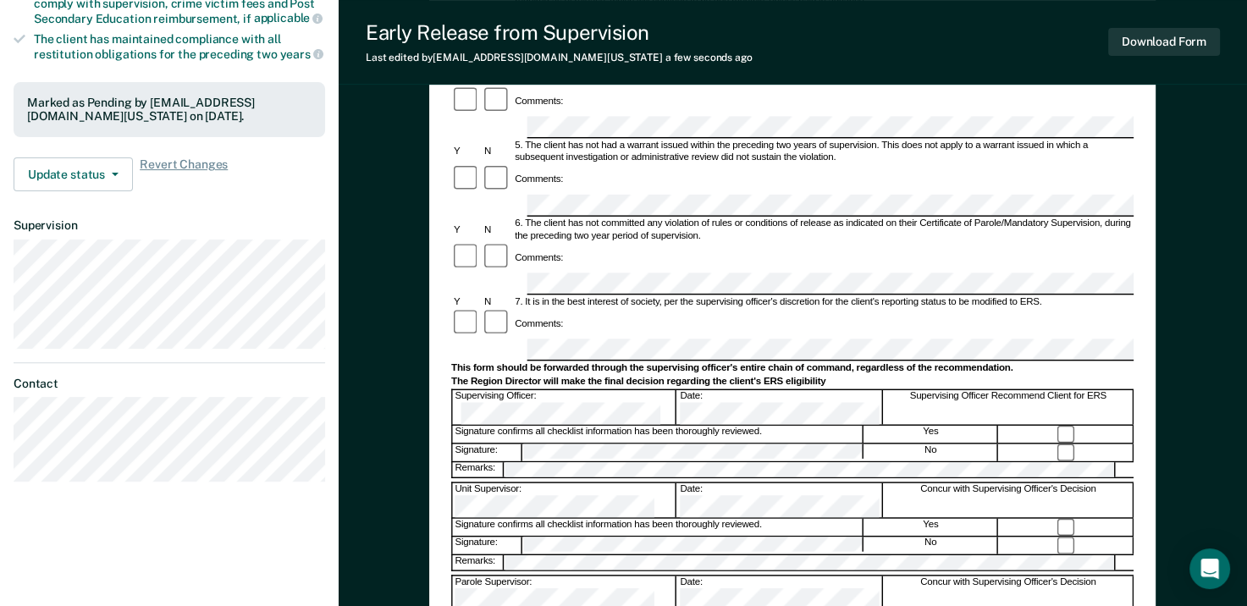
scroll to position [423, 0]
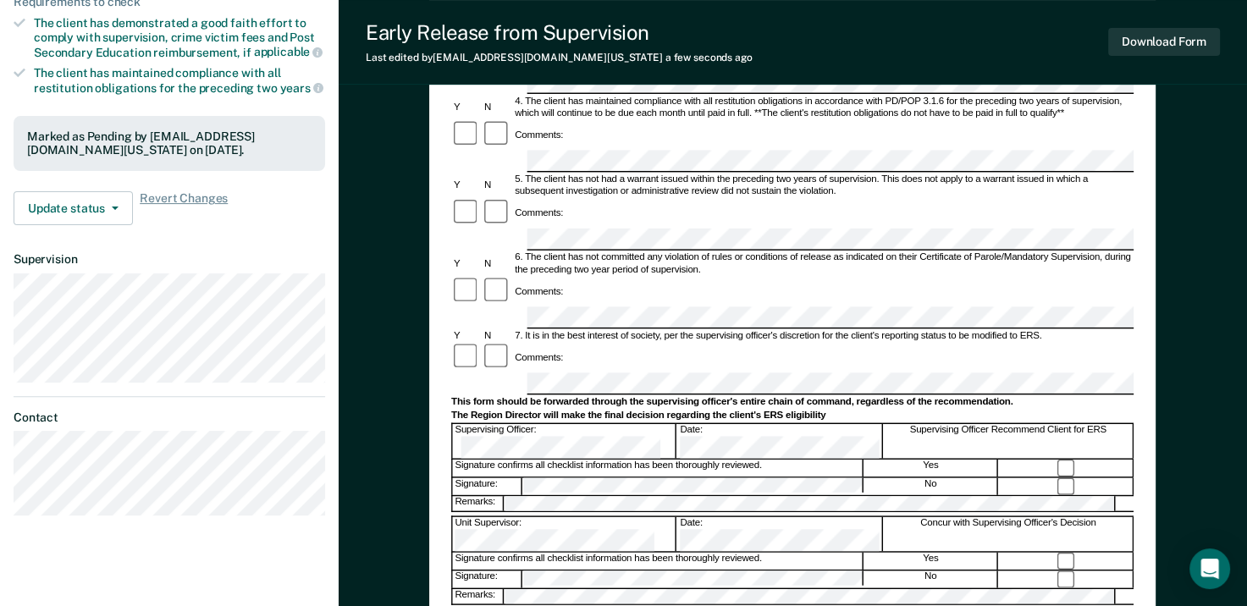
click at [943, 343] on div "Comments:" at bounding box center [792, 358] width 683 height 30
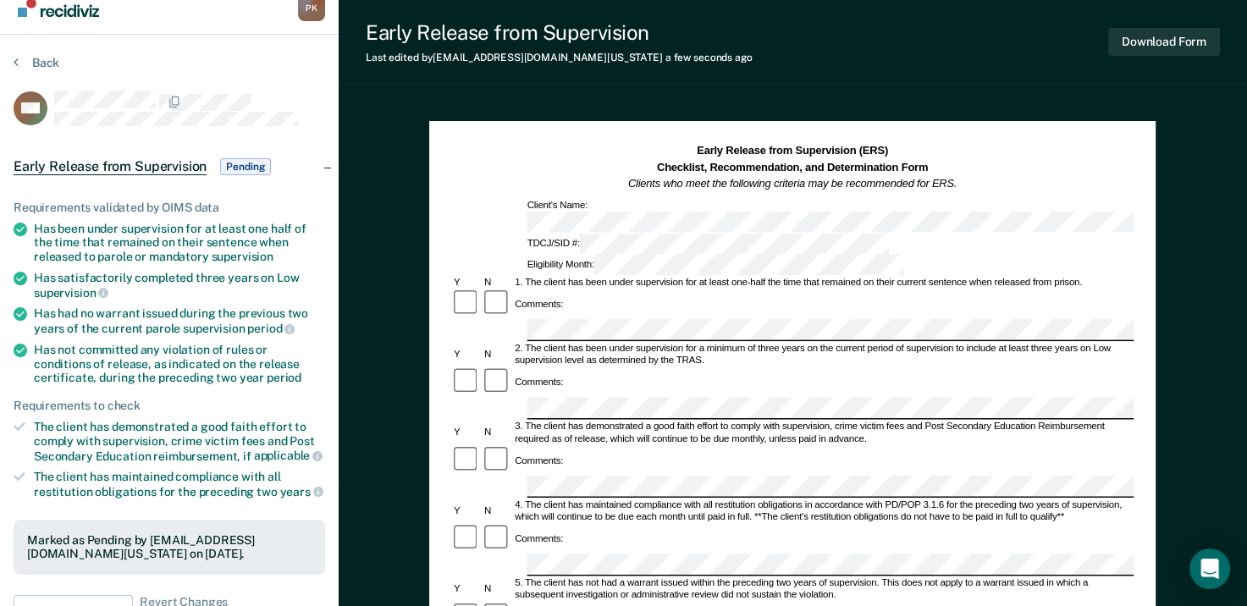
scroll to position [0, 0]
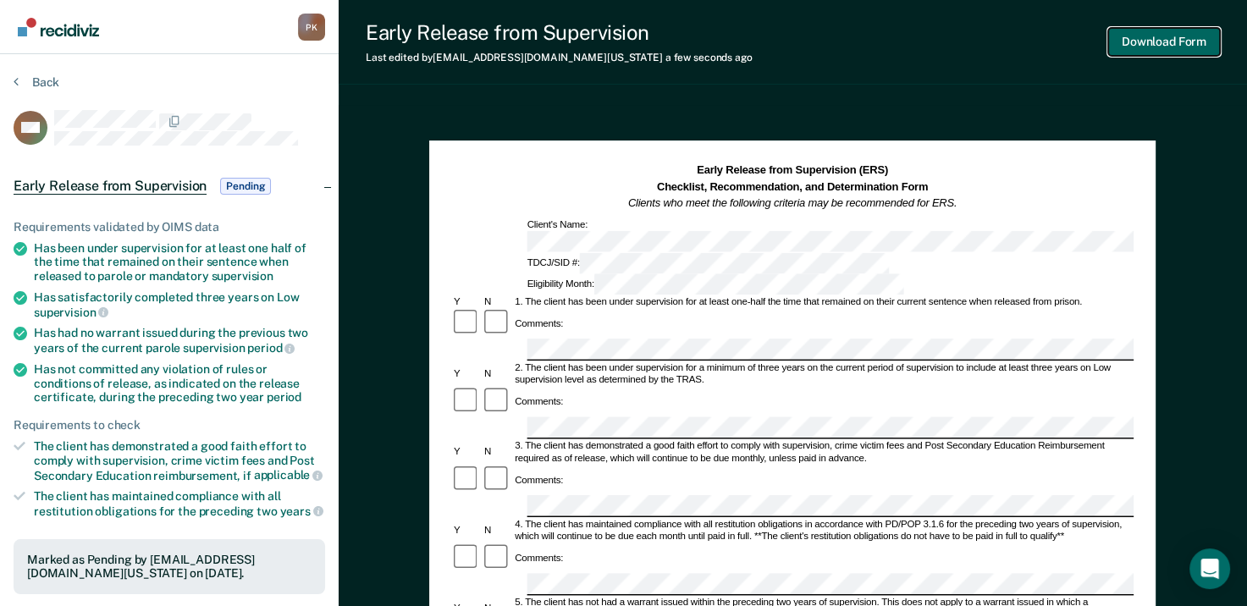
click at [1174, 41] on button "Download Form" at bounding box center [1165, 42] width 112 height 28
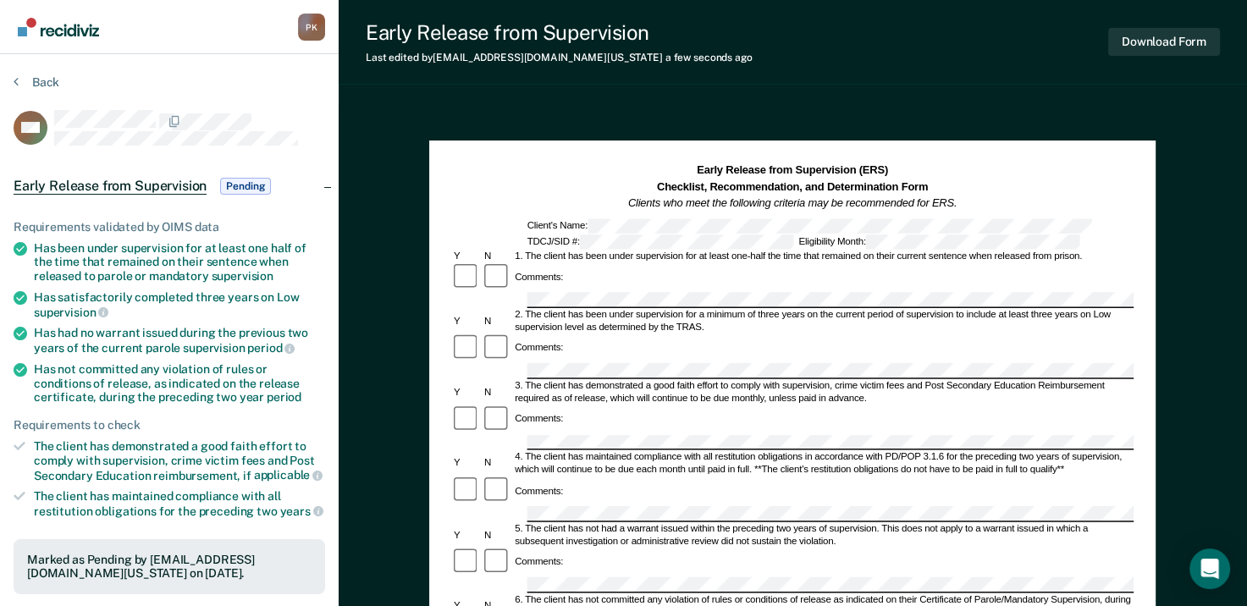
click at [411, 98] on div "Early Release from Supervision Last edited by [PERSON_NAME][EMAIL_ADDRESS][DOMA…" at bounding box center [793, 571] width 909 height 1142
click at [22, 80] on button "Back" at bounding box center [37, 82] width 46 height 15
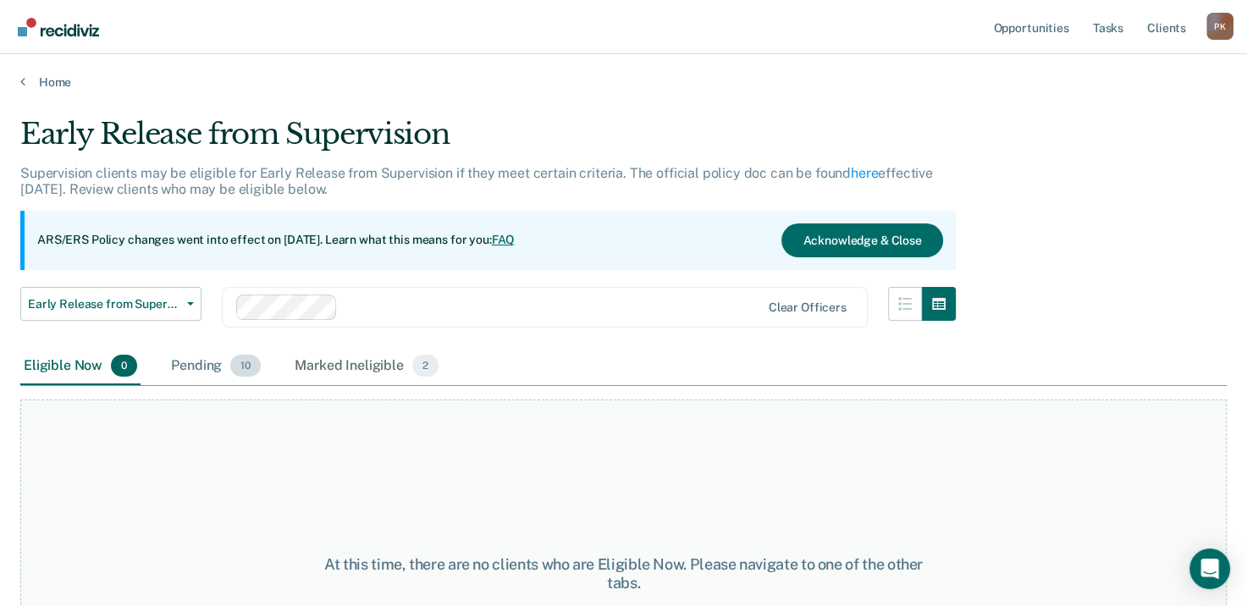
click at [196, 363] on div "Pending 10" at bounding box center [216, 366] width 97 height 37
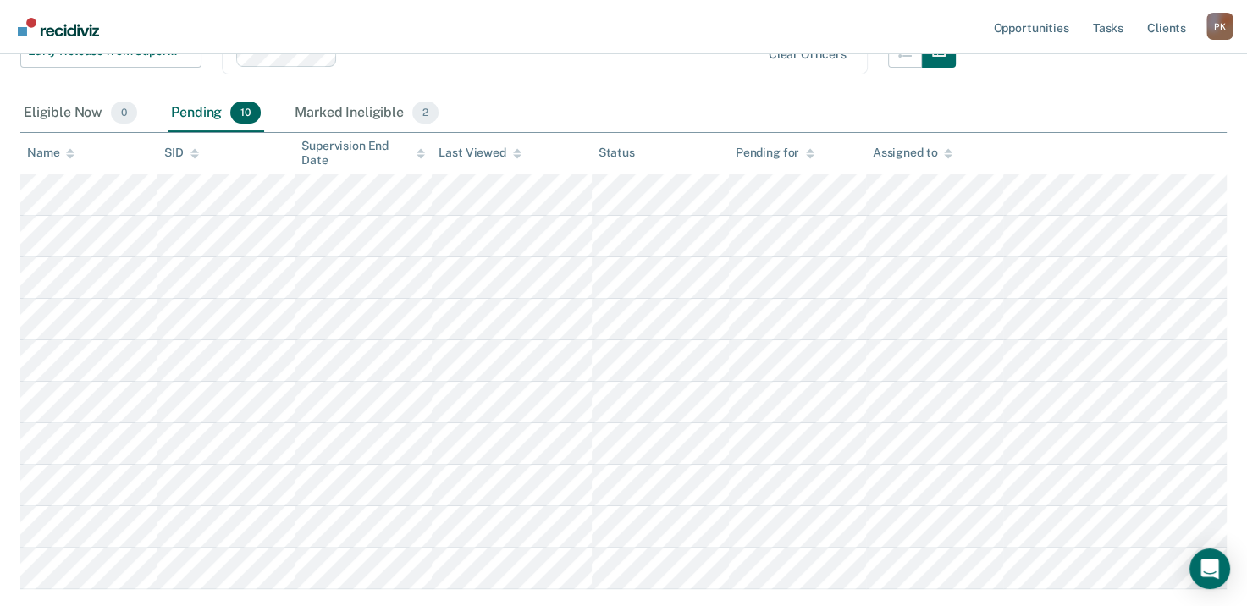
scroll to position [339, 0]
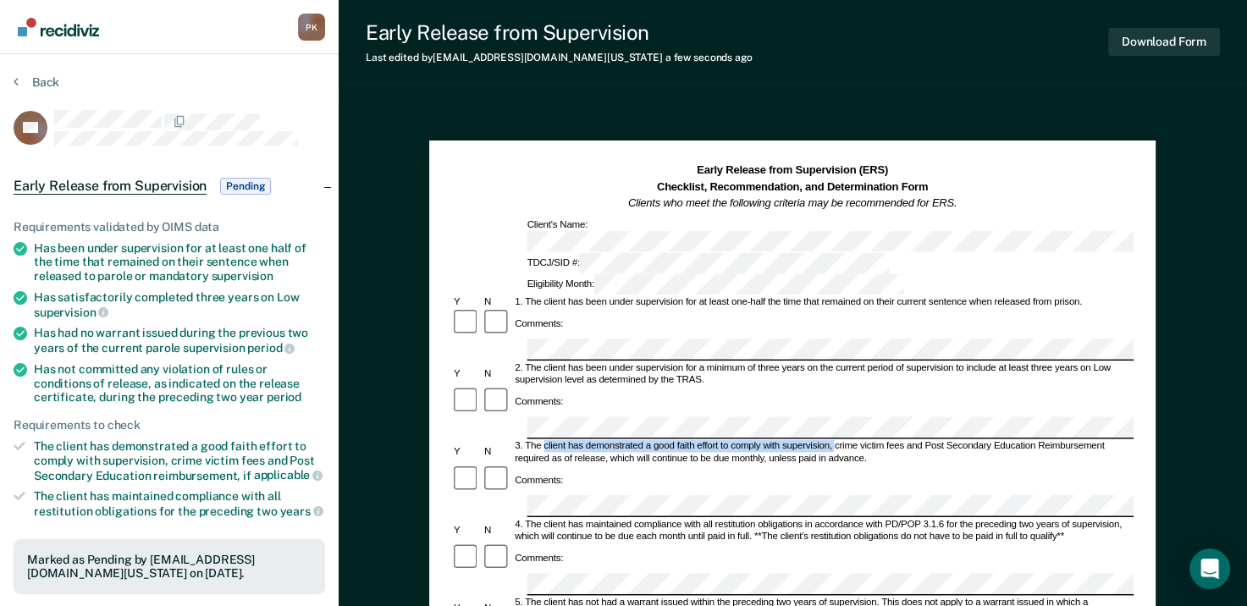
drag, startPoint x: 545, startPoint y: 368, endPoint x: 835, endPoint y: 368, distance: 289.6
click at [835, 441] on div "3. The client has demonstrated a good faith effort to comply with supervision, …" at bounding box center [824, 453] width 622 height 25
drag, startPoint x: 835, startPoint y: 368, endPoint x: 826, endPoint y: 368, distance: 9.4
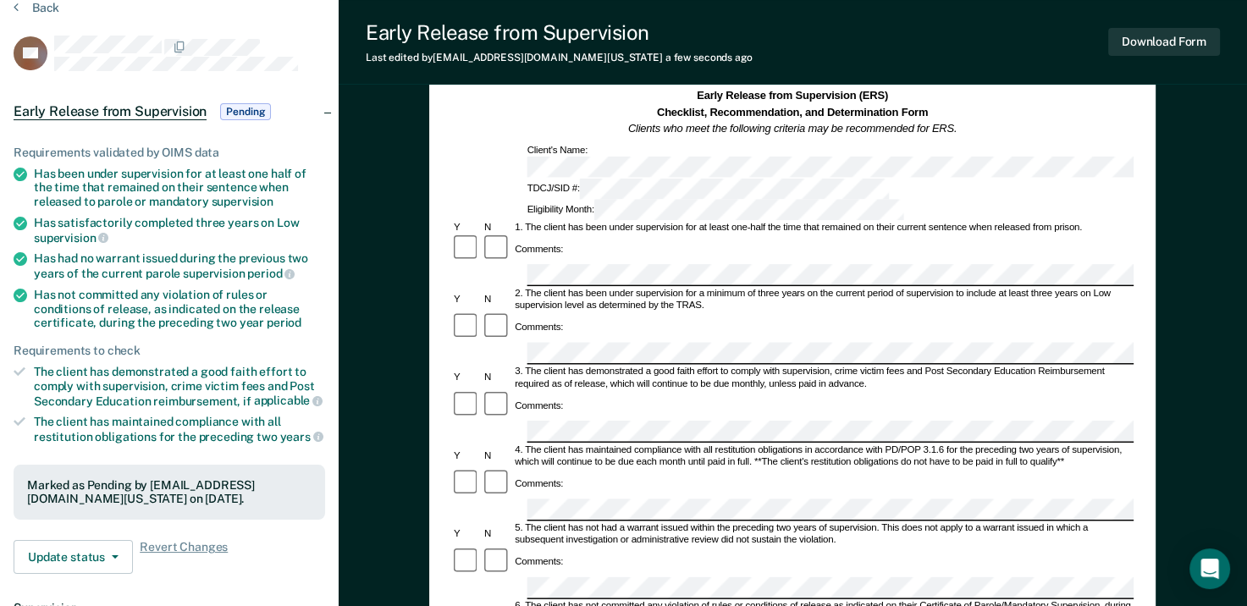
scroll to position [85, 0]
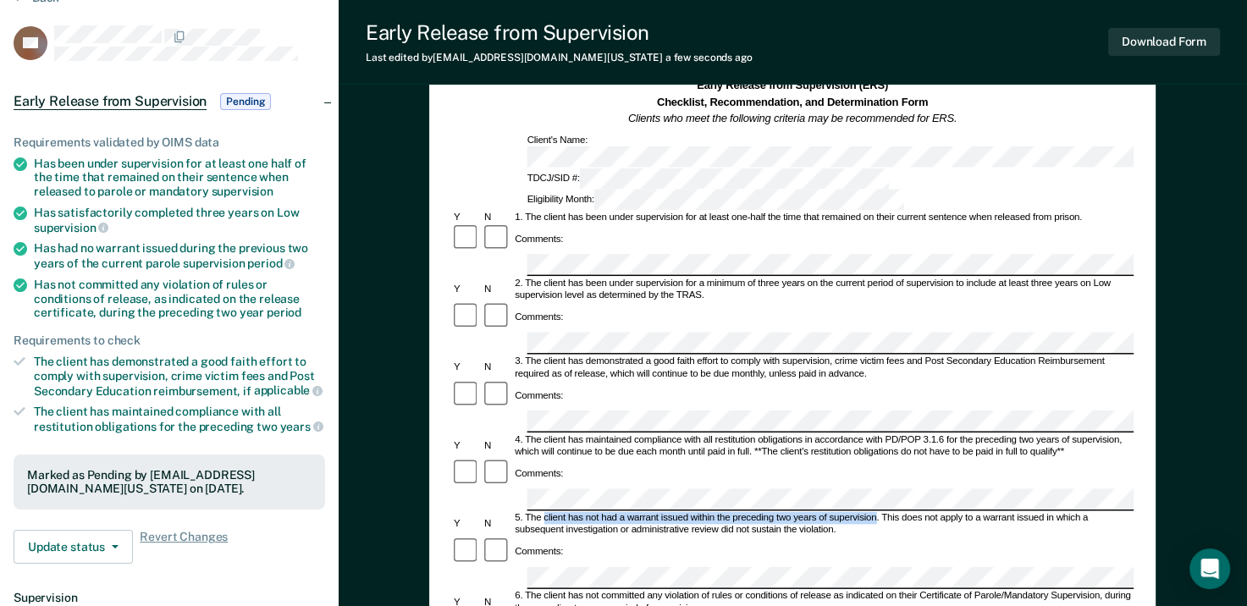
drag, startPoint x: 545, startPoint y: 412, endPoint x: 877, endPoint y: 407, distance: 331.2
click at [877, 512] on div "5. The client has not had a warrant issued within the preceding two years of su…" at bounding box center [824, 524] width 622 height 25
drag, startPoint x: 877, startPoint y: 407, endPoint x: 860, endPoint y: 410, distance: 17.3
click at [620, 537] on div "Comments:" at bounding box center [792, 552] width 683 height 30
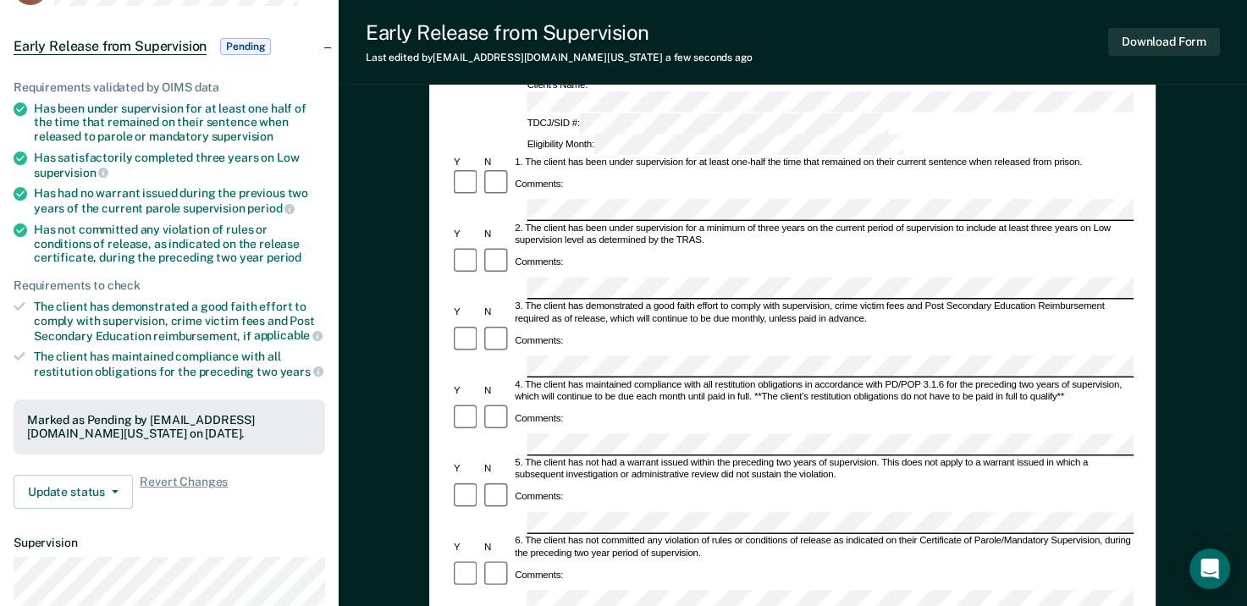
scroll to position [169, 0]
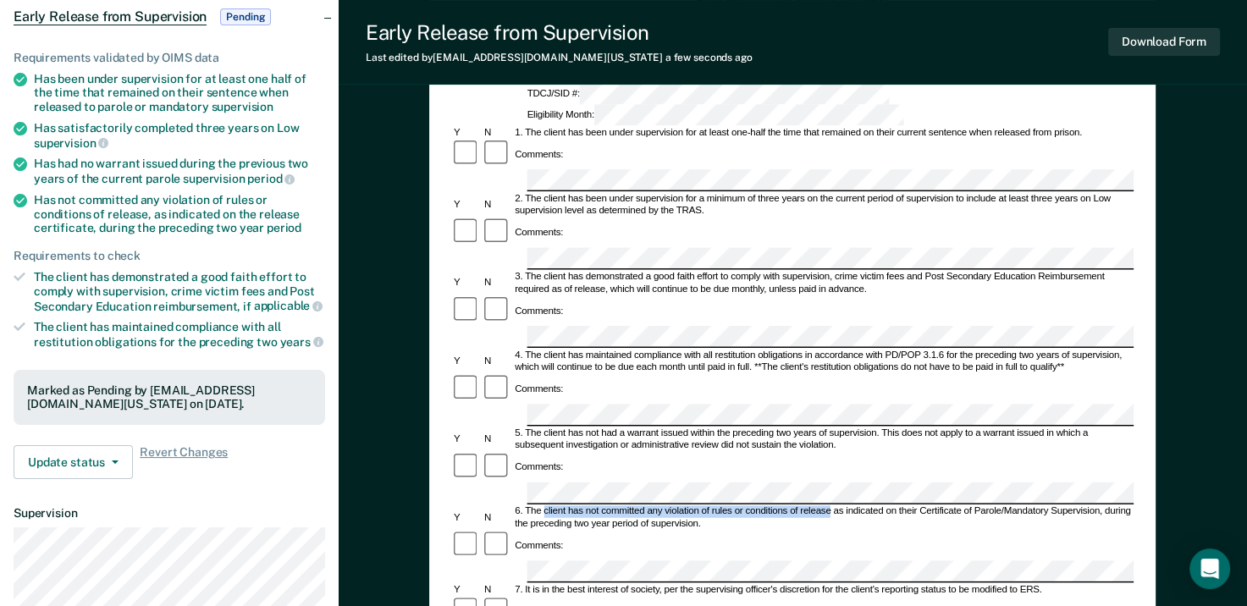
drag, startPoint x: 545, startPoint y: 389, endPoint x: 831, endPoint y: 390, distance: 286.3
click at [831, 506] on div "6. The client has not committed any violation of rules or conditions of release…" at bounding box center [824, 518] width 622 height 25
drag, startPoint x: 831, startPoint y: 390, endPoint x: 819, endPoint y: 387, distance: 12.1
drag, startPoint x: 1107, startPoint y: 386, endPoint x: 1120, endPoint y: 401, distance: 19.2
click at [1120, 506] on div "6. The client has not committed any violation of rules or conditions of release…" at bounding box center [824, 518] width 622 height 25
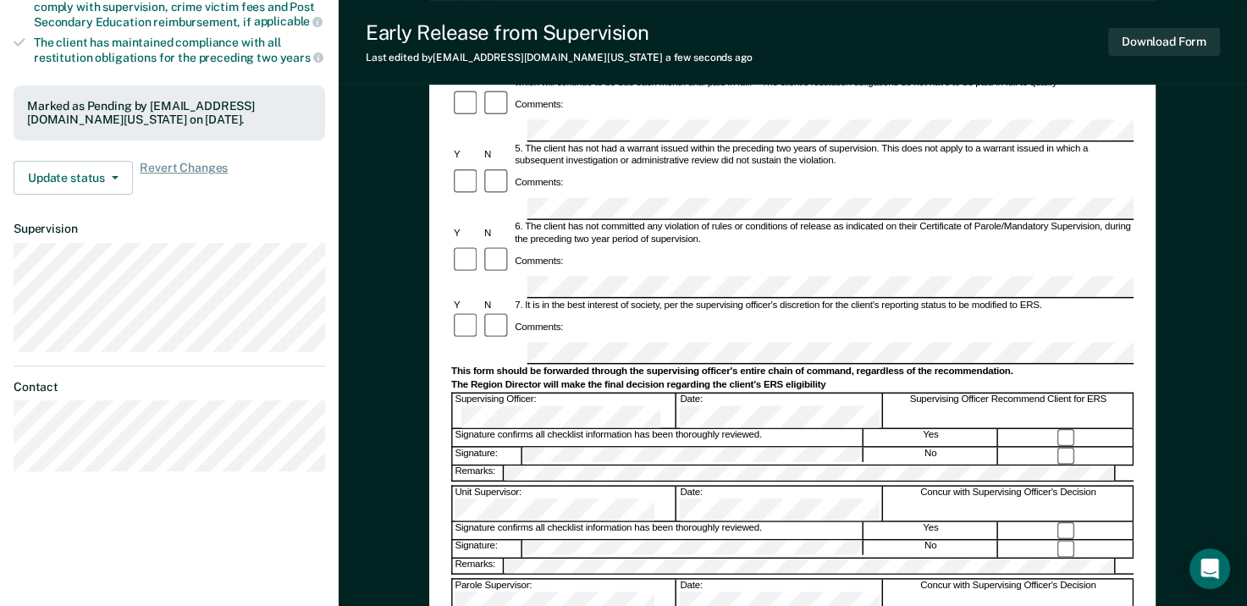
scroll to position [508, 0]
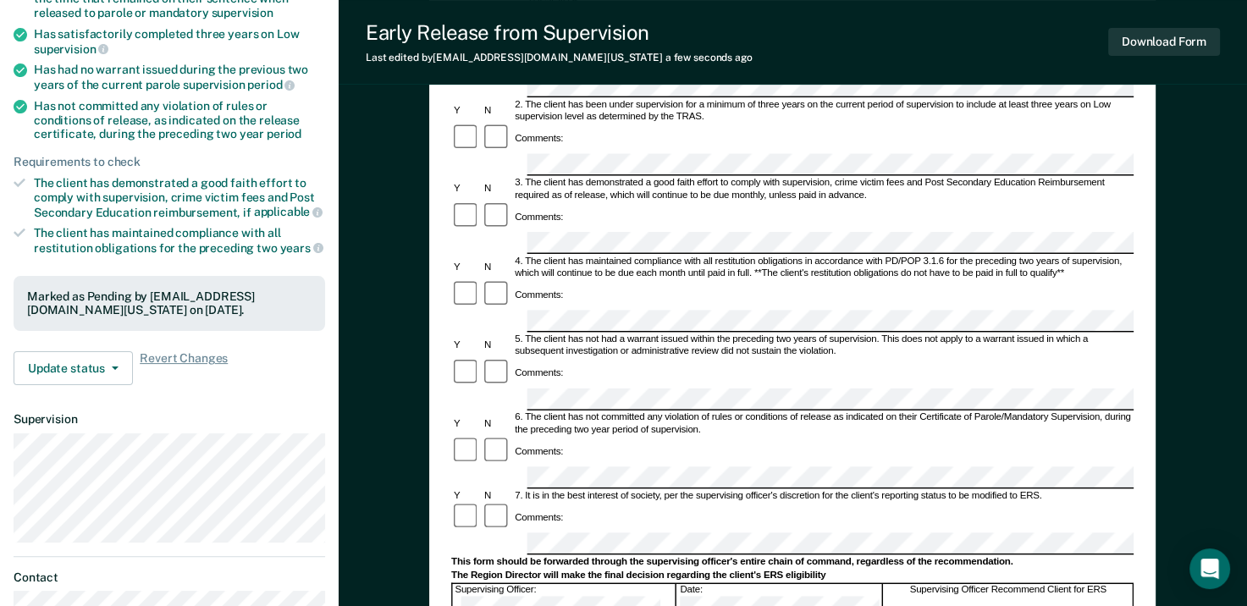
scroll to position [254, 0]
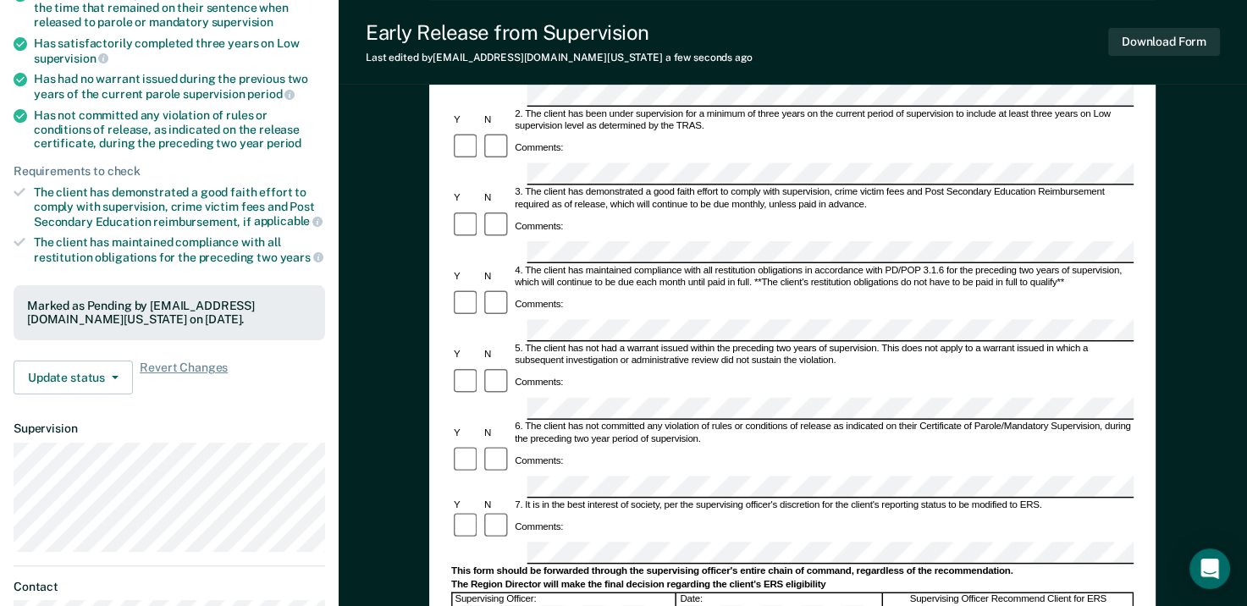
drag, startPoint x: 777, startPoint y: 474, endPoint x: 1189, endPoint y: 149, distance: 524.6
click at [1191, 146] on div "Early Release from Supervision (ERS) Checklist, Recommendation, and Determinati…" at bounding box center [793, 408] width 909 height 1115
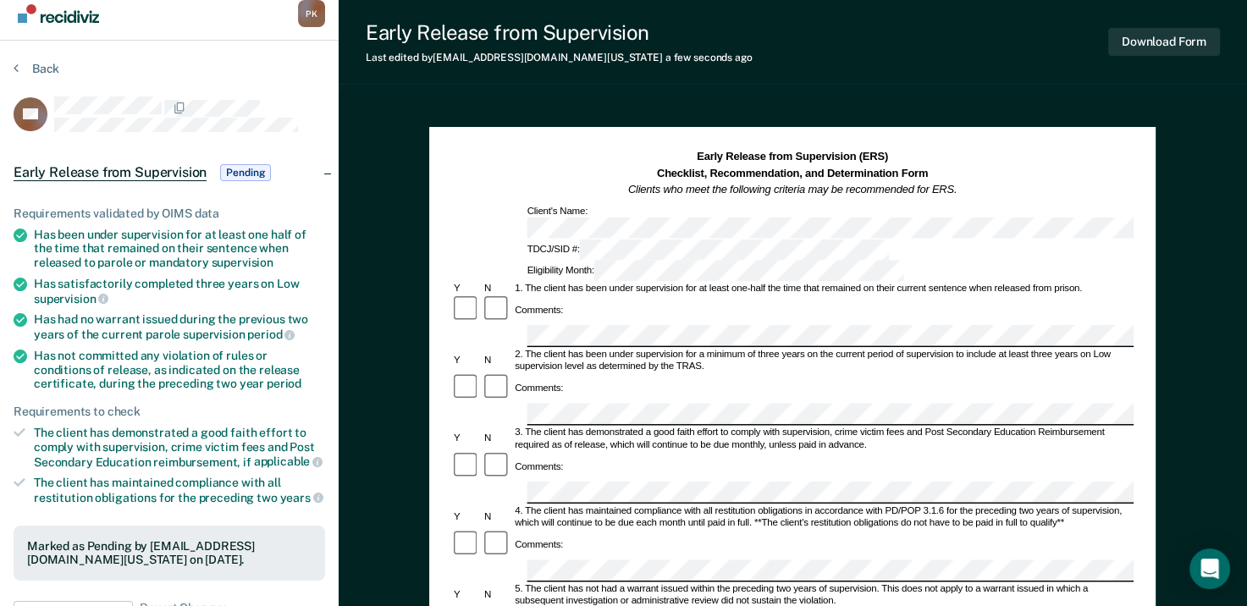
scroll to position [0, 0]
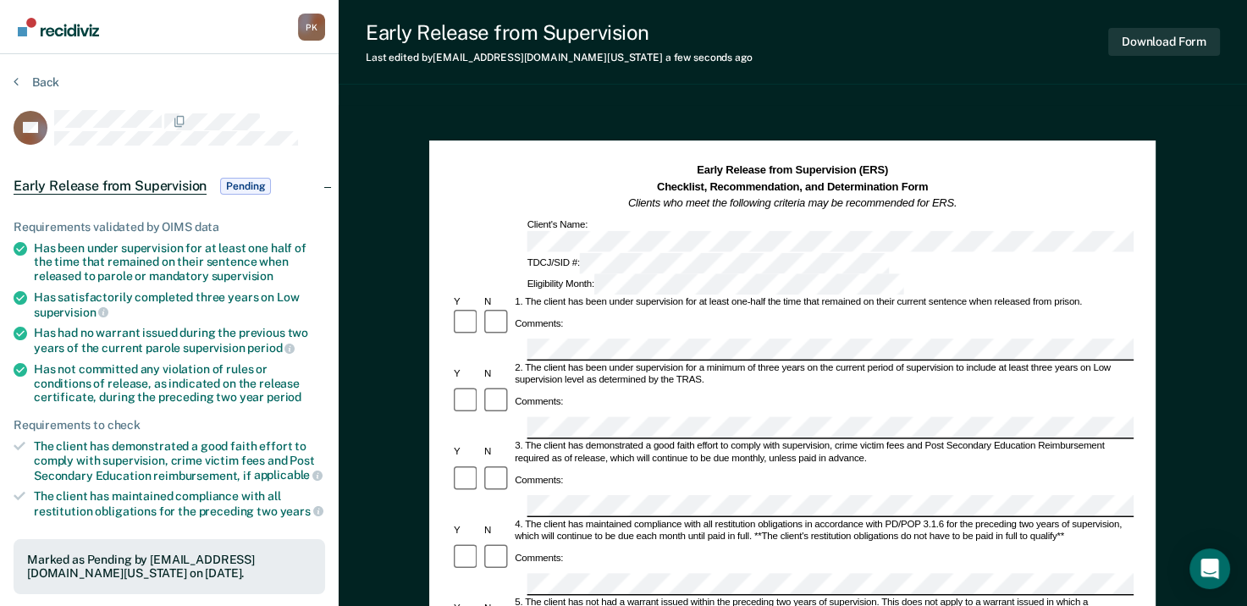
click at [776, 362] on div "2. The client has been under supervision for a minimum of three years on the cu…" at bounding box center [824, 374] width 622 height 25
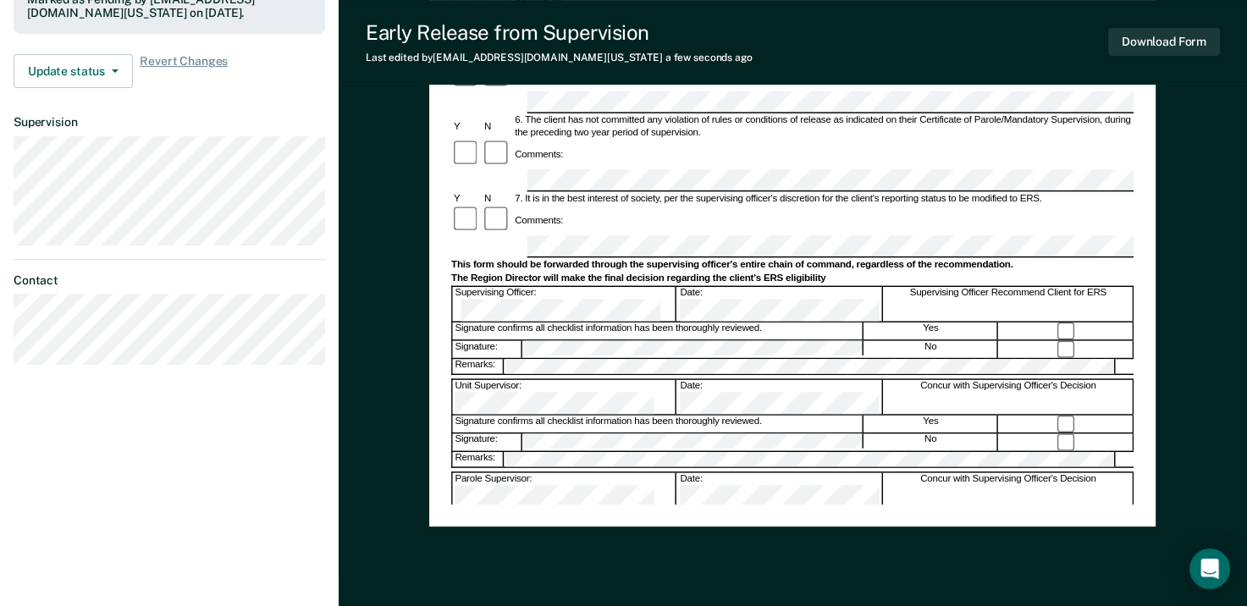
scroll to position [593, 0]
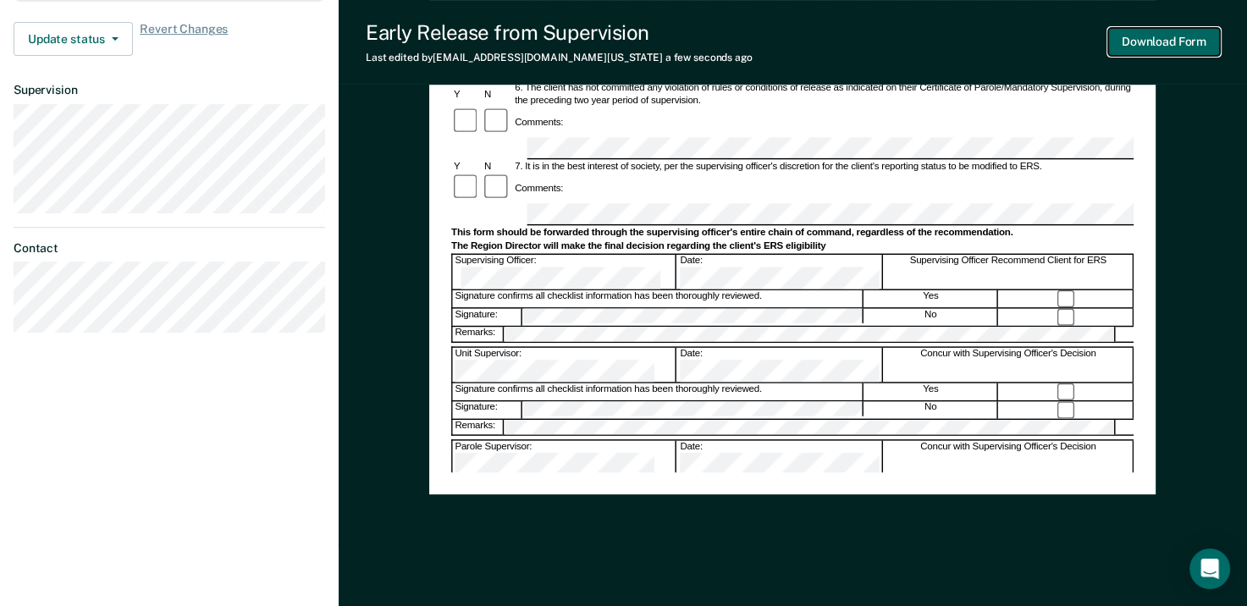
click at [1154, 41] on button "Download Form" at bounding box center [1165, 42] width 112 height 28
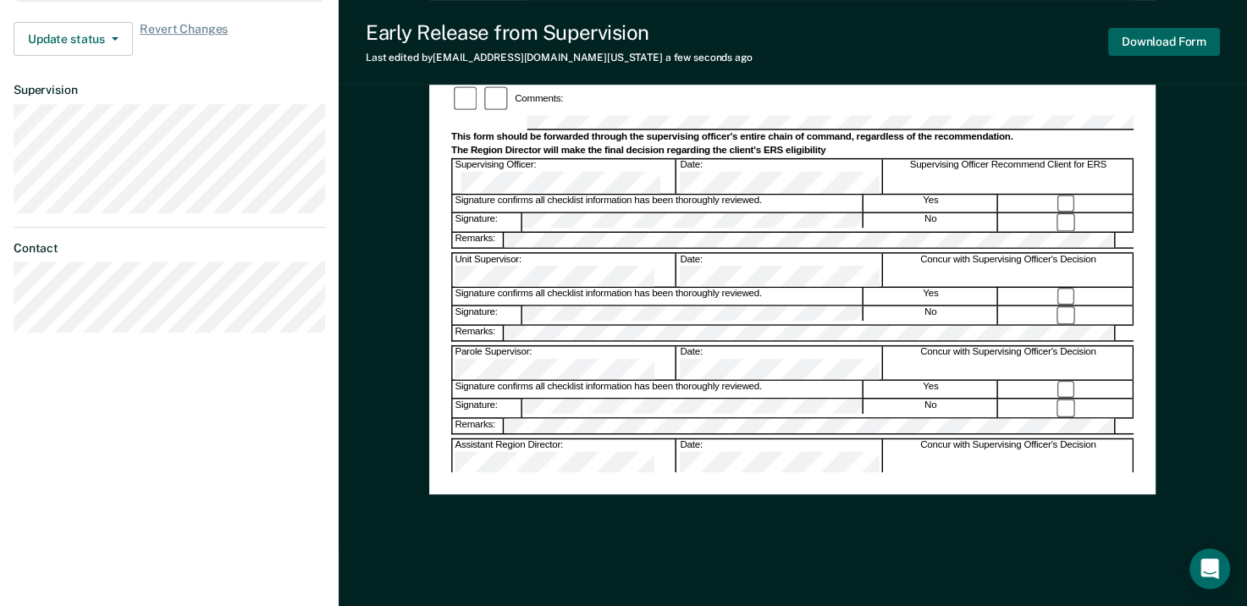
scroll to position [85, 0]
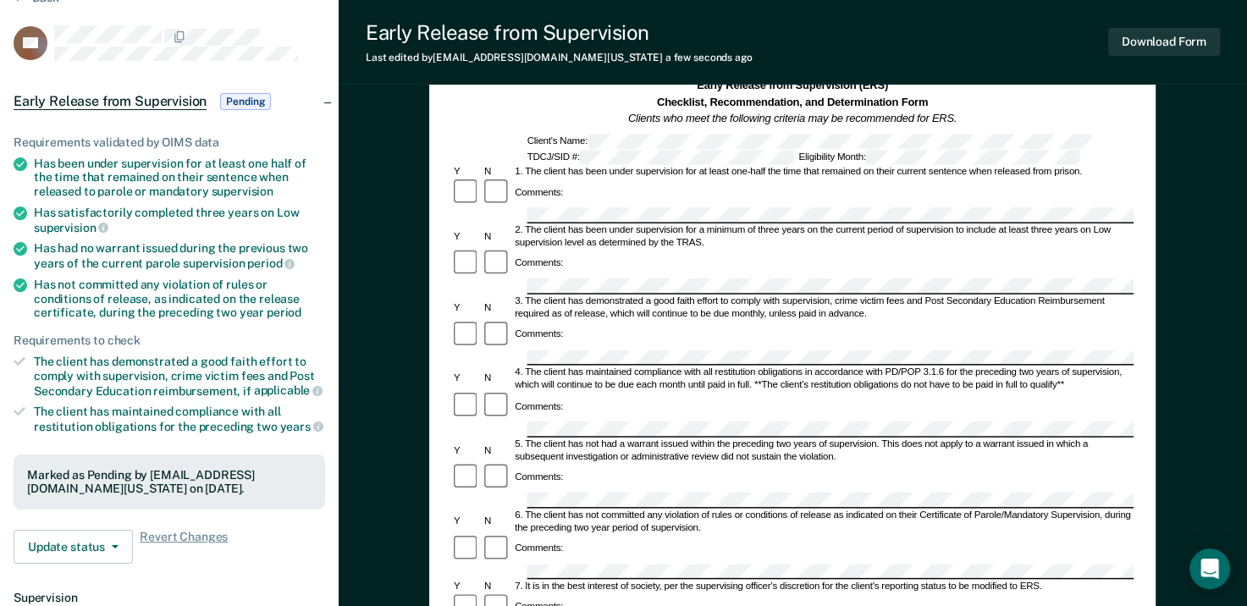
click at [746, 47] on div "Early Release from Supervision Last edited by [PERSON_NAME][EMAIL_ADDRESS][DOMA…" at bounding box center [793, 42] width 909 height 85
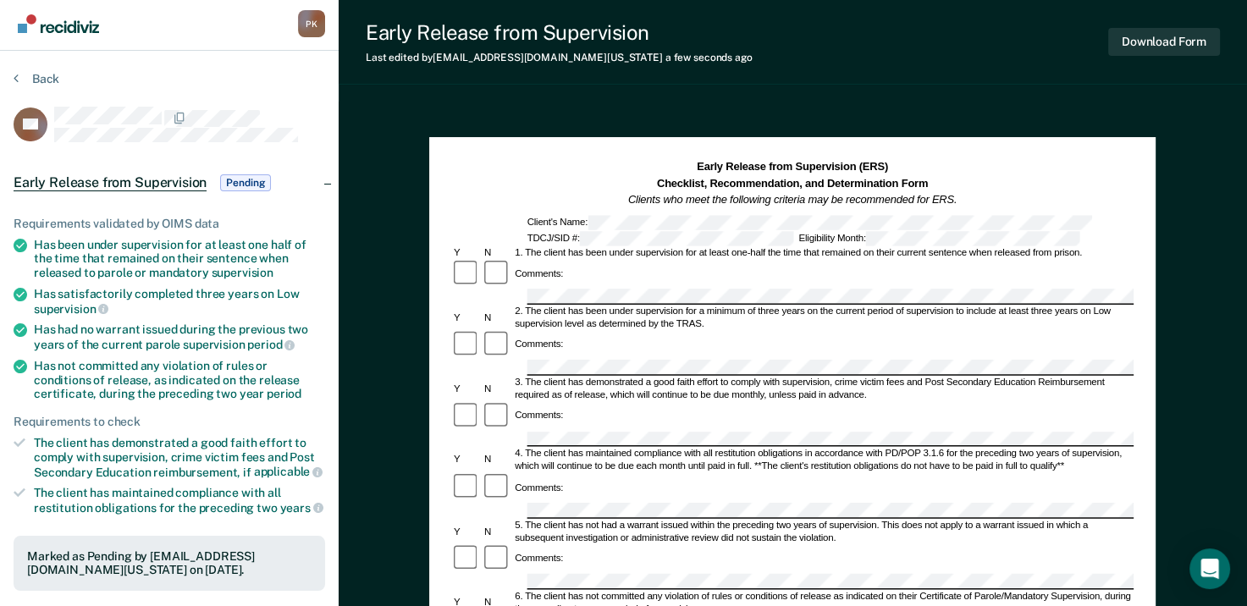
scroll to position [0, 0]
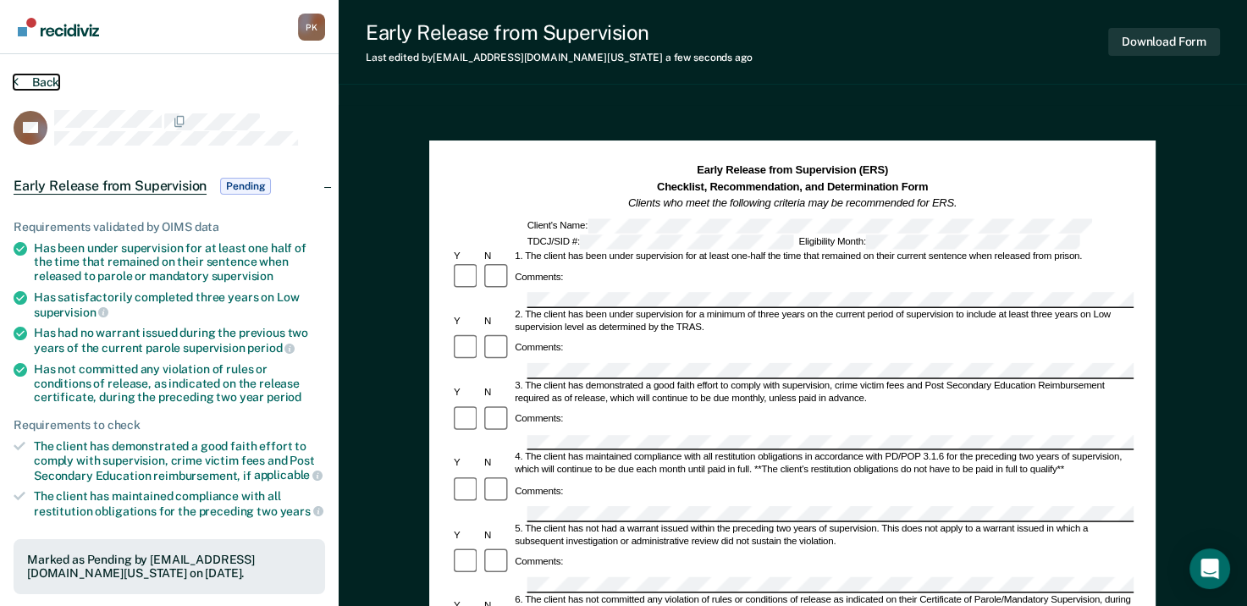
click at [19, 81] on button "Back" at bounding box center [37, 82] width 46 height 15
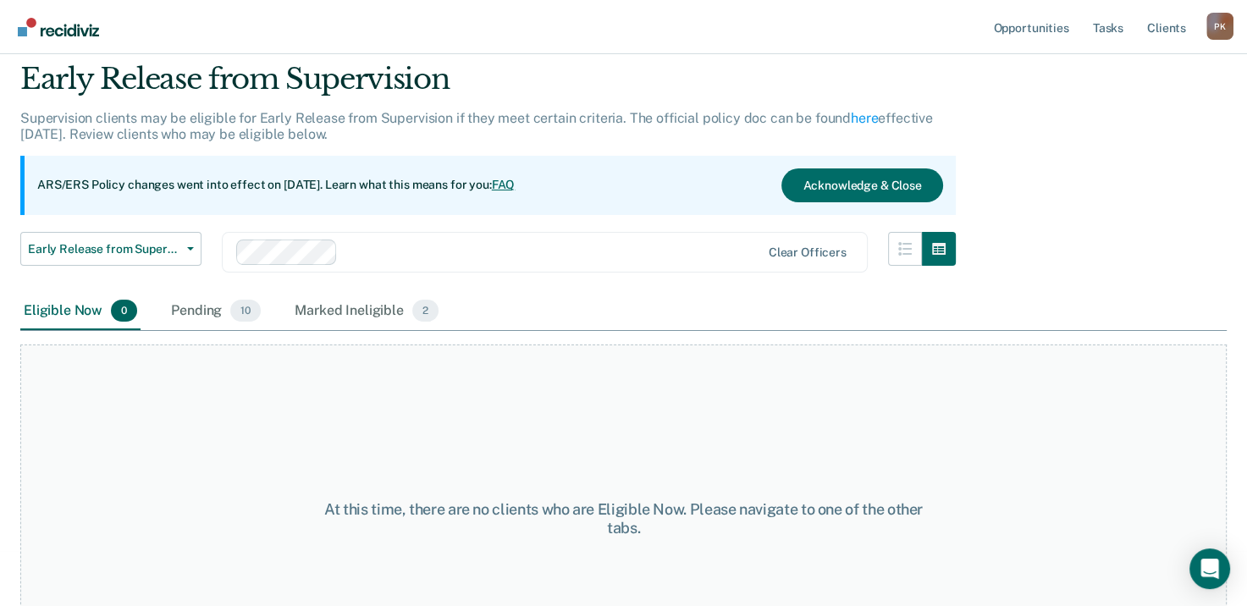
scroll to position [141, 0]
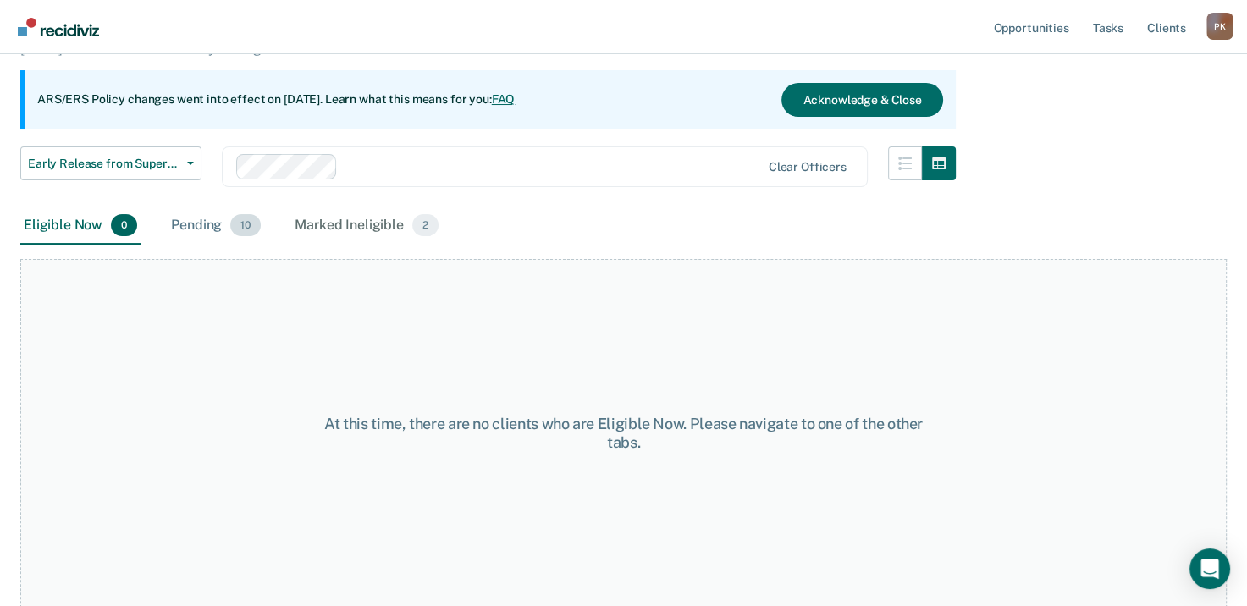
click at [217, 223] on div "Pending 10" at bounding box center [216, 225] width 97 height 37
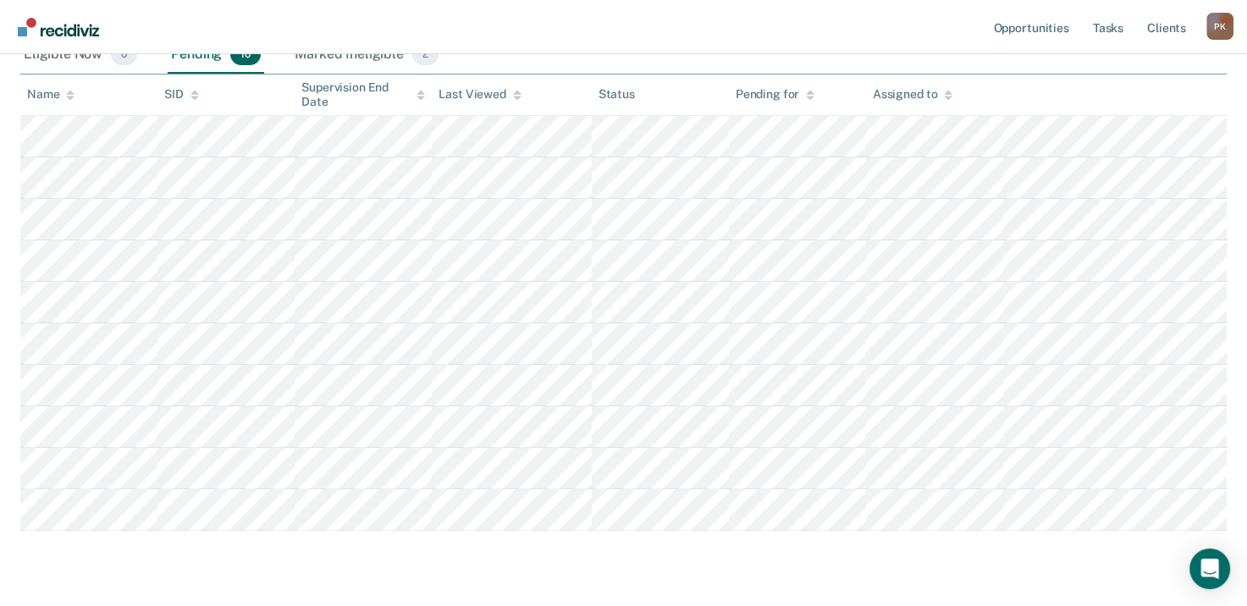
scroll to position [356, 0]
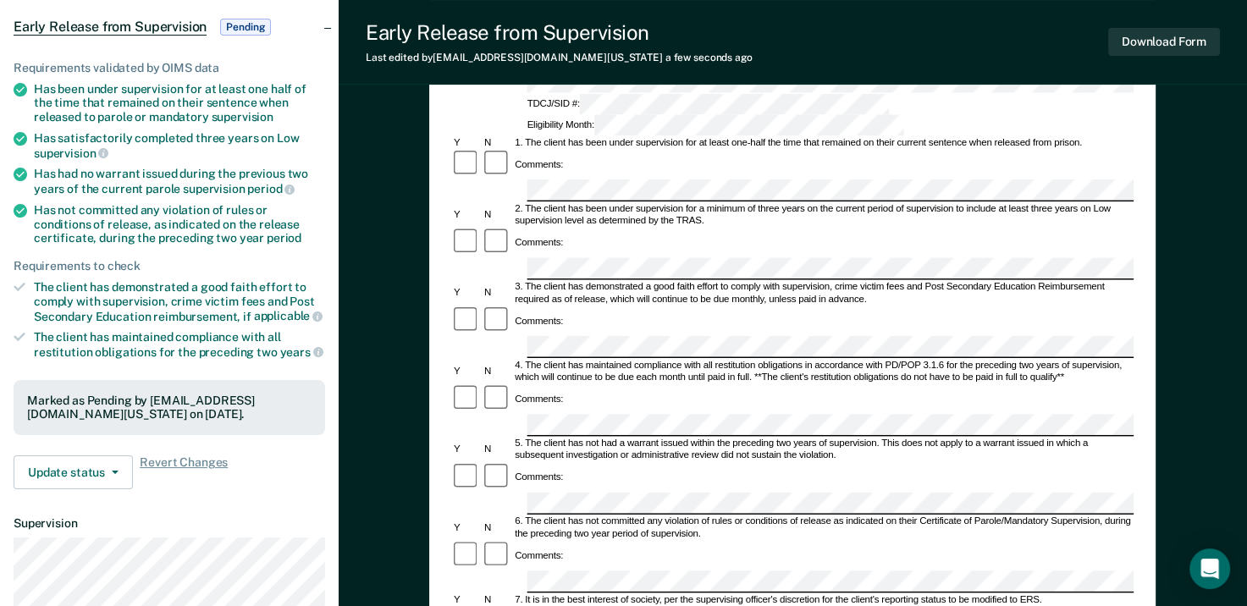
scroll to position [169, 0]
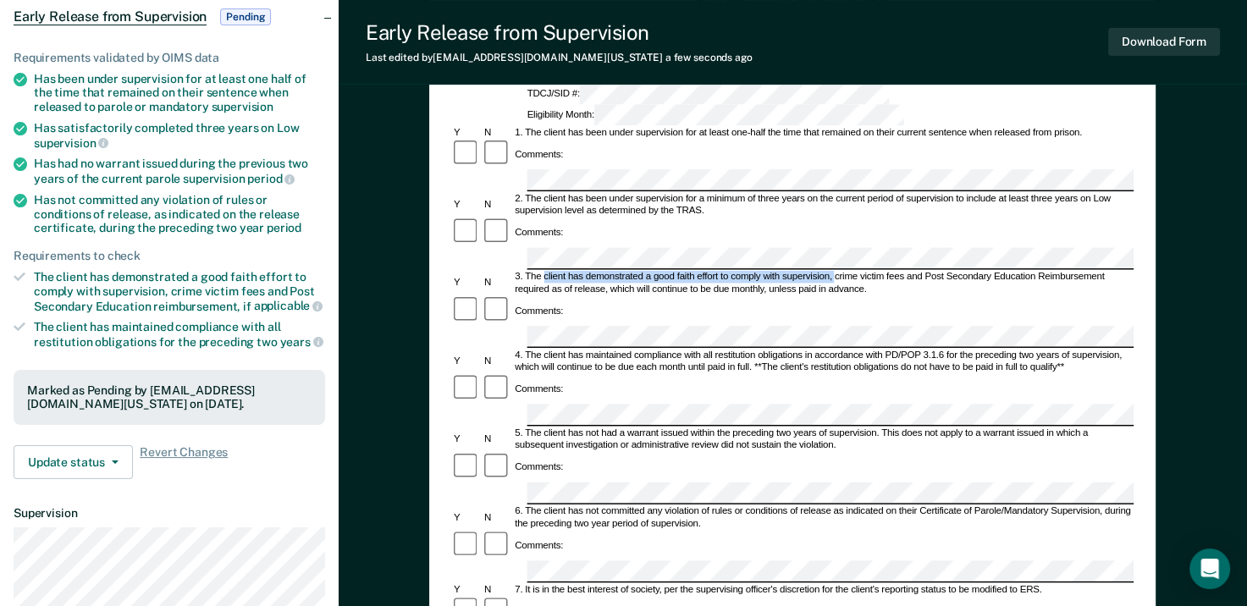
drag, startPoint x: 543, startPoint y: 199, endPoint x: 833, endPoint y: 202, distance: 290.5
click at [833, 272] on div "3. The client has demonstrated a good faith effort to comply with supervision, …" at bounding box center [824, 284] width 622 height 25
drag, startPoint x: 833, startPoint y: 202, endPoint x: 820, endPoint y: 202, distance: 13.6
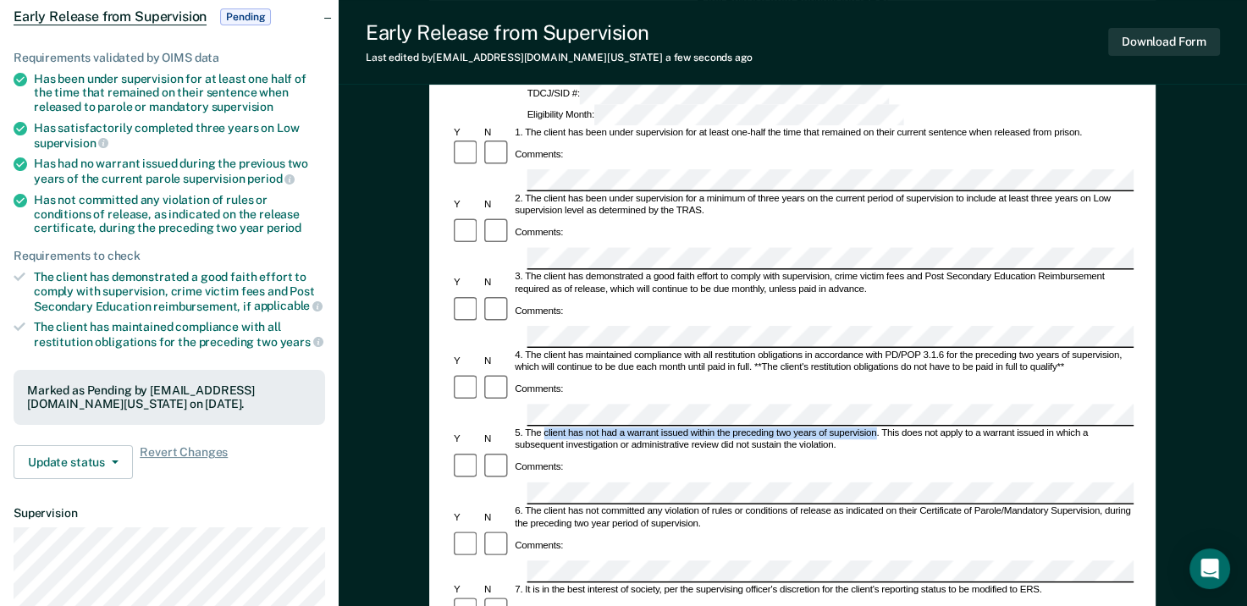
drag, startPoint x: 545, startPoint y: 326, endPoint x: 877, endPoint y: 322, distance: 332.9
click at [877, 428] on div "5. The client has not had a warrant issued within the preceding two years of su…" at bounding box center [824, 440] width 622 height 25
drag, startPoint x: 877, startPoint y: 322, endPoint x: 864, endPoint y: 324, distance: 13.8
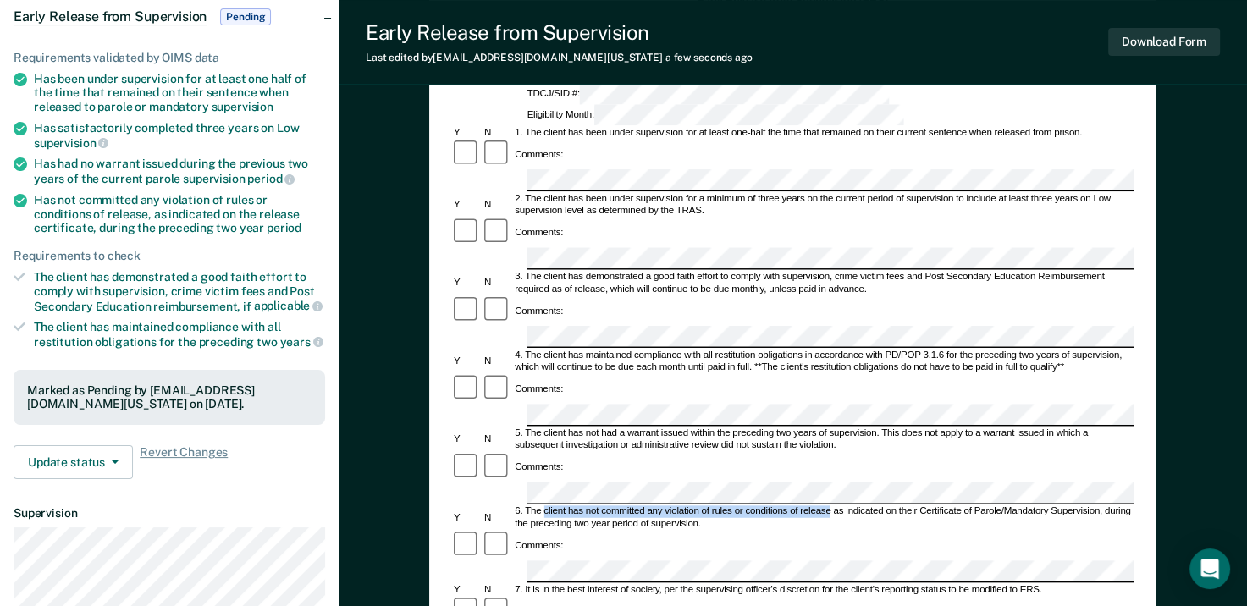
drag, startPoint x: 545, startPoint y: 390, endPoint x: 832, endPoint y: 387, distance: 287.1
click at [832, 506] on div "6. The client has not committed any violation of rules or conditions of release…" at bounding box center [824, 518] width 622 height 25
drag, startPoint x: 832, startPoint y: 387, endPoint x: 805, endPoint y: 393, distance: 26.9
drag, startPoint x: 1106, startPoint y: 388, endPoint x: 1125, endPoint y: 400, distance: 22.1
click at [1125, 506] on div "6. The client has not committed any violation of rules or conditions of release…" at bounding box center [824, 518] width 622 height 25
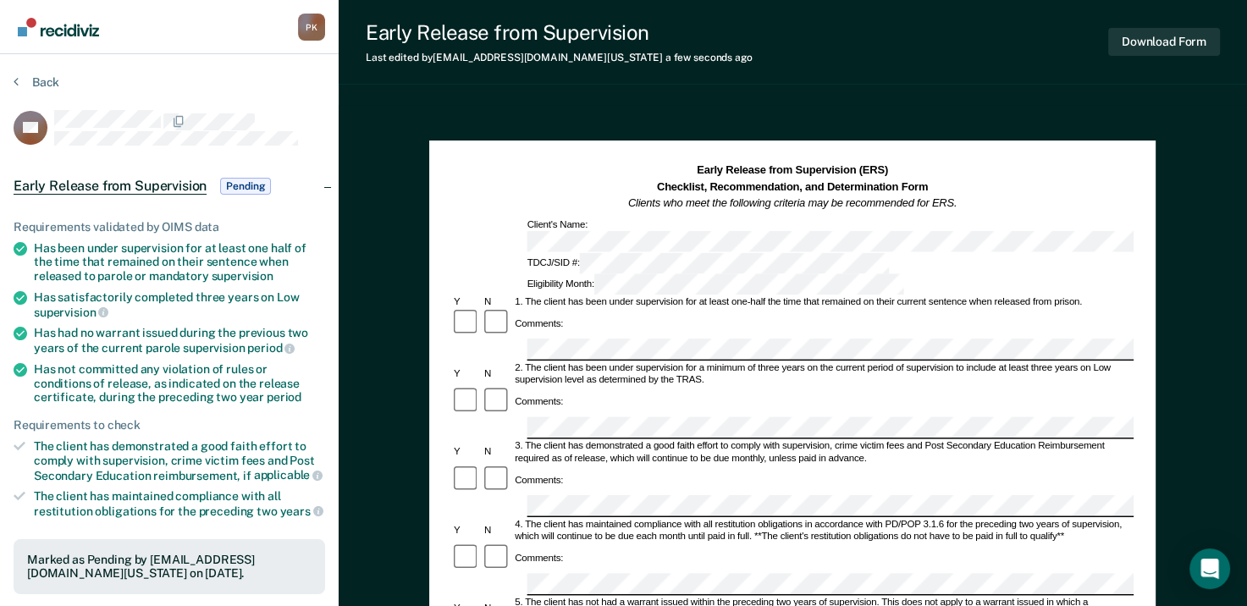
scroll to position [0, 0]
click at [640, 296] on div "1. The client has been under supervision for at least one-half the time that re…" at bounding box center [824, 302] width 622 height 12
drag, startPoint x: 694, startPoint y: 334, endPoint x: 1070, endPoint y: 112, distance: 436.6
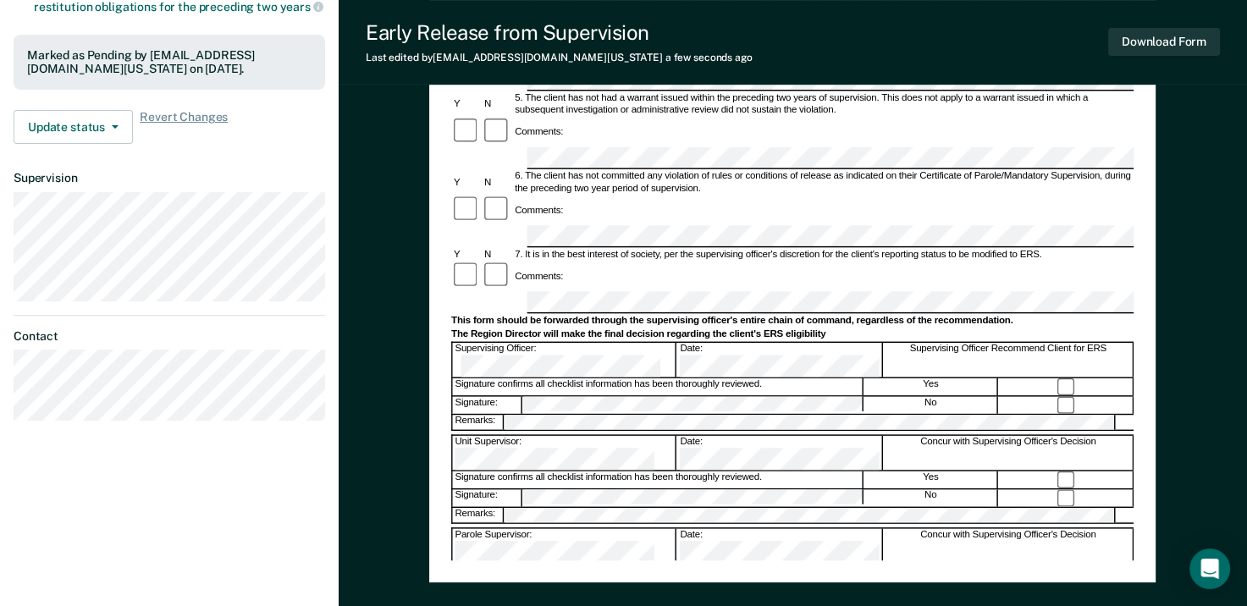
scroll to position [508, 0]
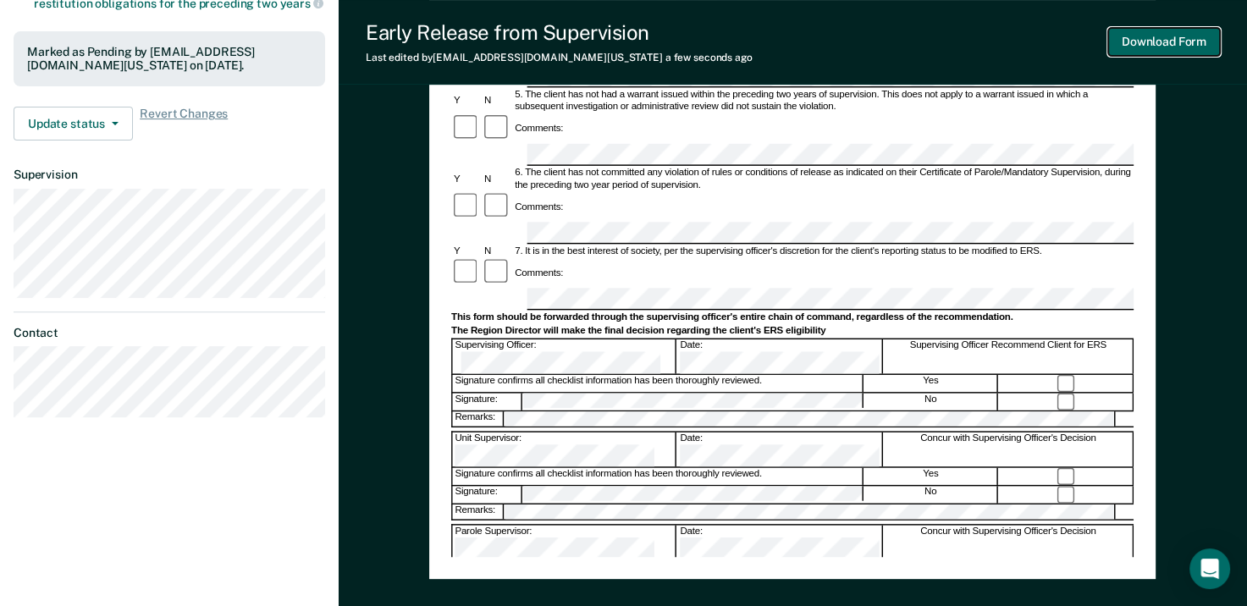
click at [1170, 41] on button "Download Form" at bounding box center [1165, 42] width 112 height 28
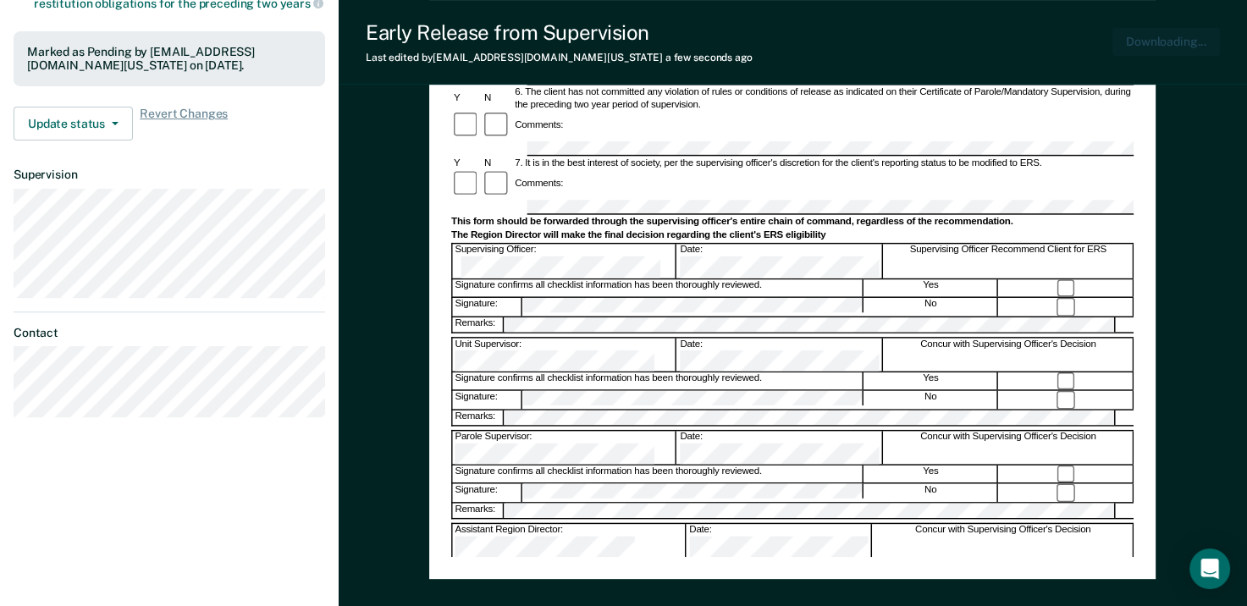
scroll to position [0, 0]
click at [756, 37] on div "Early Release from Supervision Last edited by [PERSON_NAME][EMAIL_ADDRESS][DOMA…" at bounding box center [793, 42] width 909 height 85
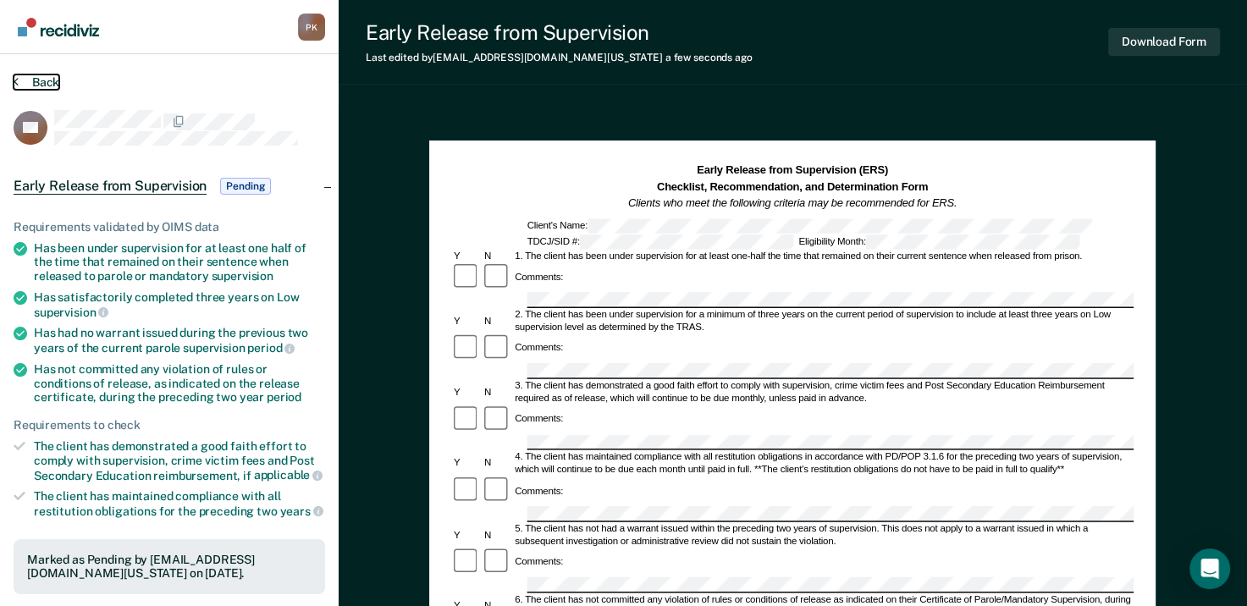
click at [18, 75] on button "Back" at bounding box center [37, 82] width 46 height 15
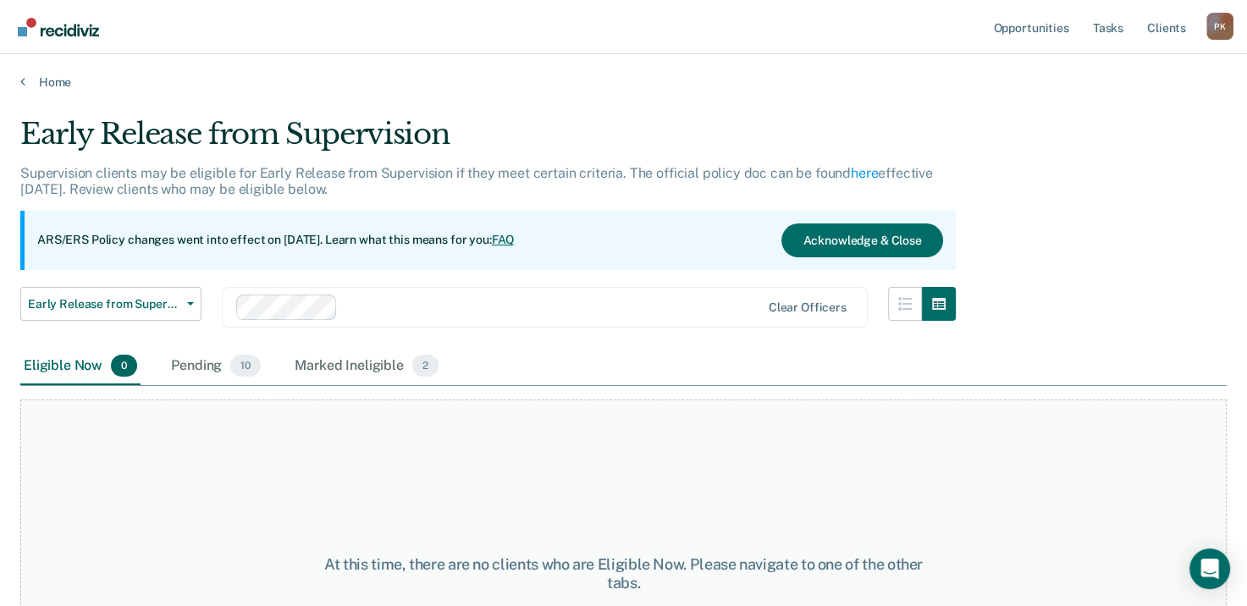
drag, startPoint x: 219, startPoint y: 356, endPoint x: 268, endPoint y: 379, distance: 54.5
click at [219, 356] on div "Pending 10" at bounding box center [216, 366] width 97 height 37
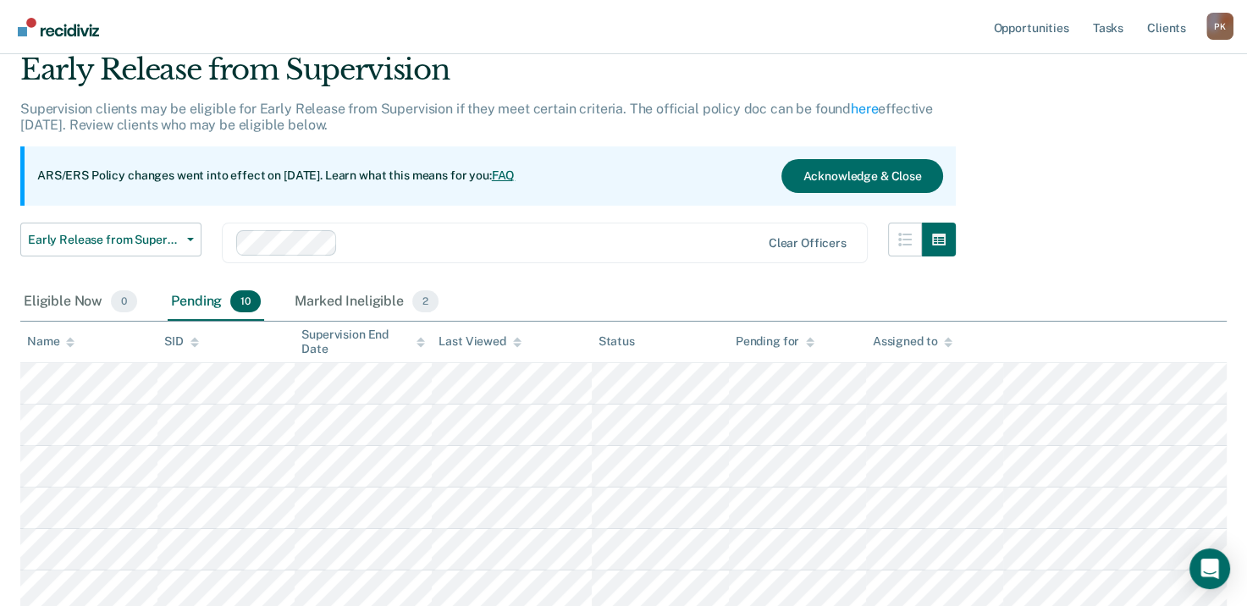
scroll to position [17, 0]
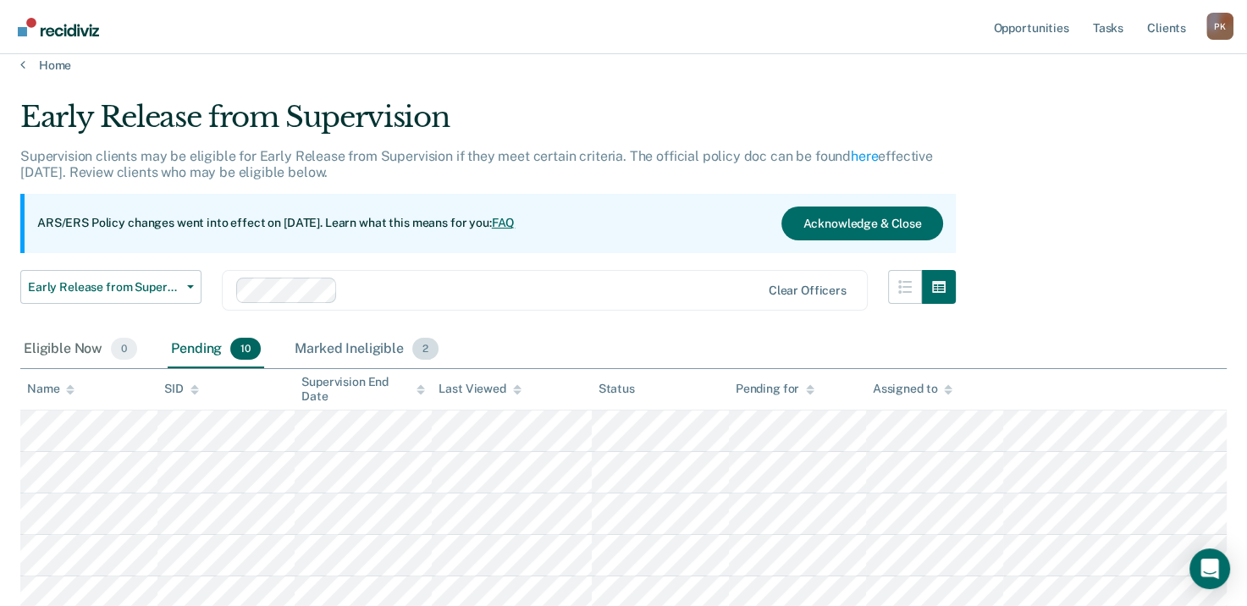
click at [381, 352] on div "Marked Ineligible 2" at bounding box center [366, 349] width 151 height 37
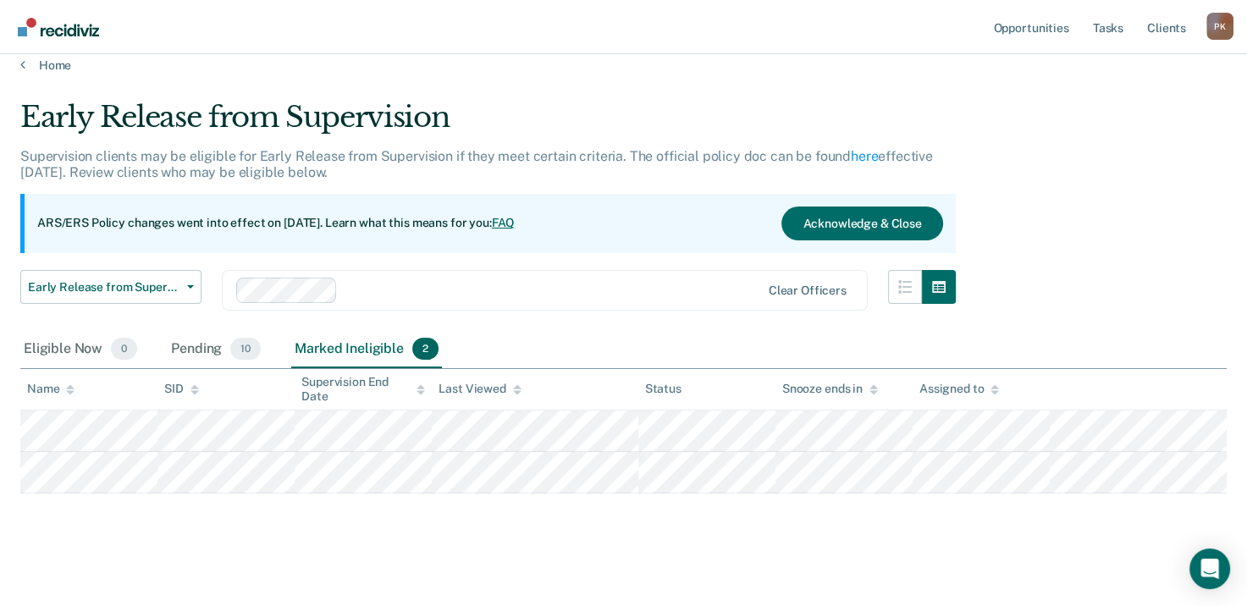
scroll to position [24, 0]
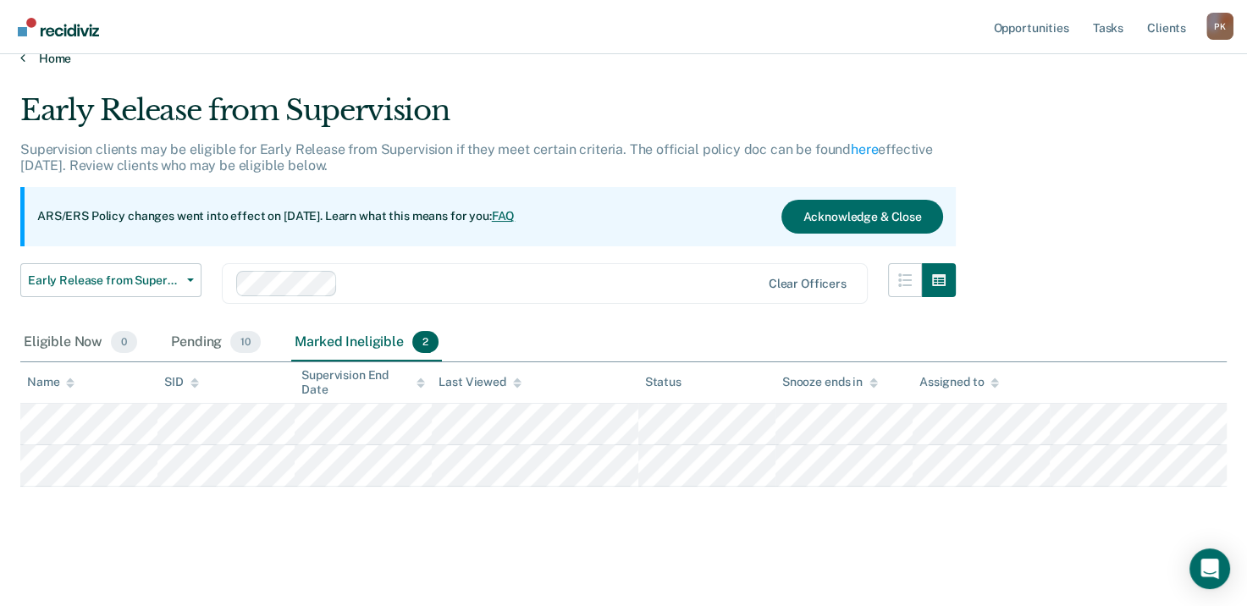
click at [26, 57] on link "Home" at bounding box center [623, 58] width 1207 height 15
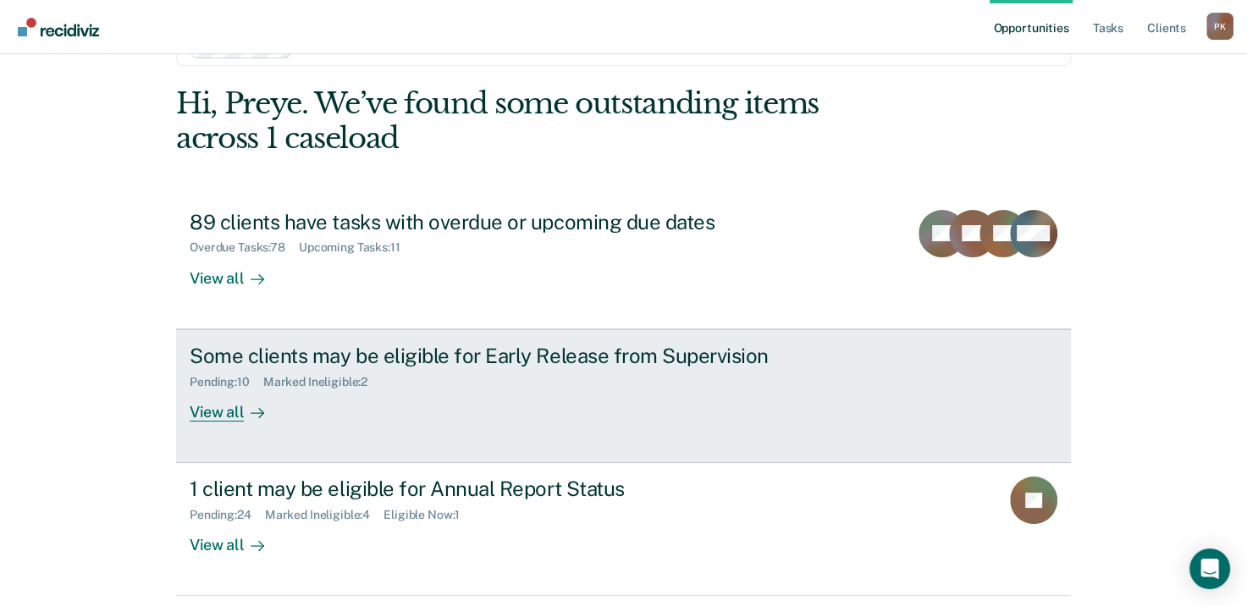
scroll to position [113, 0]
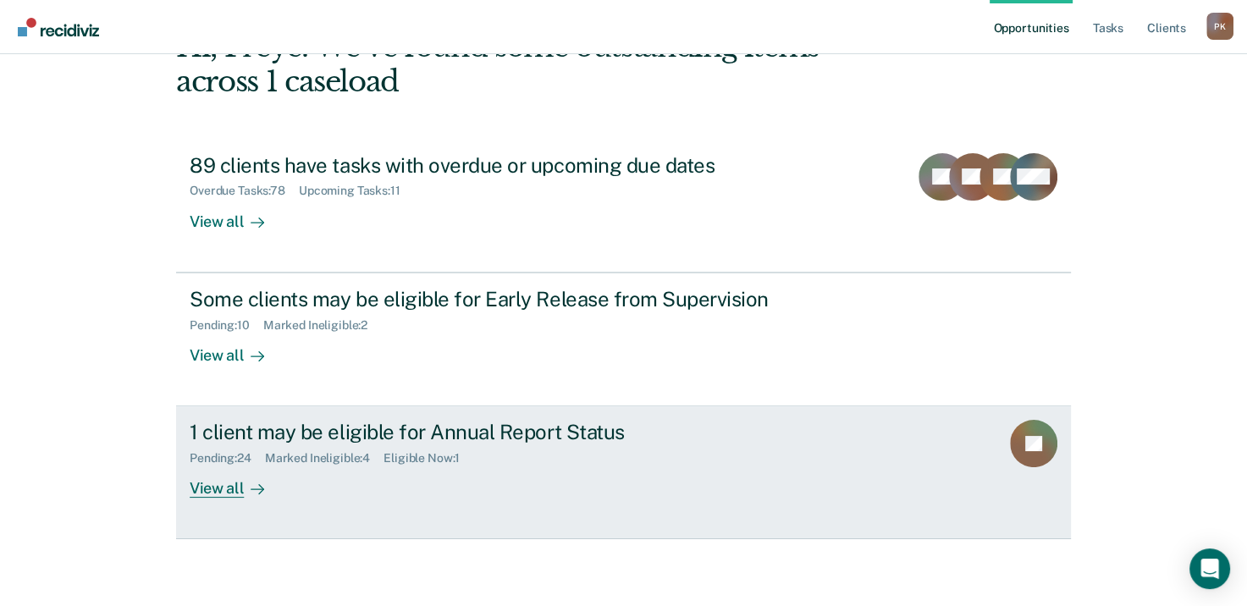
click at [251, 485] on icon at bounding box center [258, 490] width 14 height 14
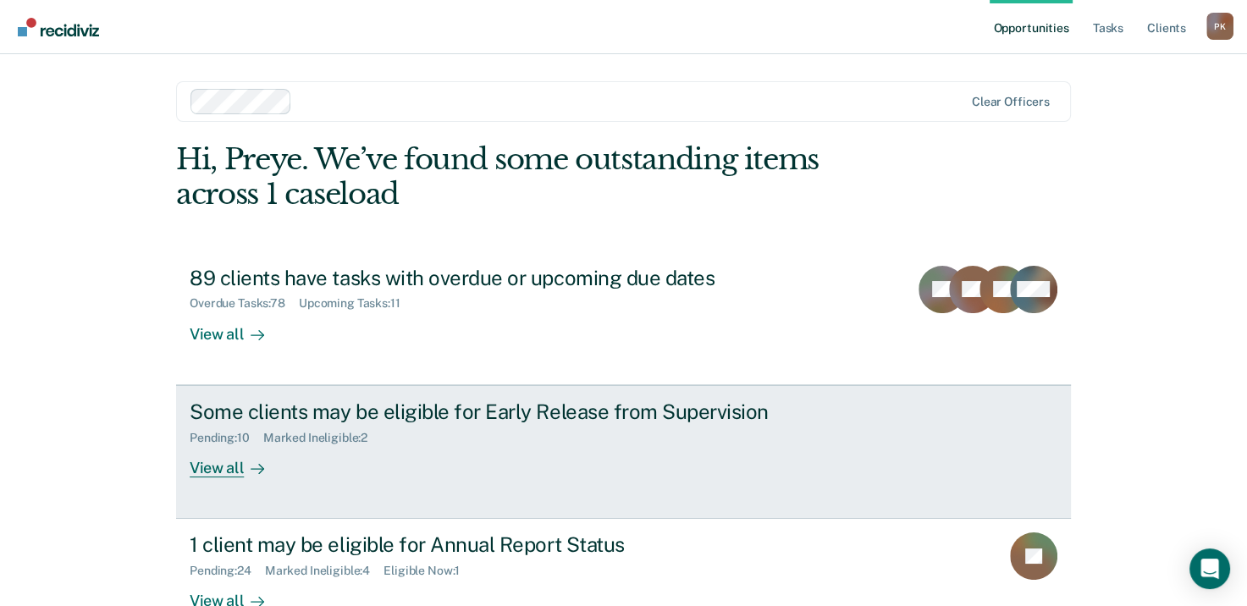
click at [232, 471] on div "View all" at bounding box center [237, 461] width 95 height 33
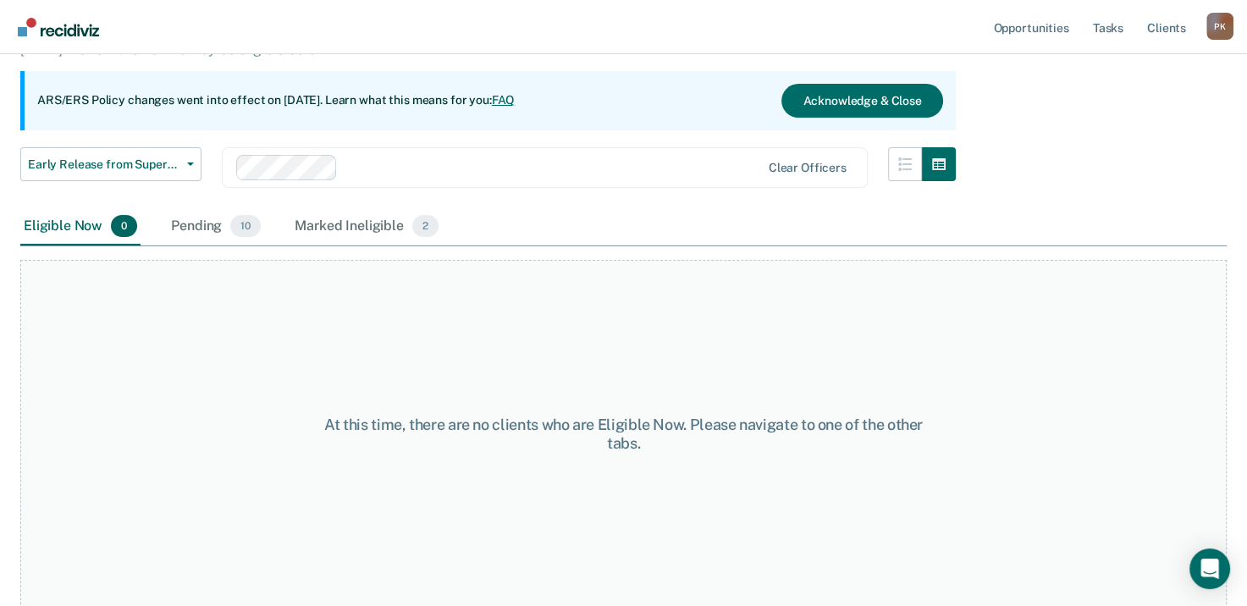
scroll to position [141, 0]
click at [230, 227] on span "10" at bounding box center [245, 225] width 30 height 22
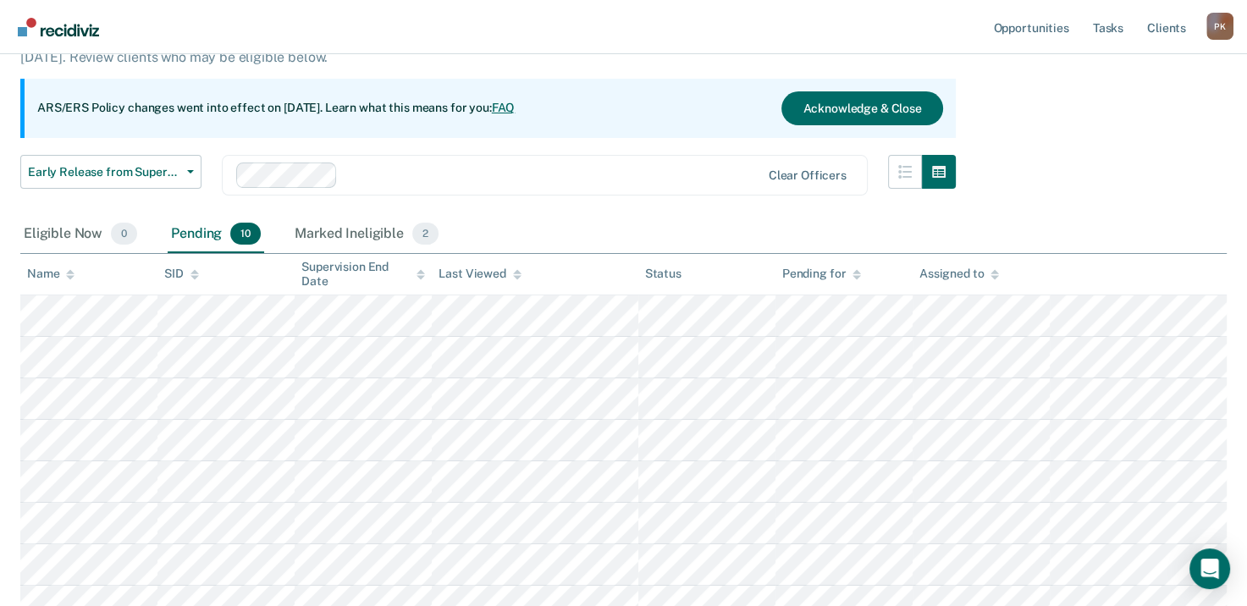
scroll to position [102, 0]
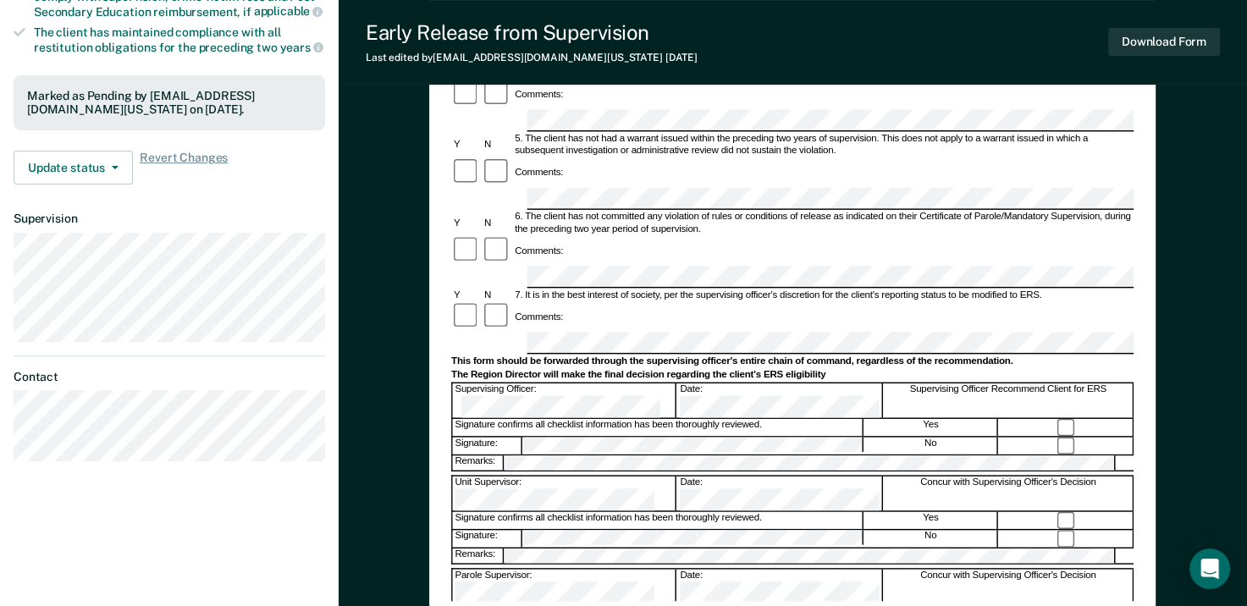
scroll to position [508, 0]
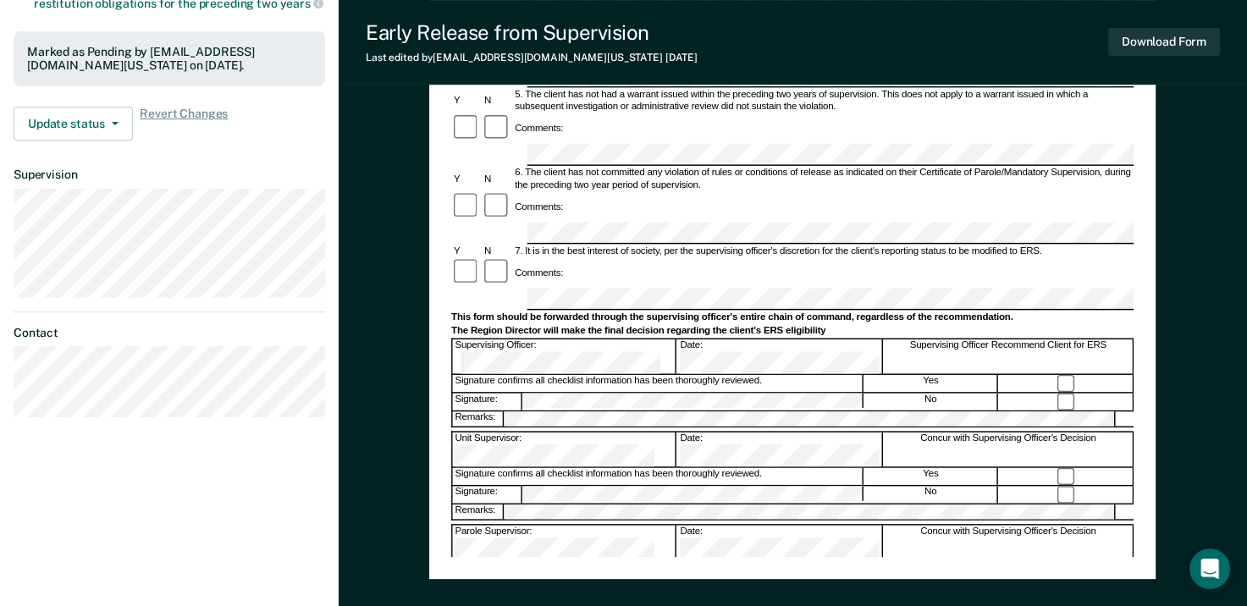
click at [1158, 37] on button "Download Form" at bounding box center [1165, 42] width 112 height 28
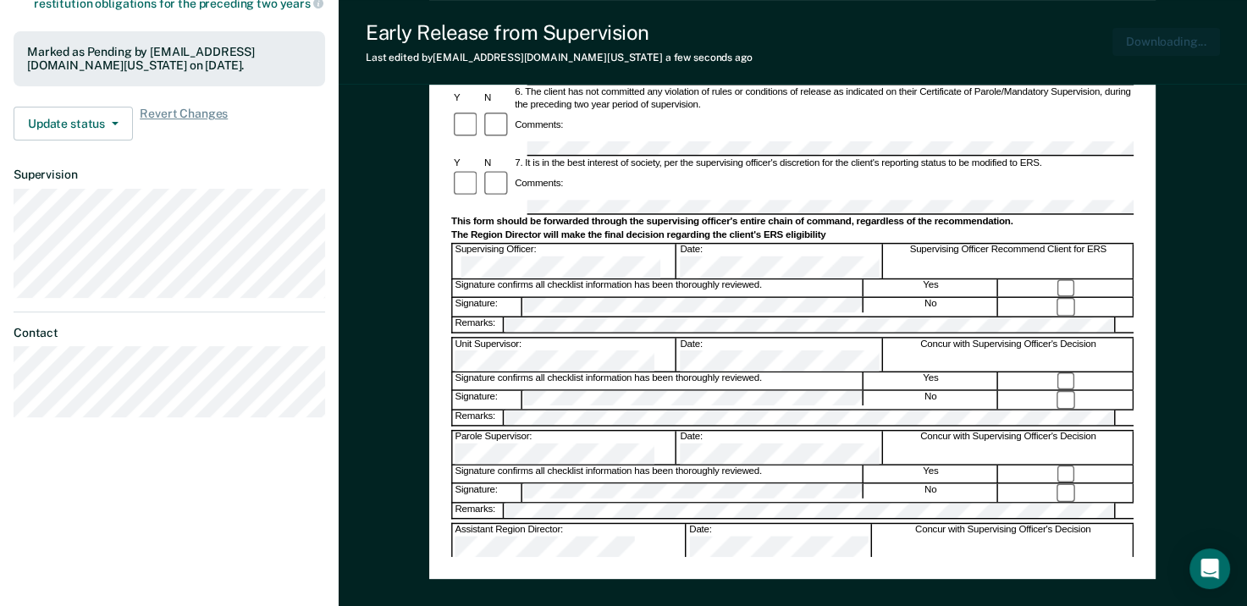
scroll to position [0, 0]
